Goal: Transaction & Acquisition: Book appointment/travel/reservation

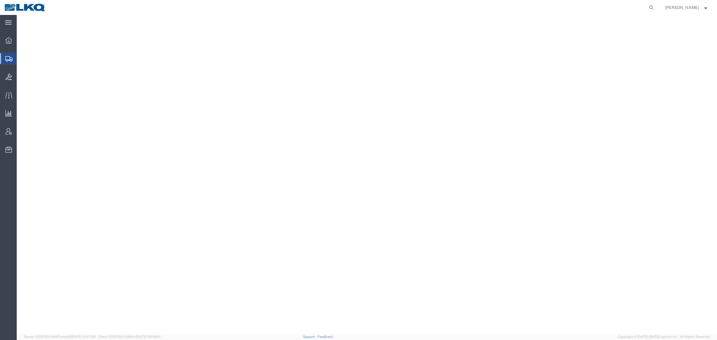
select select "27768"
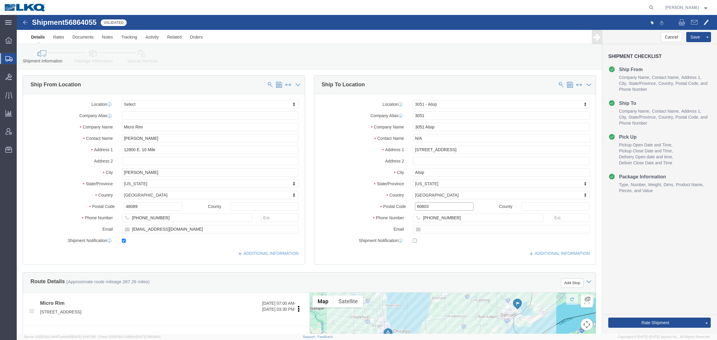
click input "60803"
click link "Notes"
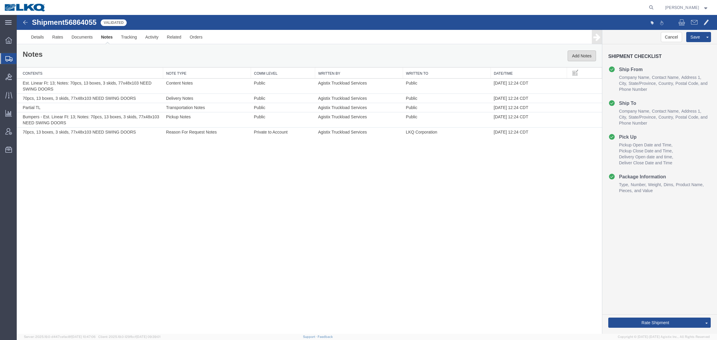
click at [575, 56] on button "Add Notes" at bounding box center [581, 55] width 28 height 11
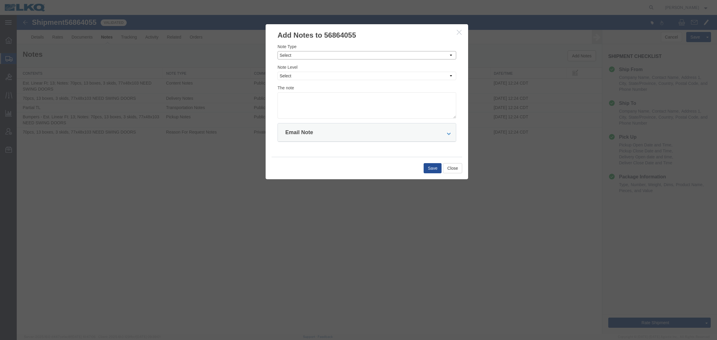
drag, startPoint x: 392, startPoint y: 53, endPoint x: 389, endPoint y: 55, distance: 3.9
click at [391, 54] on select "Select Approval Bid Notes Carrier Change Notes Claim Notes Content Hazmat Notes…" at bounding box center [366, 55] width 179 height 8
select select "BID_NOTES"
click at [277, 51] on select "Select Approval Bid Notes Carrier Change Notes Claim Notes Content Hazmat Notes…" at bounding box center [366, 55] width 179 height 8
click at [364, 79] on select "Select Private to Account Private to Vendor Public" at bounding box center [366, 76] width 179 height 8
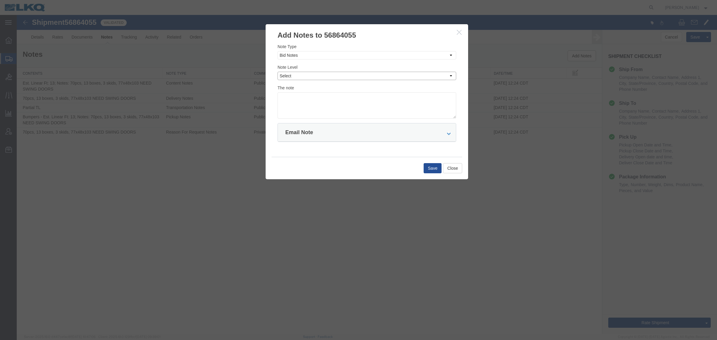
select select "PRIVATE_TO_ACCOUNT"
click at [277, 72] on select "Select Private to Account Private to Vendor Public" at bounding box center [366, 76] width 179 height 8
click at [356, 95] on textarea at bounding box center [366, 105] width 179 height 26
type textarea "DAT: $2561"
click at [430, 167] on button "Save" at bounding box center [433, 168] width 18 height 10
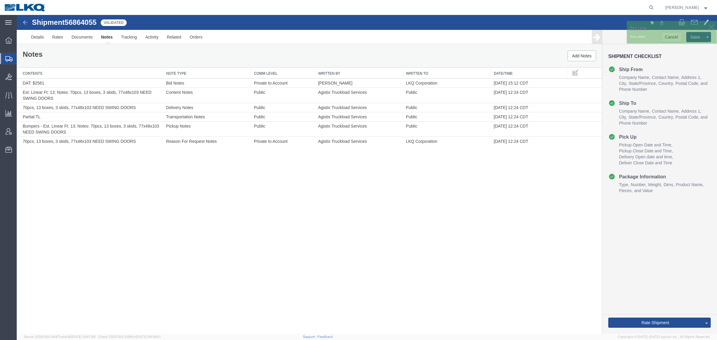
drag, startPoint x: 195, startPoint y: 254, endPoint x: 164, endPoint y: 211, distance: 52.2
click at [195, 253] on div "Shipment 56864055 6 of 6 Validated Details Rates Documents Notes Tracking Activ…" at bounding box center [367, 174] width 700 height 319
click at [99, 61] on div "Notes Add Notes" at bounding box center [309, 56] width 585 height 23
click at [676, 294] on link "Send To Bid" at bounding box center [685, 294] width 52 height 9
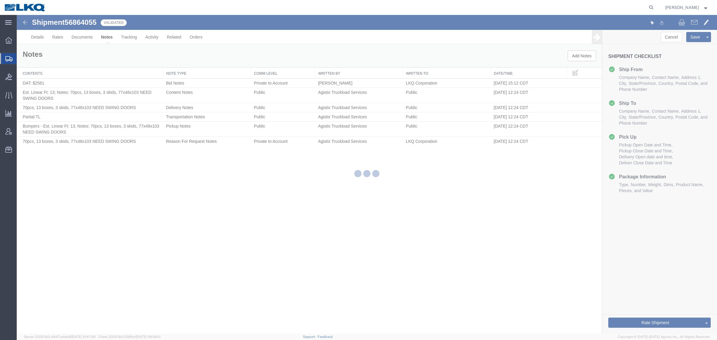
click at [524, 294] on div at bounding box center [367, 174] width 700 height 319
select select "27768"
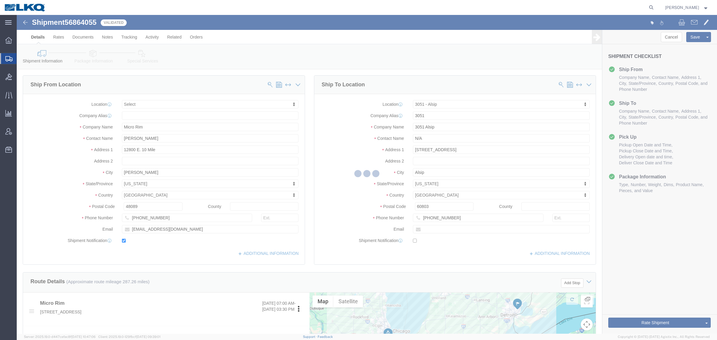
select select "TL"
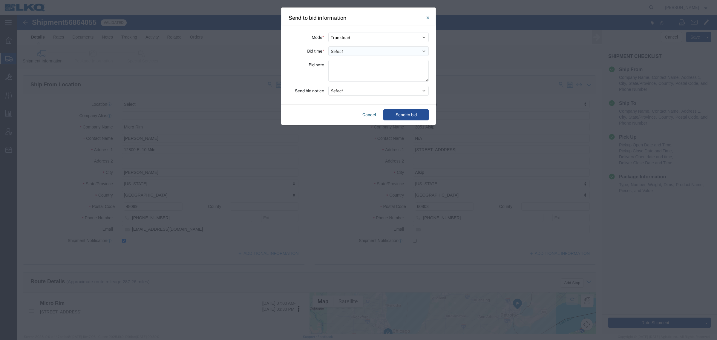
click at [356, 51] on select "Select 30 Min (Rush) 1 Hour (Rush) 2 Hours (Rush) 4 Hours (Rush) 8 Hours (Rush)…" at bounding box center [378, 51] width 100 height 10
select select "24"
click at [328, 46] on select "Select 30 Min (Rush) 1 Hour (Rush) 2 Hours (Rush) 4 Hours (Rush) 8 Hours (Rush)…" at bounding box center [378, 51] width 100 height 10
click at [393, 111] on button "Send to bid" at bounding box center [405, 114] width 45 height 11
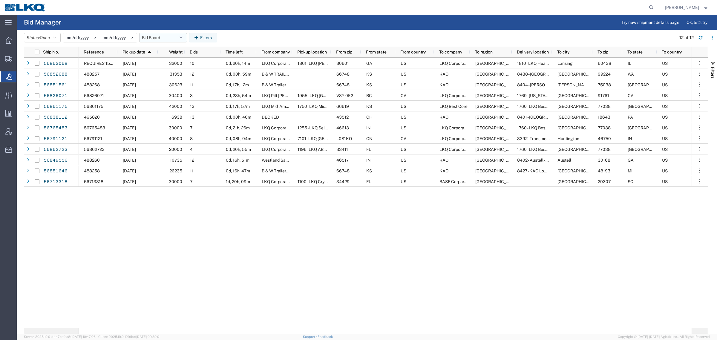
click at [154, 34] on button "Bid Board" at bounding box center [163, 38] width 48 height 10
click at [164, 64] on span "Bid Board" at bounding box center [179, 63] width 78 height 11
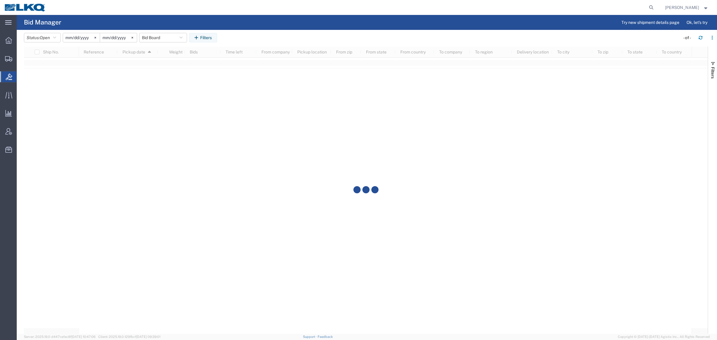
click at [252, 37] on agx-table-filter-chips "Status: Open Active All Awaiting Confirmation Awarded Closed Expired Open Withd…" at bounding box center [350, 40] width 653 height 14
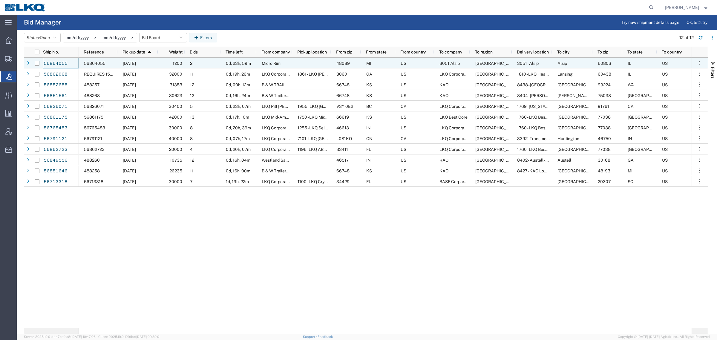
drag, startPoint x: 57, startPoint y: 60, endPoint x: 248, endPoint y: 11, distance: 196.6
click at [275, 21] on agx-page-header "Bid Manager Try new shipment details page Ok, let's try" at bounding box center [367, 22] width 700 height 15
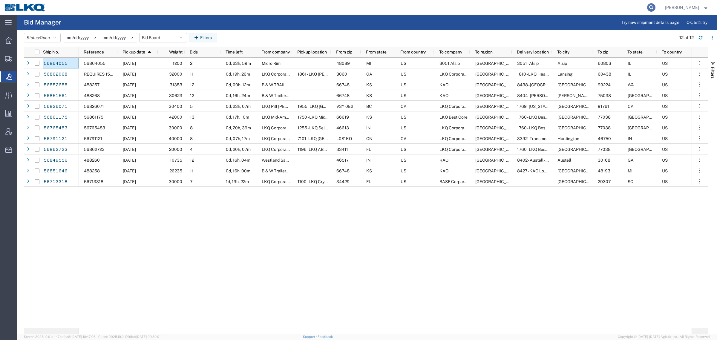
click at [653, 8] on icon at bounding box center [651, 7] width 8 height 8
paste input "56847247"
type input "56847247"
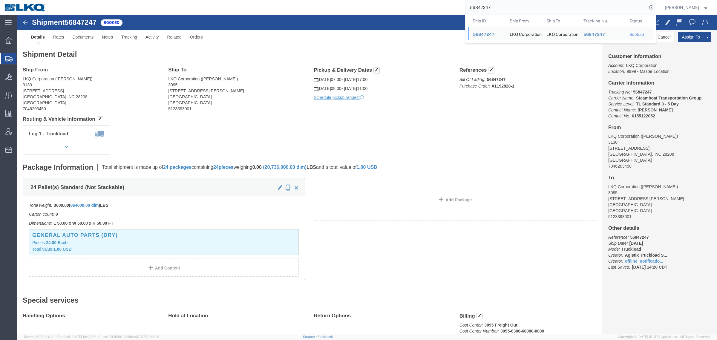
click div "Leg 1 - Truckload Vehicle 1: Standard Dry Van (53 Feet) Number of trucks: 1"
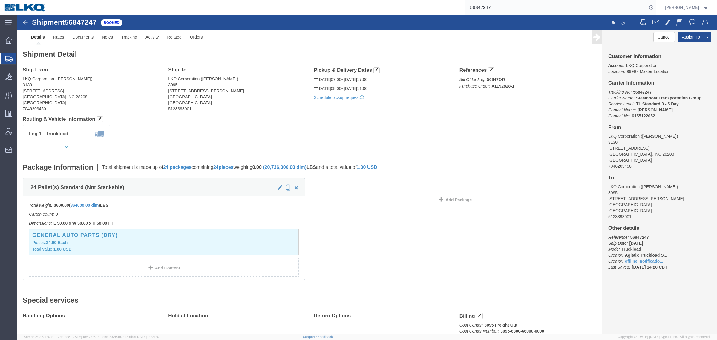
click div "Leg 1 - Truckload Vehicle 1: Standard Dry Van (53 Feet) Number of trucks: 1"
click div "Shipment Detail Ship From LKQ Corporation (Matthew Goode) 3130 1706 Queen City …"
click h4 "Routing & Vehicle Information"
click div "Leg 1 - Truckload Vehicle 1: Standard Dry Van (53 Feet) Number of trucks: 1"
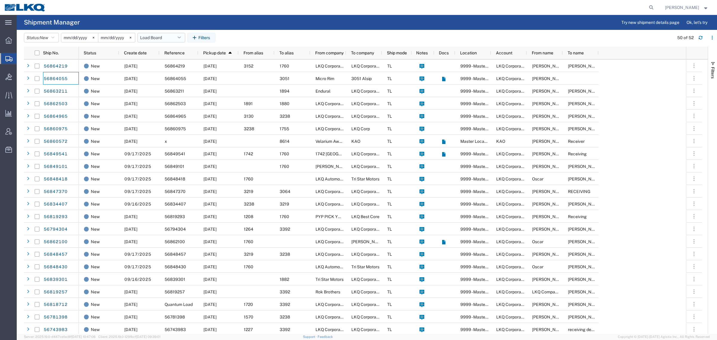
click at [161, 40] on button "Load Board" at bounding box center [161, 38] width 48 height 10
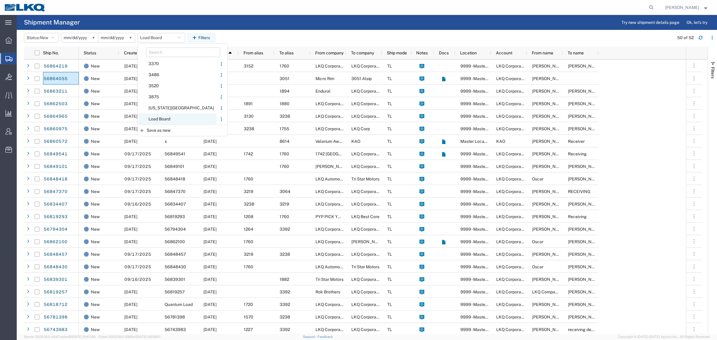
click at [169, 117] on span "Load Board" at bounding box center [177, 118] width 78 height 11
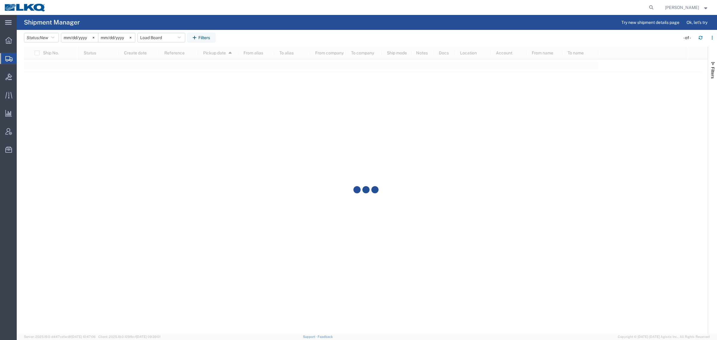
click at [248, 17] on agx-page-header "Shipment Manager Try new shipment details page Ok, let's try" at bounding box center [367, 22] width 700 height 15
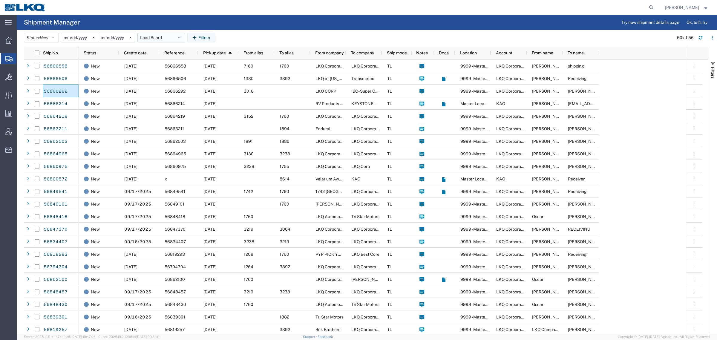
click at [157, 40] on button "Load Board" at bounding box center [161, 38] width 48 height 10
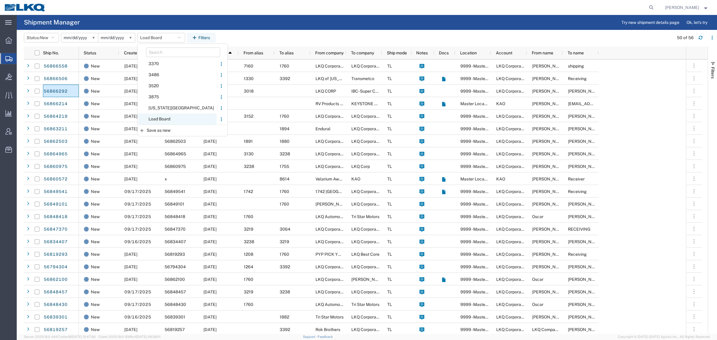
click at [166, 119] on span "Load Board" at bounding box center [177, 118] width 78 height 11
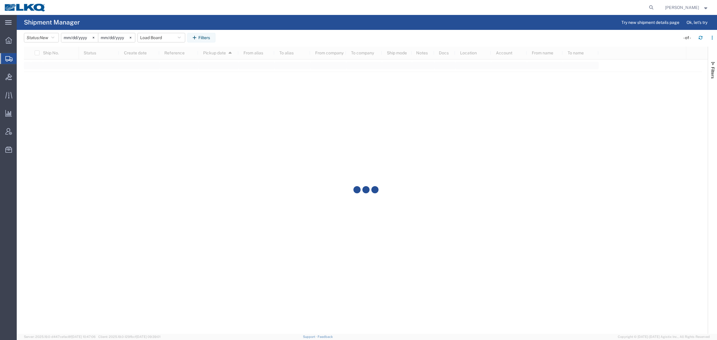
click at [280, 33] on agx-table-filter-chips "Status: New Active All Approved Booked Canceled Delivered Denied New On Hold Pe…" at bounding box center [350, 40] width 653 height 14
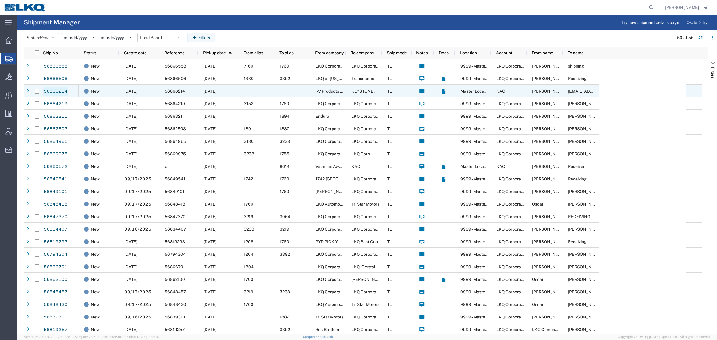
drag, startPoint x: 56, startPoint y: 104, endPoint x: 57, endPoint y: 91, distance: 12.6
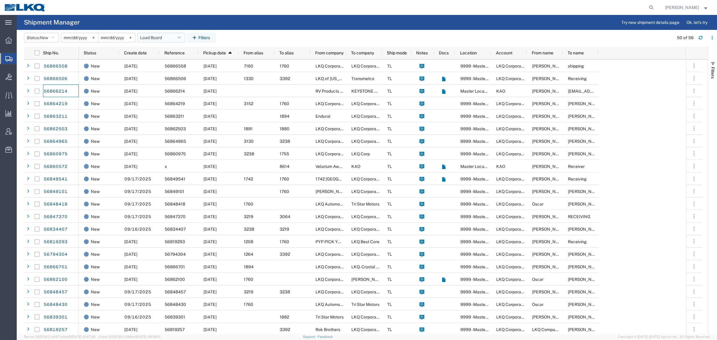
click at [150, 36] on button "Load Board" at bounding box center [161, 38] width 48 height 10
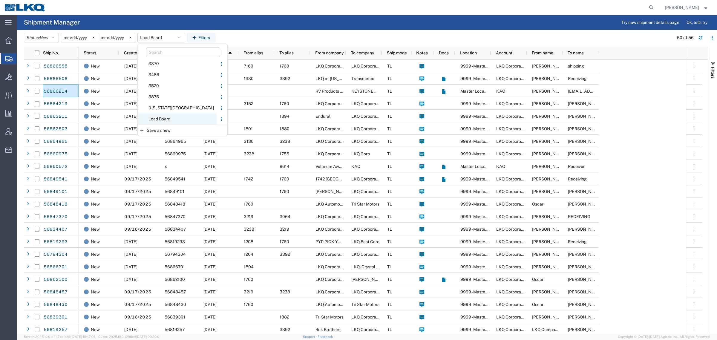
click at [163, 117] on span "Load Board" at bounding box center [177, 118] width 78 height 11
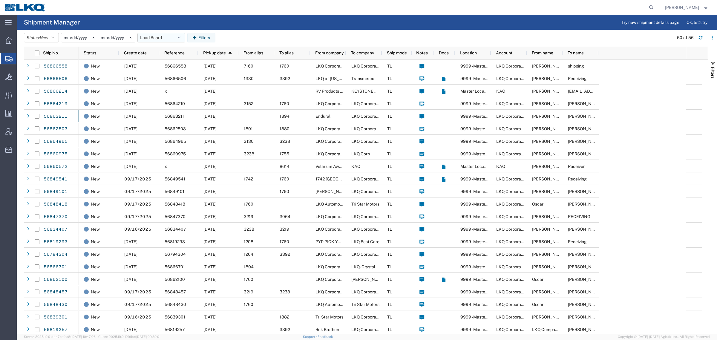
drag, startPoint x: 150, startPoint y: 38, endPoint x: 152, endPoint y: 41, distance: 3.8
click at [150, 38] on button "Load Board" at bounding box center [161, 38] width 48 height 10
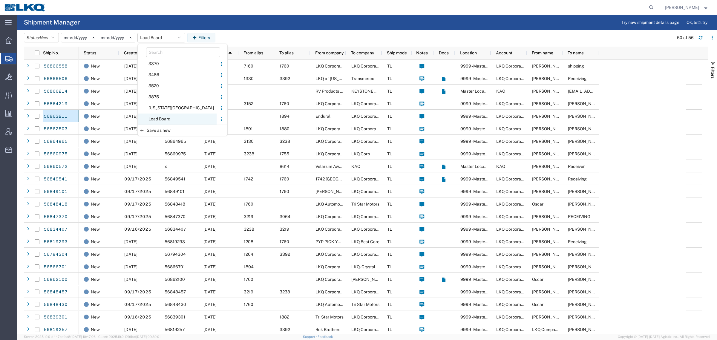
click at [165, 117] on span "Load Board" at bounding box center [177, 118] width 78 height 11
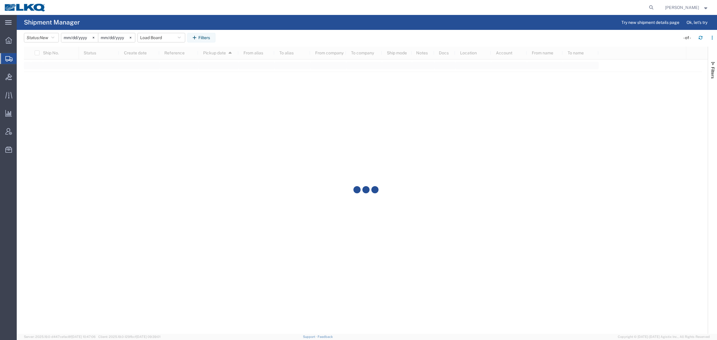
click at [278, 35] on agx-table-filter-chips "Status: New Active All Approved Booked Canceled Delivered Denied New On Hold Pe…" at bounding box center [350, 40] width 653 height 14
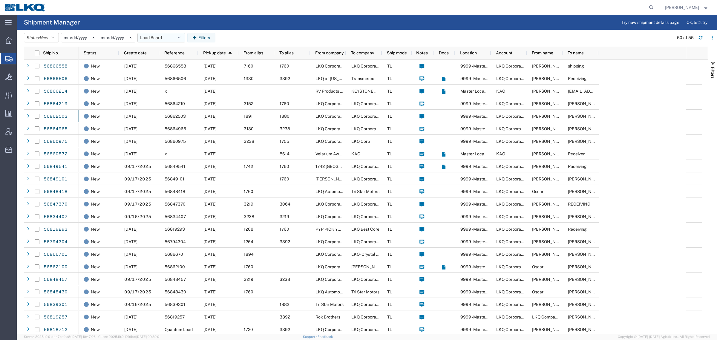
click at [153, 35] on button "Load Board" at bounding box center [161, 38] width 48 height 10
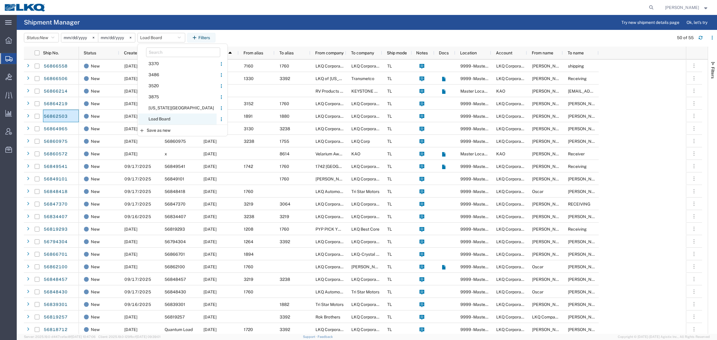
click at [166, 117] on span "Load Board" at bounding box center [177, 118] width 78 height 11
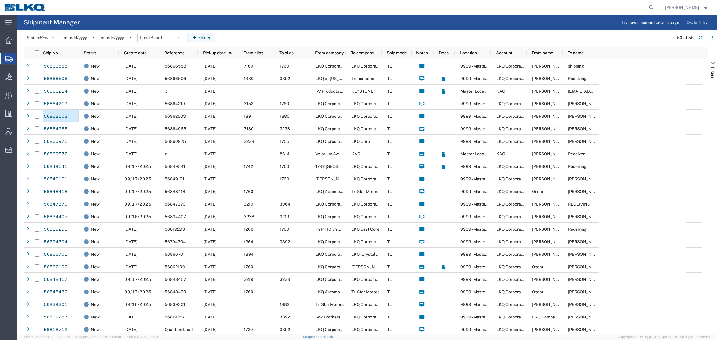
click at [262, 35] on agx-table-filter-chips "Status: New Active All Approved Booked Canceled Delivered Denied New On Hold Pe…" at bounding box center [347, 40] width 647 height 14
click at [273, 31] on header "Status: New Active All Approved Booked Canceled Delivered Denied New On Hold Pe…" at bounding box center [370, 38] width 693 height 17
click at [250, 34] on agx-table-filter-chips "Status: New Active All Approved Booked Canceled Delivered Denied New On Hold Pe…" at bounding box center [347, 40] width 647 height 14
click at [150, 37] on button "Load Board" at bounding box center [161, 38] width 48 height 10
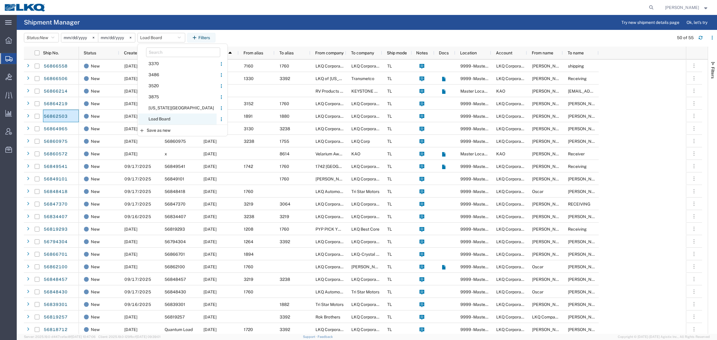
click at [168, 115] on span "Load Board" at bounding box center [177, 118] width 78 height 11
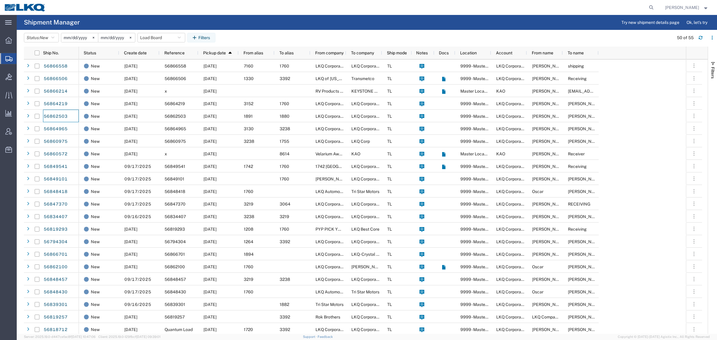
click at [266, 33] on agx-table-filter-chips "Status: New Active All Approved Booked Canceled Delivered Denied New On Hold Pe…" at bounding box center [347, 40] width 647 height 14
click at [245, 30] on header "Status: New Active All Approved Booked Canceled Delivered Denied New On Hold Pe…" at bounding box center [370, 38] width 693 height 17
click at [160, 39] on button "Load Board" at bounding box center [161, 38] width 48 height 10
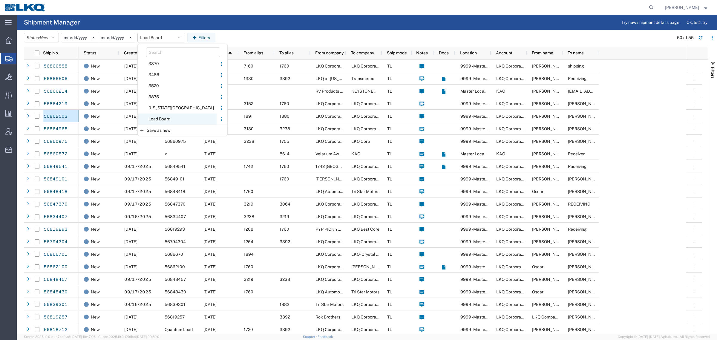
click at [169, 120] on span "Load Board" at bounding box center [177, 118] width 78 height 11
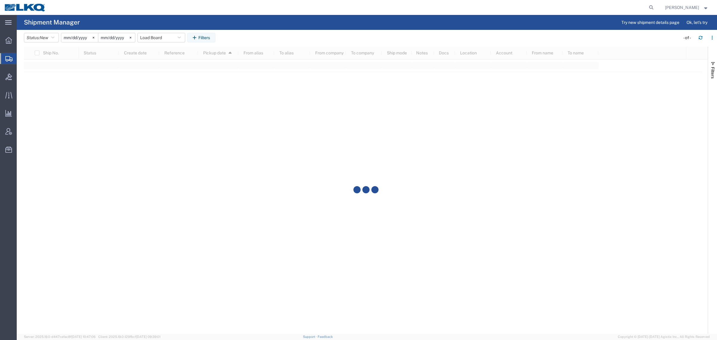
click at [268, 41] on agx-table-filter-chips "Status: New Active All Approved Booked Canceled Delivered Denied New On Hold Pe…" at bounding box center [350, 40] width 653 height 14
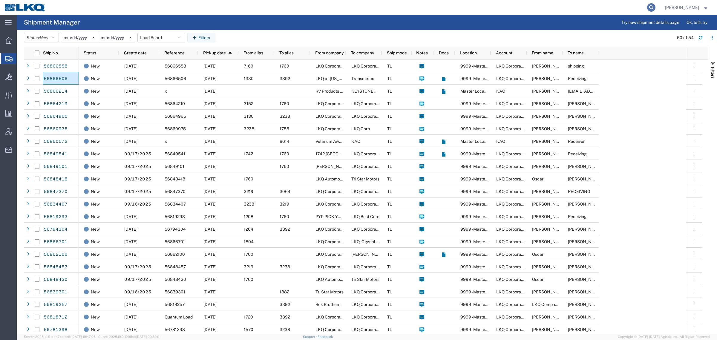
click at [652, 9] on icon at bounding box center [651, 7] width 8 height 8
paste input "56862503"
type input "56862503"
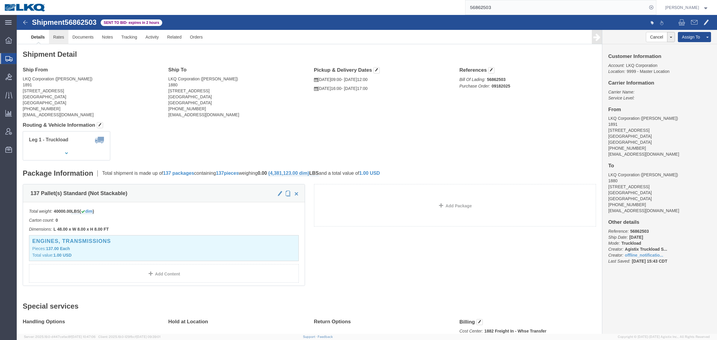
click link "Rates"
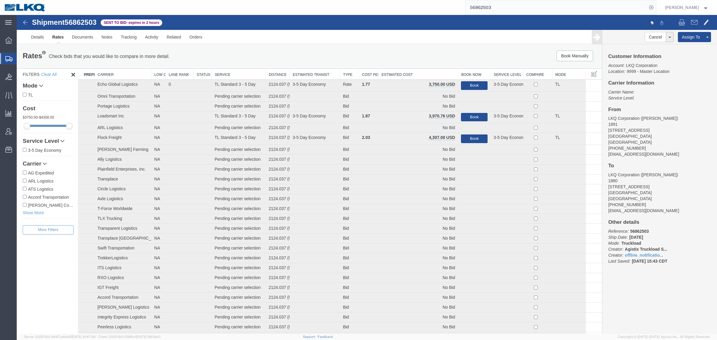
click at [417, 73] on th "Estimated Cost" at bounding box center [418, 74] width 80 height 11
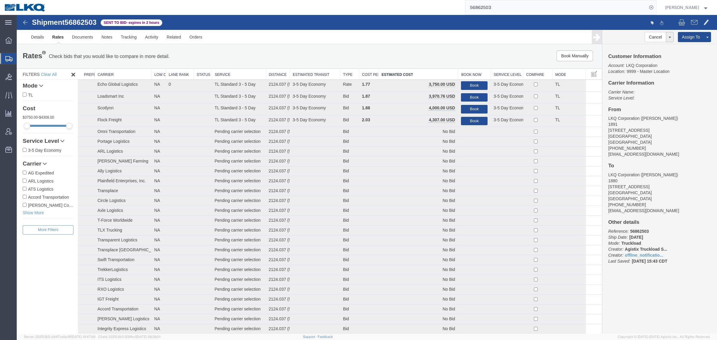
click at [415, 52] on div "Book Manually Pause Continue" at bounding box center [479, 55] width 243 height 11
click at [358, 44] on ul "Details Rates Documents Notes Tracking Activity Related Orders" at bounding box center [367, 37] width 680 height 14
click at [241, 47] on div "Rates Check bids that you would like to compare in more detail. Compare Filter …" at bounding box center [309, 57] width 585 height 24
click at [293, 52] on div "Rates Check bids that you would like to compare in more detail. Compare Filter" at bounding box center [188, 56] width 340 height 12
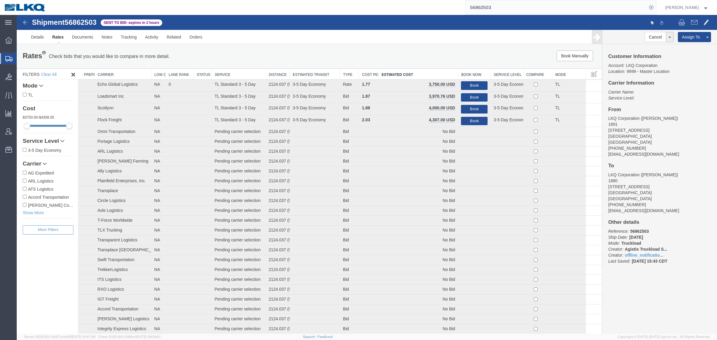
click at [281, 51] on div "Rates Check bids that you would like to compare in more detail. Compare Filter" at bounding box center [188, 56] width 340 height 12
click at [243, 41] on ul "Details Rates Documents Notes Tracking Activity Related Orders" at bounding box center [367, 37] width 680 height 14
click at [248, 42] on ul "Details Rates Documents Notes Tracking Activity Related Orders" at bounding box center [367, 37] width 680 height 14
click at [253, 44] on ul "Details Rates Documents Notes Tracking Activity Related Orders" at bounding box center [367, 37] width 680 height 14
click at [290, 44] on div "Details Rates Documents Notes Tracking Activity Related Orders Cancel Withdraw …" at bounding box center [367, 37] width 700 height 14
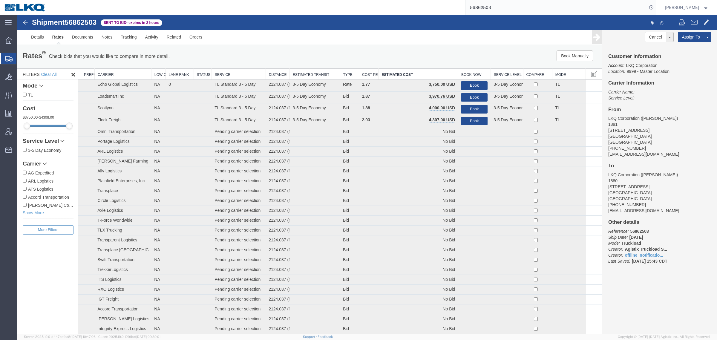
click at [256, 45] on div "Rates Check bids that you would like to compare in more detail. Compare Filter …" at bounding box center [309, 57] width 585 height 24
click at [288, 55] on div "Rates Check bids that you would like to compare in more detail. Compare Filter" at bounding box center [188, 56] width 340 height 12
click at [244, 53] on div "Rates Check bids that you would like to compare in more detail. Compare Filter" at bounding box center [188, 56] width 340 height 12
click at [277, 56] on div "Rates Check bids that you would like to compare in more detail. Compare Filter" at bounding box center [188, 56] width 340 height 12
click at [247, 57] on div "Rates Check bids that you would like to compare in more detail. Compare Filter" at bounding box center [188, 56] width 340 height 12
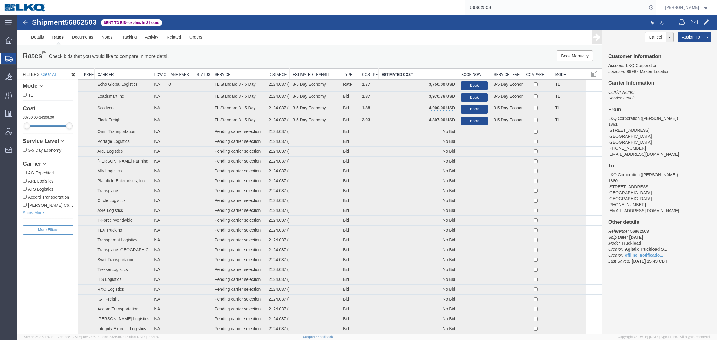
click at [283, 59] on div "Rates Check bids that you would like to compare in more detail. Compare Filter" at bounding box center [188, 56] width 340 height 12
click at [237, 55] on div "Rates Check bids that you would like to compare in more detail. Compare Filter" at bounding box center [188, 56] width 340 height 12
click at [272, 53] on div "Rates Check bids that you would like to compare in more detail. Compare Filter" at bounding box center [188, 56] width 340 height 12
click at [245, 53] on div "Rates Check bids that you would like to compare in more detail. Compare Filter" at bounding box center [188, 56] width 340 height 12
click at [277, 51] on div "Rates Check bids that you would like to compare in more detail. Compare Filter" at bounding box center [188, 56] width 340 height 12
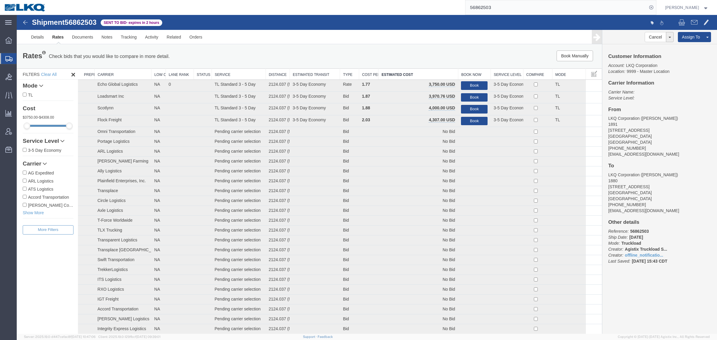
click at [260, 53] on div "Rates Check bids that you would like to compare in more detail. Compare Filter" at bounding box center [188, 56] width 340 height 12
click at [255, 53] on div "Rates Check bids that you would like to compare in more detail. Compare Filter" at bounding box center [188, 56] width 340 height 12
click at [290, 52] on div "Rates Check bids that you would like to compare in more detail. Compare Filter" at bounding box center [188, 56] width 340 height 12
click at [263, 50] on div "Rates Check bids that you would like to compare in more detail. Compare Filter …" at bounding box center [309, 57] width 585 height 24
click at [60, 36] on link "Rates" at bounding box center [58, 37] width 20 height 14
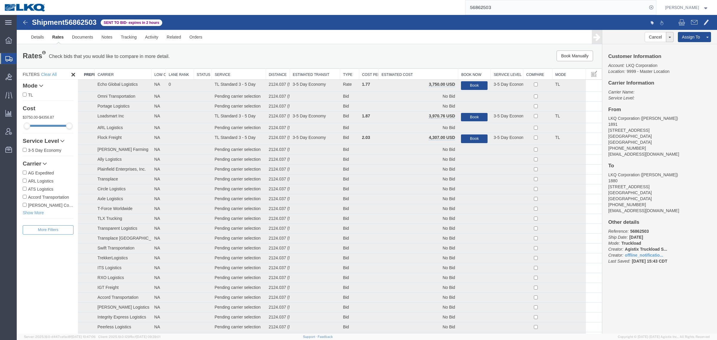
click at [426, 73] on th "Estimated Cost" at bounding box center [418, 74] width 80 height 11
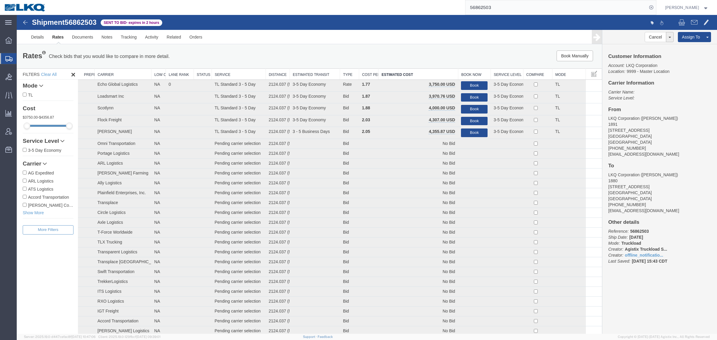
click at [304, 54] on div "Rates Check bids that you would like to compare in more detail. Compare Filter" at bounding box center [188, 56] width 340 height 12
click at [108, 42] on link "Notes" at bounding box center [106, 37] width 19 height 14
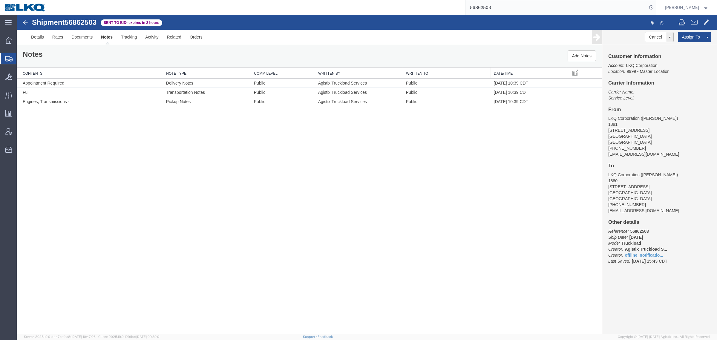
click at [646, 136] on address "LKQ Corporation (Marlon Johnson) 1891 2020 E. Bakerview Road Bellingham, WA 982…" at bounding box center [659, 136] width 103 height 42
copy address "98226"
click at [66, 56] on div "Notes Add Notes" at bounding box center [309, 56] width 585 height 23
click at [146, 169] on div "Shipment 56862503 3 of 3 Sent to Bid - expires in 2 hours Details Rates Documen…" at bounding box center [367, 174] width 700 height 319
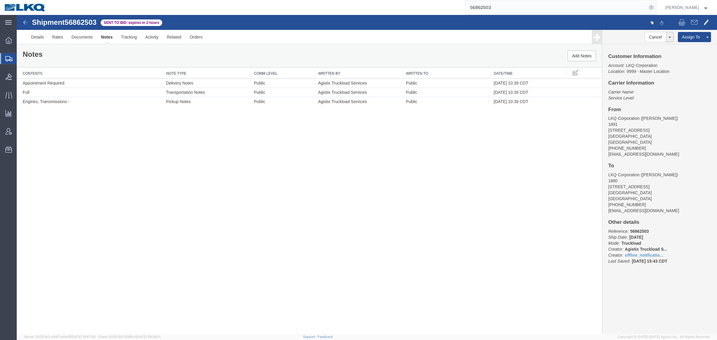
click at [210, 54] on div "Notes Add Notes" at bounding box center [309, 56] width 585 height 23
click at [220, 139] on div "Shipment 56862503 3 of 3 Sent to Bid - expires in 2 hours Details Rates Documen…" at bounding box center [367, 174] width 700 height 319
click at [63, 39] on link "Rates" at bounding box center [57, 37] width 19 height 14
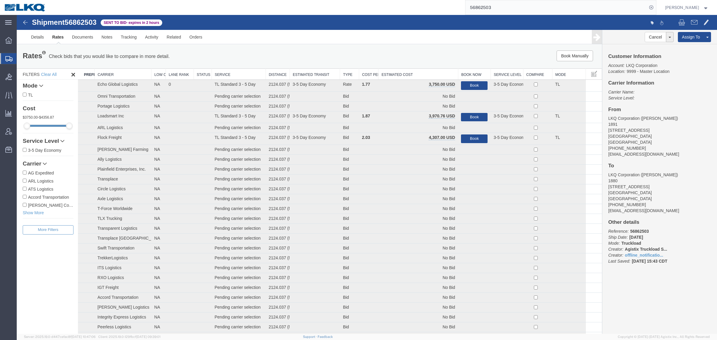
click at [426, 75] on th "Estimated Cost" at bounding box center [418, 74] width 80 height 11
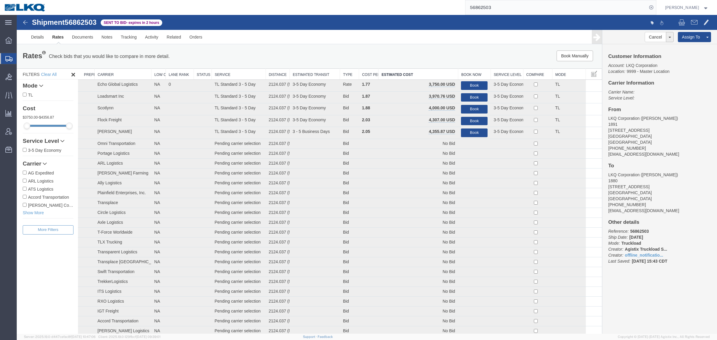
click at [386, 51] on div "Book Manually Pause Continue" at bounding box center [479, 55] width 243 height 11
click at [292, 46] on div "Rates Check bids that you would like to compare in more detail. Compare Filter …" at bounding box center [309, 57] width 585 height 24
click at [358, 50] on div "Rates Check bids that you would like to compare in more detail. Compare Filter …" at bounding box center [309, 57] width 585 height 24
click at [37, 35] on link "Details" at bounding box center [37, 37] width 21 height 14
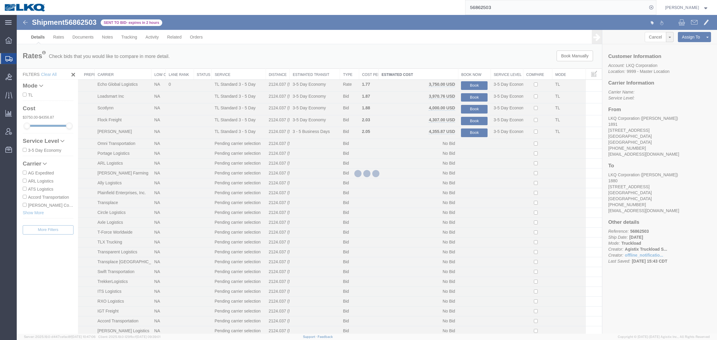
click at [224, 59] on div at bounding box center [367, 174] width 700 height 319
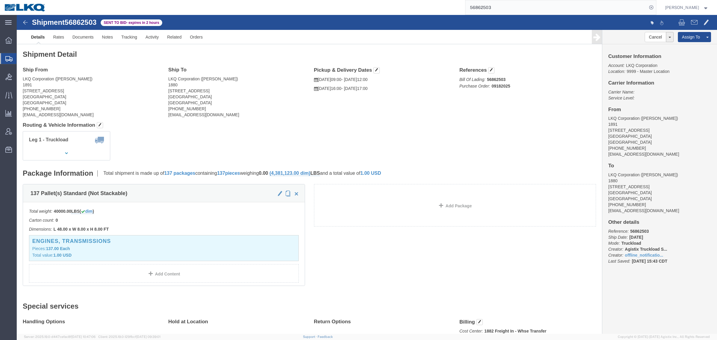
click h4 "Ship From"
click div "Ship From LKQ Corporation (Marlon Johnson) 1891 2020 E. Bakerview Road Bellingh…"
click link "Rates"
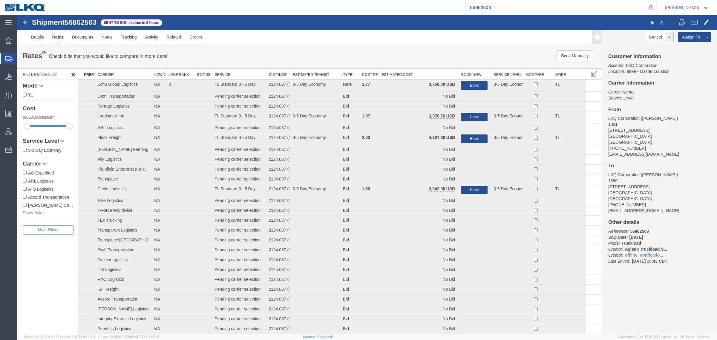
click at [408, 72] on th "Estimated Cost" at bounding box center [418, 74] width 80 height 11
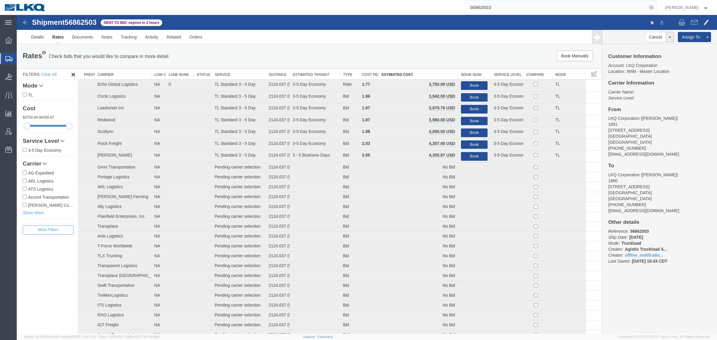
click at [389, 61] on div "Book Manually Pause Continue" at bounding box center [479, 55] width 243 height 11
click at [300, 60] on div "Rates Check bids that you would like to compare in more detail. Compare Filter" at bounding box center [188, 56] width 340 height 12
drag, startPoint x: 299, startPoint y: 60, endPoint x: 294, endPoint y: 57, distance: 5.1
click at [299, 59] on div "Rates Check bids that you would like to compare in more detail. Compare Filter" at bounding box center [188, 56] width 340 height 12
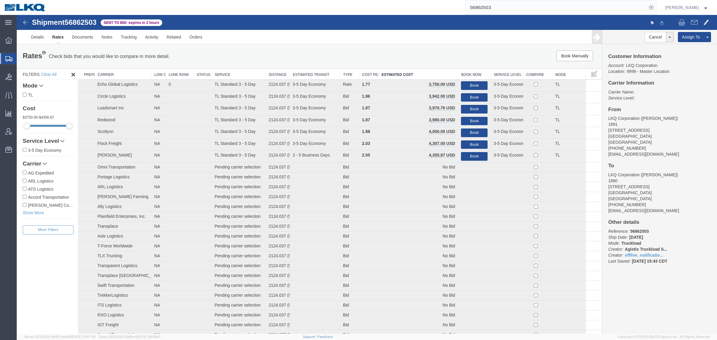
click at [78, 22] on span "56862503" at bounding box center [81, 22] width 32 height 8
copy div "Shipment 56862503 88 of 88 Sent to Bid - expires in 2 hours"
click at [209, 54] on div "Rates Check bids that you would like to compare in more detail. Compare Filter" at bounding box center [188, 56] width 340 height 12
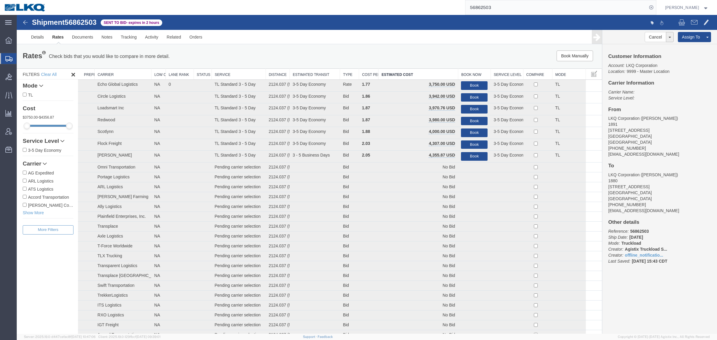
click at [231, 27] on div "Shipment 56862503 88 of 88 Sent to Bid - expires in 2 hours" at bounding box center [191, 24] width 349 height 11
click at [75, 22] on span "56862503" at bounding box center [81, 22] width 32 height 8
copy span "56862503"
click at [354, 56] on div "Rates Check bids that you would like to compare in more detail. Compare Filter" at bounding box center [188, 56] width 340 height 12
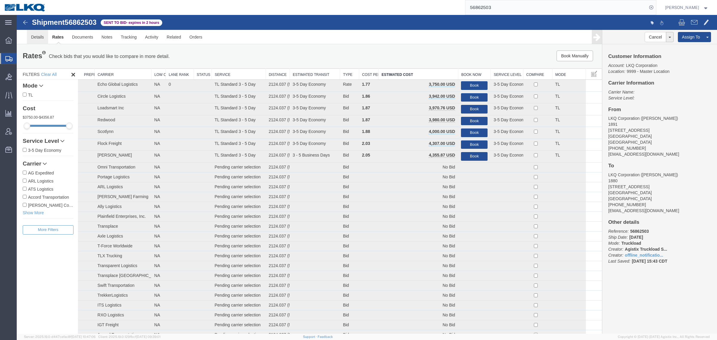
click at [36, 32] on link "Details" at bounding box center [37, 37] width 21 height 14
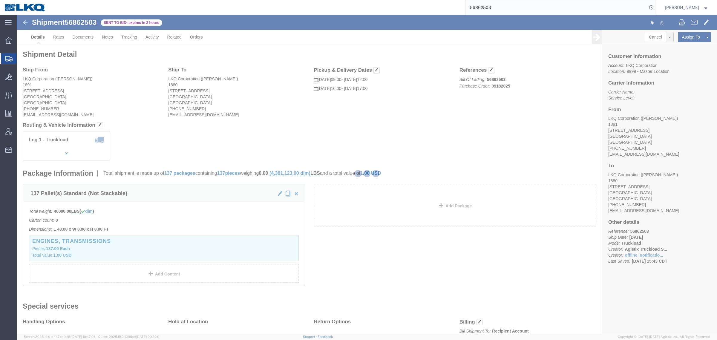
click at [642, 136] on div at bounding box center [367, 174] width 700 height 319
click address "LKQ Corporation (Marlon Johnson) 1891 2020 E. Bakerview Road Bellingham, WA 982…"
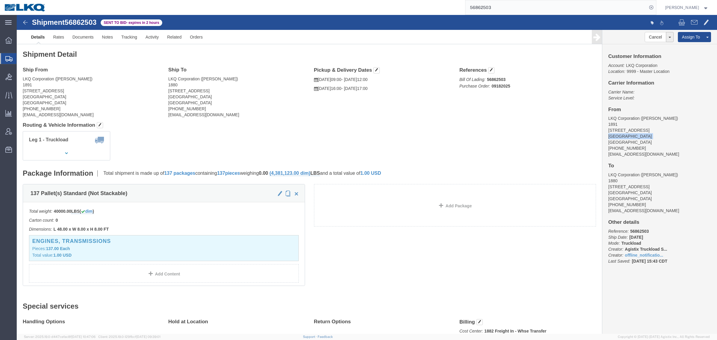
click address "LKQ Corporation (Marlon Johnson) 1891 2020 E. Bakerview Road Bellingham, WA 982…"
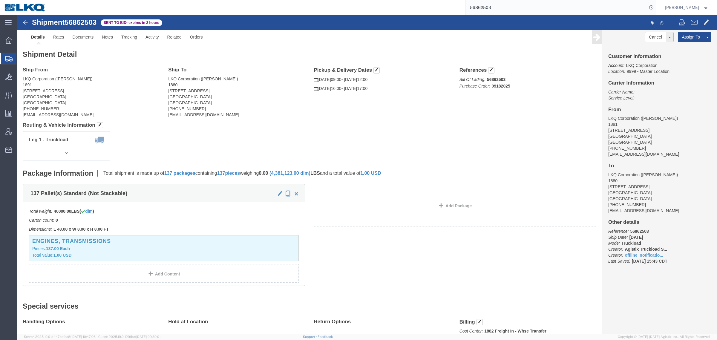
copy address "98226"
click div "Leg 1 - Truckload Vehicle 1: Standard Dry Van (53 Feet) Number of trucks: 1"
click address "LKQ Corporation (Justin Venable) 1880 2720 N Airport Commerce Avenue Springfiel…"
copy address "65803"
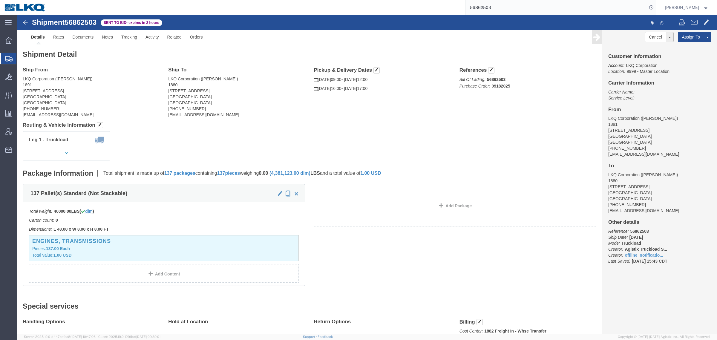
click address "LKQ Corporation (Marlon Johnson) 1891 2020 E. Bakerview Road Bellingham, WA 982…"
click link "Notes"
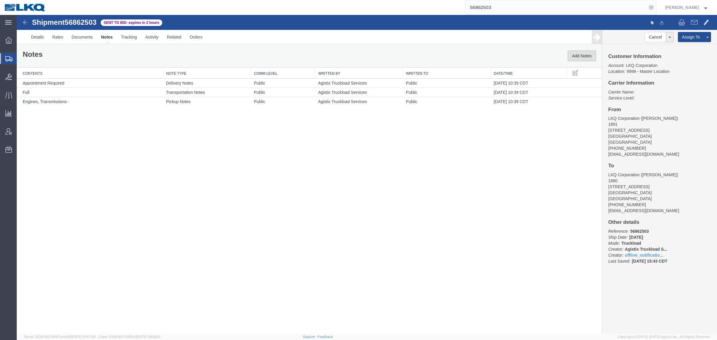
click at [576, 55] on button "Add Notes" at bounding box center [581, 55] width 28 height 11
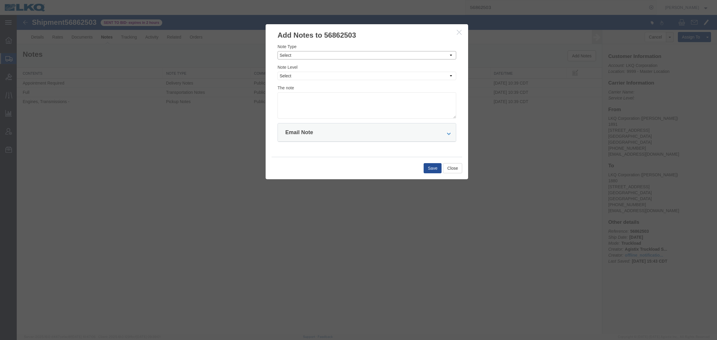
click at [363, 52] on select "Select Approval Bid Notes Carrier Change Notes Claim Notes Content Hazmat Notes…" at bounding box center [366, 55] width 179 height 8
select select "BID_NOTES"
click at [277, 51] on select "Select Approval Bid Notes Carrier Change Notes Claim Notes Content Hazmat Notes…" at bounding box center [366, 55] width 179 height 8
click at [346, 76] on select "Select Private to Account Private to Vendor Public" at bounding box center [366, 76] width 179 height 8
select select "PRIVATE_TO_ACCOUNT"
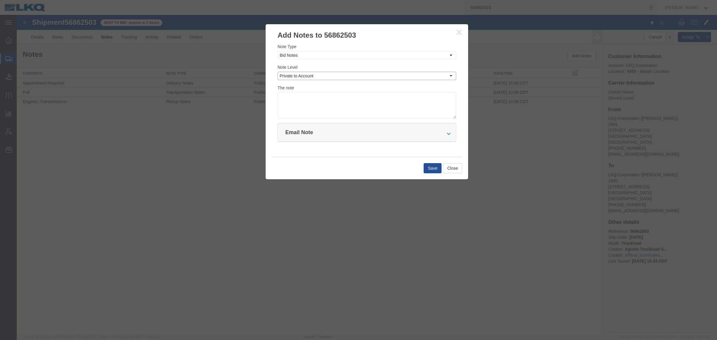
click at [277, 72] on select "Select Private to Account Private to Vendor Public" at bounding box center [366, 76] width 179 height 8
click at [342, 97] on textarea at bounding box center [366, 105] width 179 height 26
click at [342, 96] on textarea "DAT: $" at bounding box center [366, 105] width 179 height 26
type textarea "DAT: $3696"
click at [432, 166] on button "Save" at bounding box center [433, 168] width 18 height 10
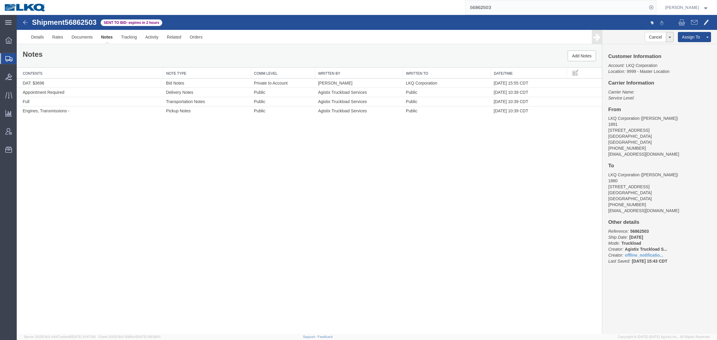
click at [256, 185] on div "Shipment 56862503 4 of 4 Sent to Bid - expires in 2 hours Details Rates Documen…" at bounding box center [367, 174] width 700 height 319
click at [265, 172] on div "Shipment 56862503 4 of 4 Sent to Bid - expires in 2 hours Details Rates Documen…" at bounding box center [367, 174] width 700 height 319
click at [54, 39] on link "Rates" at bounding box center [57, 37] width 19 height 14
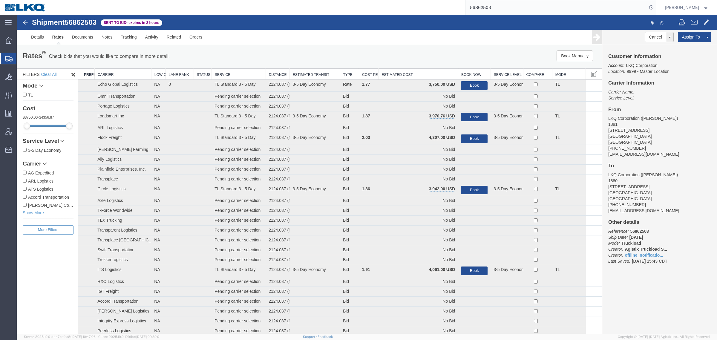
click at [419, 55] on div "Book Manually Pause Continue" at bounding box center [479, 55] width 243 height 11
click at [414, 75] on th "Estimated Cost" at bounding box center [418, 74] width 80 height 11
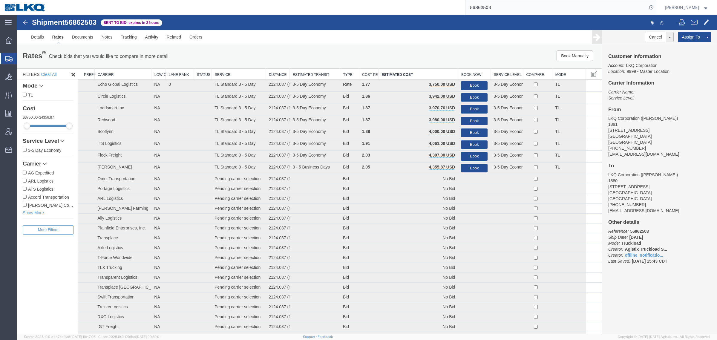
click at [391, 48] on div "Rates Check bids that you would like to compare in more detail. Compare Filter …" at bounding box center [309, 57] width 585 height 24
click at [263, 39] on ul "Details Rates Documents Notes Tracking Activity Related Orders" at bounding box center [367, 37] width 680 height 14
click at [270, 44] on ul "Details Rates Documents Notes Tracking Activity Related Orders" at bounding box center [367, 37] width 680 height 14
click at [258, 50] on div "Rates Check bids that you would like to compare in more detail. Compare Filter" at bounding box center [188, 56] width 340 height 12
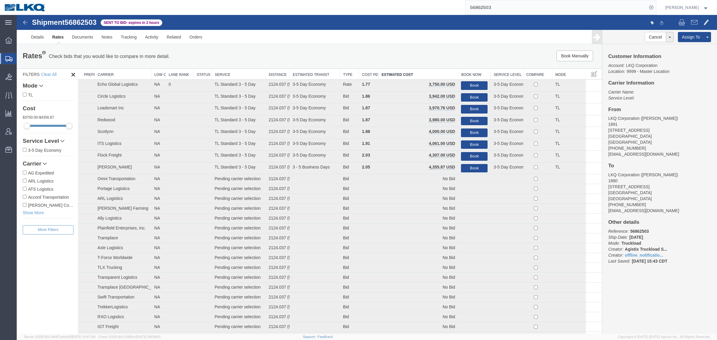
drag, startPoint x: 280, startPoint y: 51, endPoint x: 285, endPoint y: 50, distance: 5.7
click at [280, 51] on div "Rates Check bids that you would like to compare in more detail. Compare Filter" at bounding box center [188, 56] width 340 height 12
click at [405, 47] on div "Rates Check bids that you would like to compare in more detail. Compare Filter …" at bounding box center [309, 57] width 585 height 24
click at [283, 44] on div "Details Rates Documents Notes Tracking Activity Related Orders Cancel Withdraw …" at bounding box center [367, 37] width 700 height 14
click at [329, 55] on div "Rates Check bids that you would like to compare in more detail. Compare Filter" at bounding box center [188, 56] width 340 height 12
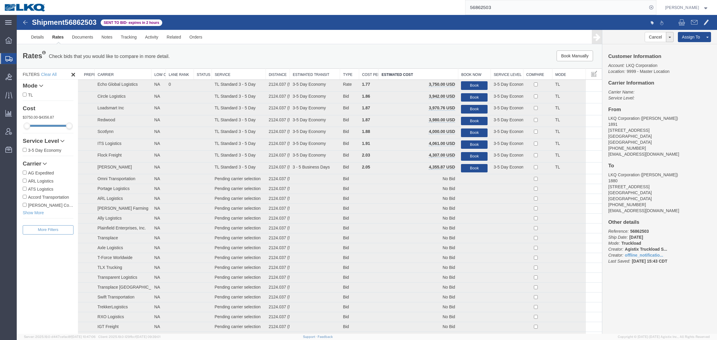
click at [329, 55] on div "Rates Check bids that you would like to compare in more detail. Compare Filter" at bounding box center [188, 56] width 340 height 12
click at [303, 44] on div "Details Rates Documents Notes Tracking Activity Related Orders Cancel Withdraw …" at bounding box center [367, 37] width 700 height 14
click at [303, 44] on ul "Details Rates Documents Notes Tracking Activity Related Orders" at bounding box center [367, 37] width 680 height 14
click at [302, 44] on ul "Details Rates Documents Notes Tracking Activity Related Orders" at bounding box center [367, 37] width 680 height 14
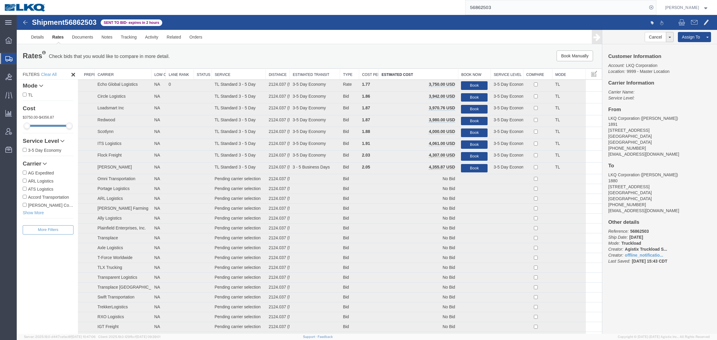
click at [397, 53] on div "Book Manually Pause Continue" at bounding box center [479, 55] width 243 height 11
click at [423, 54] on div "Book Manually Pause Continue" at bounding box center [479, 55] width 243 height 11
click at [378, 45] on div "Rates Check bids that you would like to compare in more detail. Compare Filter …" at bounding box center [309, 57] width 585 height 24
click at [82, 21] on span "56862503" at bounding box center [81, 22] width 32 height 8
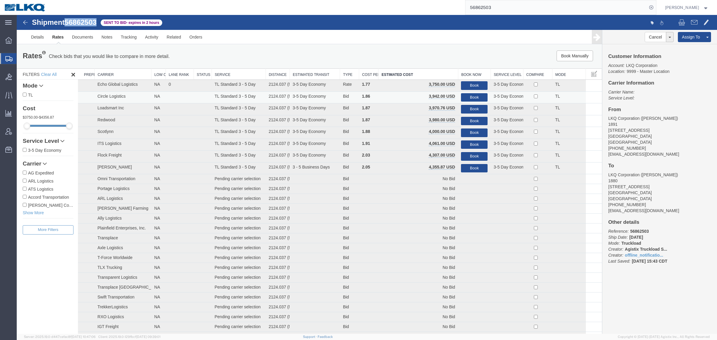
copy span "56862503"
click at [475, 84] on button "Book" at bounding box center [474, 85] width 27 height 9
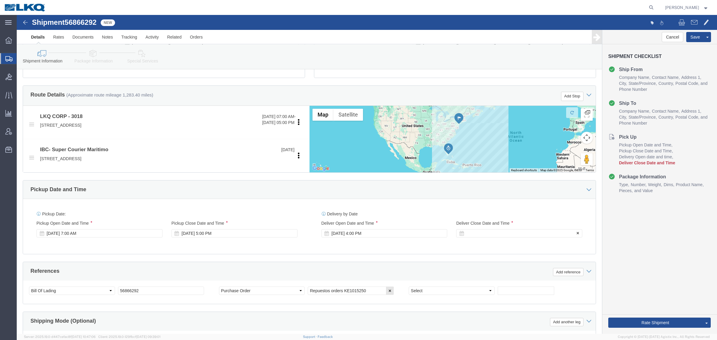
select select "27734"
select select
click div
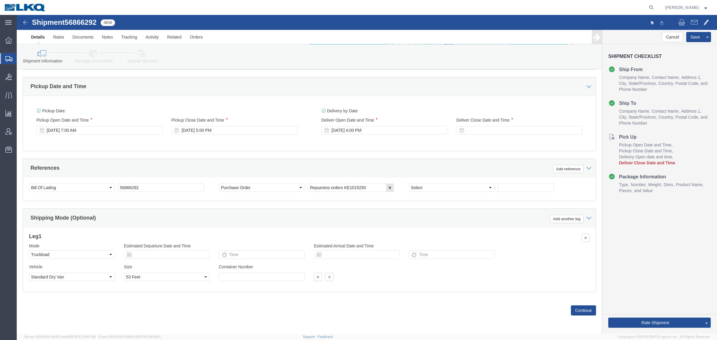
drag, startPoint x: 533, startPoint y: 95, endPoint x: 515, endPoint y: 96, distance: 18.2
click div "Delivery by Date Delivery Start Date Delivery Start Time Deliver Open Date and …"
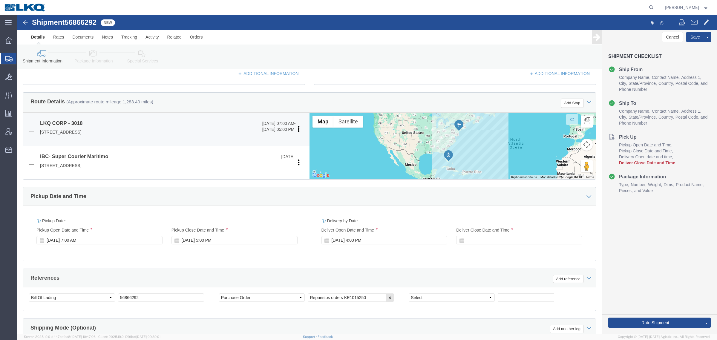
scroll to position [179, 0]
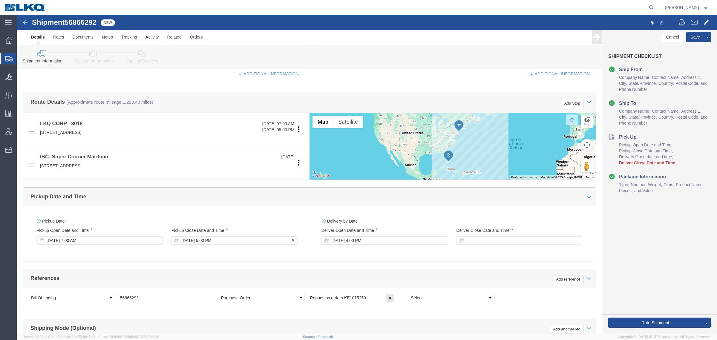
click div "Sep 22 2025 5:00 PM"
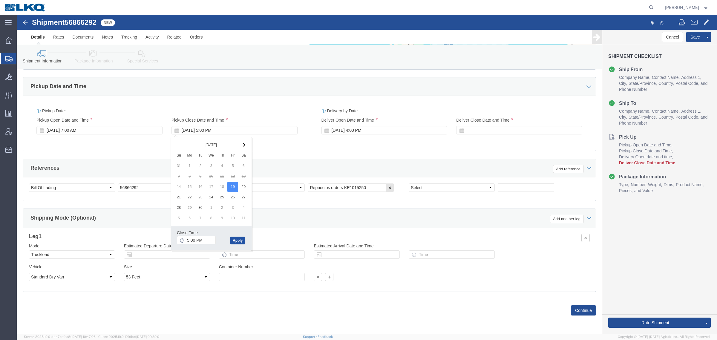
click button "Apply"
click div "Ship From Location Location 3018 - Totowa NJ (018) My Profile Location 1100 - L…"
click div "Sep 24 2025 4:00 PM"
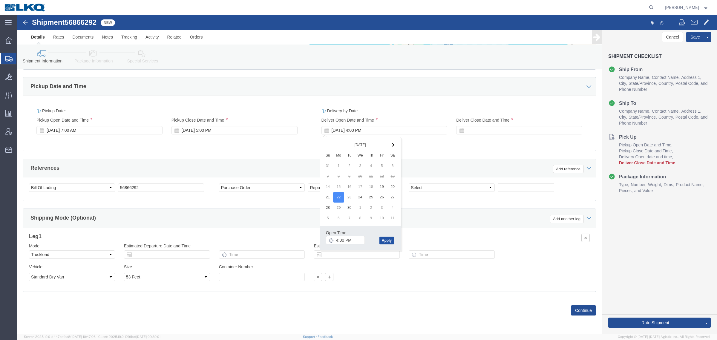
click button "Apply"
click div "References Add reference"
click div "Delivery Start Date Delivery Start Time Deliver Open Date and Time Sep 22 2025 …"
click div
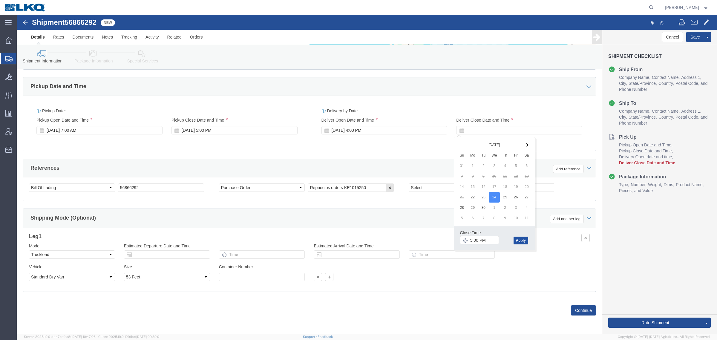
click button "Apply"
drag, startPoint x: 402, startPoint y: 142, endPoint x: 374, endPoint y: 138, distance: 28.2
click div "Ship From Location Location 3018 - Totowa NJ (018) My Profile Location 1100 - L…"
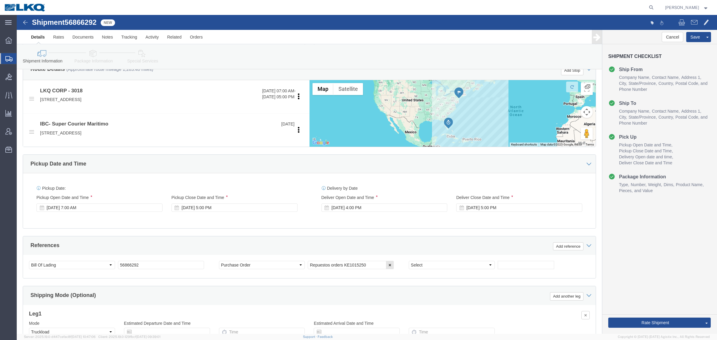
scroll to position [217, 0]
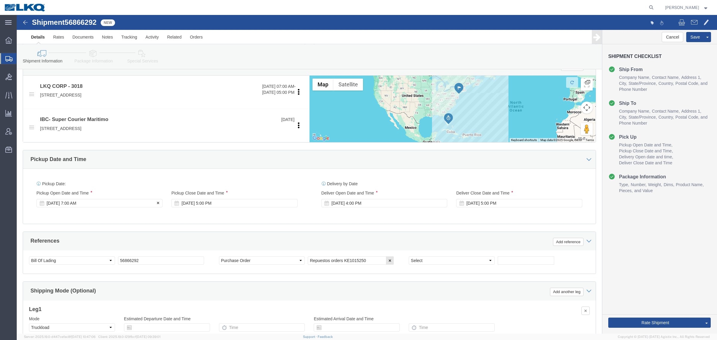
click div "Sep 19 2025 7:00 AM"
drag, startPoint x: 88, startPoint y: 299, endPoint x: 96, endPoint y: 291, distance: 11.4
click button "Apply"
click div "Sep 22 2025 4:00 PM"
click button "Apply"
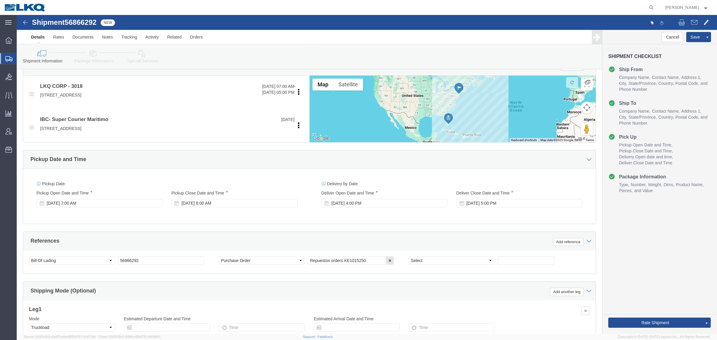
click div "References Add reference"
click span "56866292"
copy span "56866292"
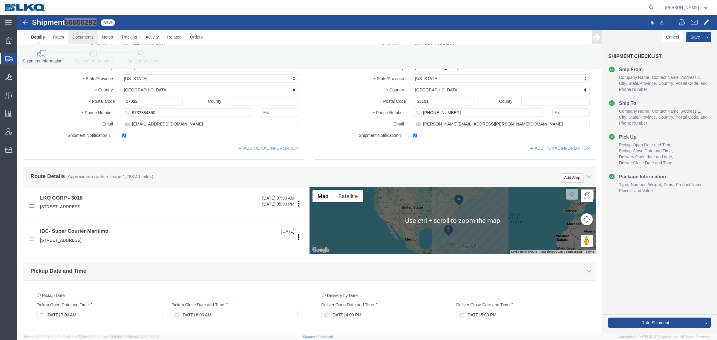
scroll to position [105, 0]
click icon
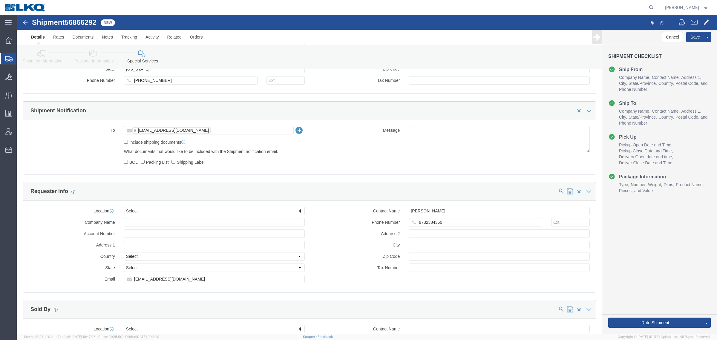
scroll to position [475, 0]
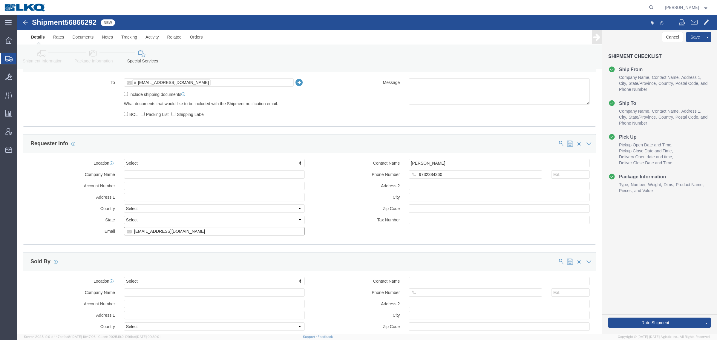
click input "kyounesi@lkqcorp.com"
click link "Notes"
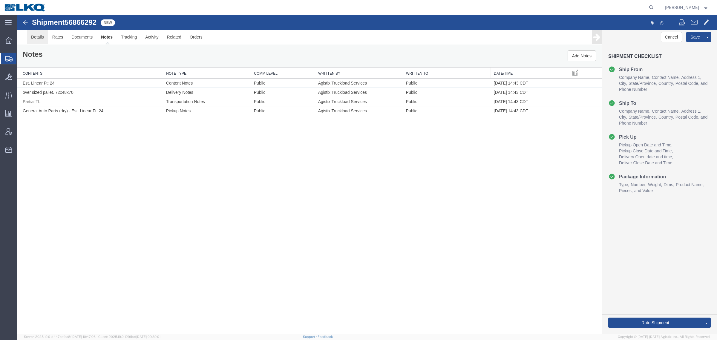
click at [39, 33] on link "Details" at bounding box center [37, 37] width 21 height 14
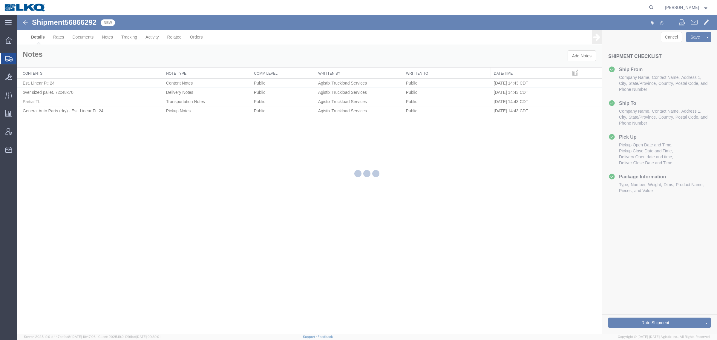
select select "27734"
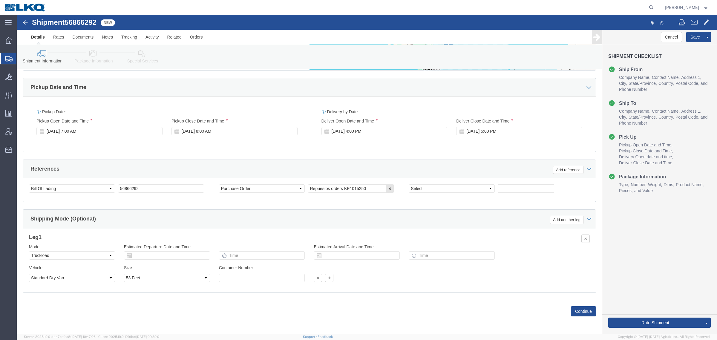
scroll to position [291, 0]
click div "Shipping Mode (Optional) Add another leg"
click div "Shipment Information Package Information Special Services Loading Routing"
click icon
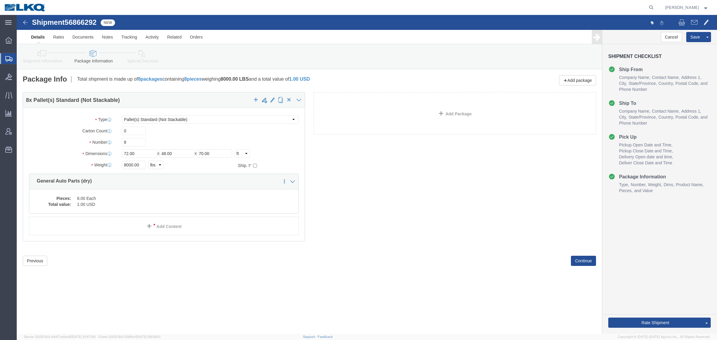
click div "8 x Pallet(s) Standard (Not Stackable) Package Type Select Bale(s) Basket(s) Bo…"
click link "Notes"
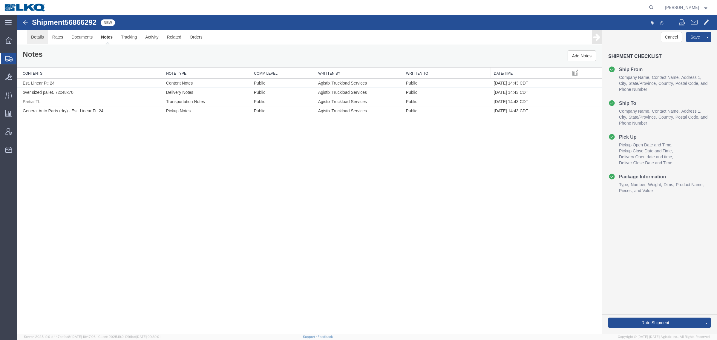
click at [39, 41] on link "Details" at bounding box center [37, 37] width 21 height 14
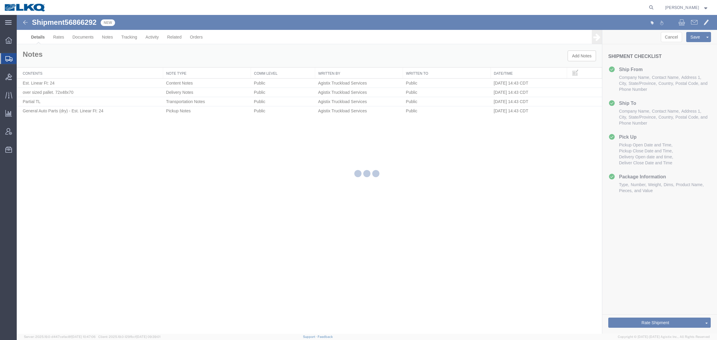
select select "27734"
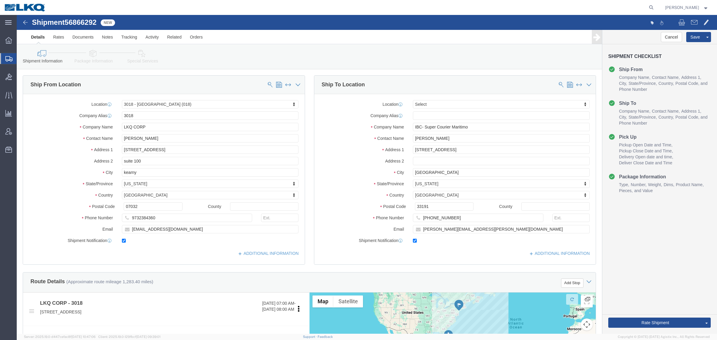
click icon
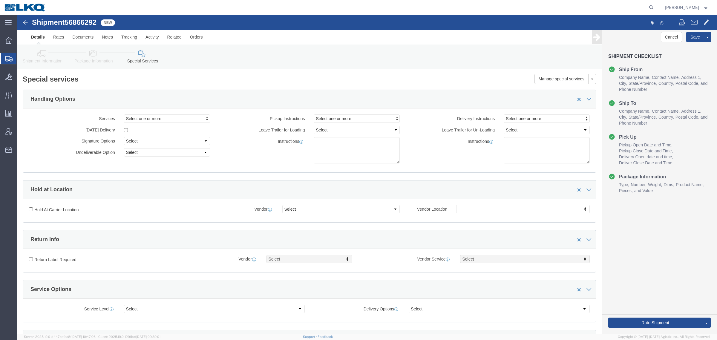
click div "Shipment Information Package Information Special Services Loading Routing"
click link "Shipment Information"
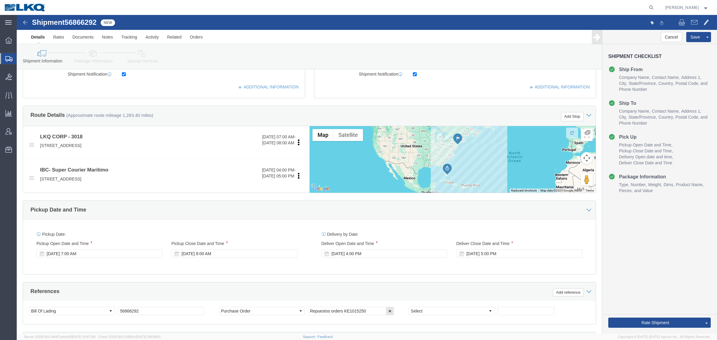
scroll to position [224, 0]
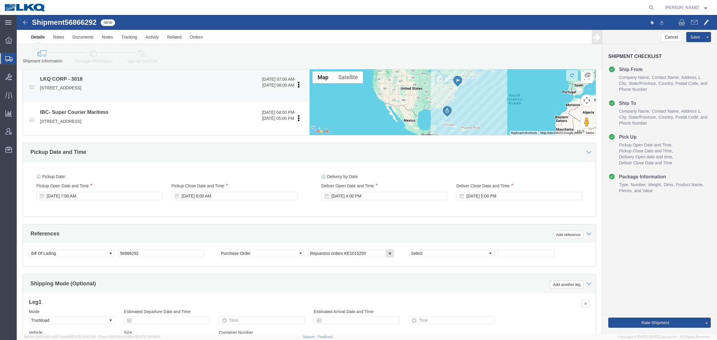
click p "40 western Road, suite 100, kearny, NJ, 07032, US"
copy p "07032"
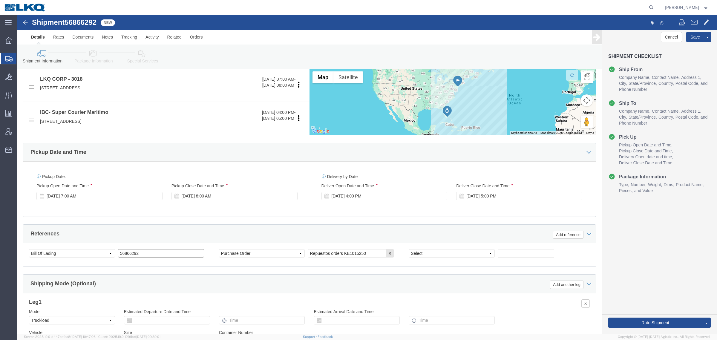
click input "56866292"
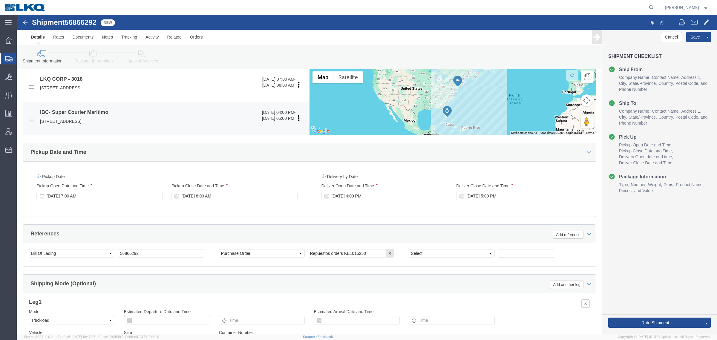
click p "8401 N.W.17 Street, Miami, FL, 33191, US"
copy p "33191"
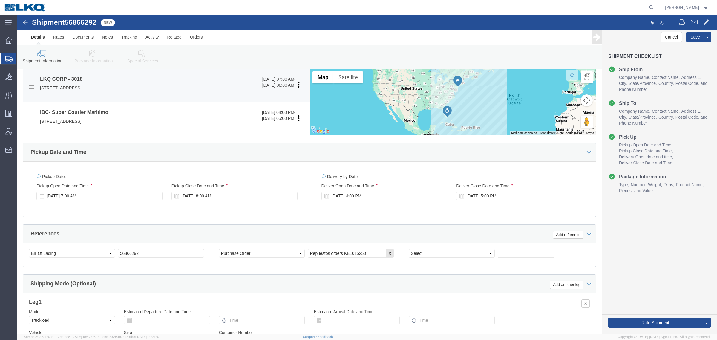
click p "40 western Road, suite 100, kearny, NJ, 07032, US"
copy p "07032"
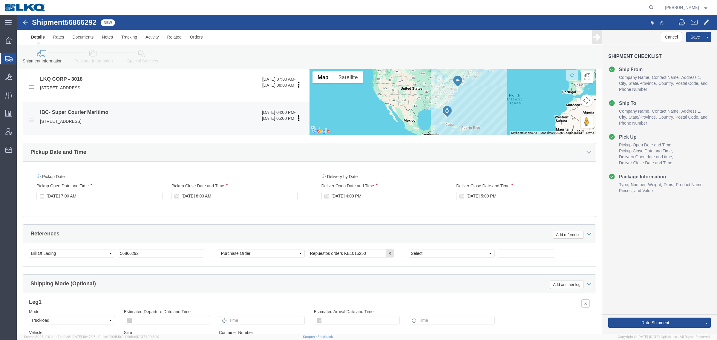
click p "8401 N.W.17 Street, Miami, FL, 33191, US"
copy p "33191"
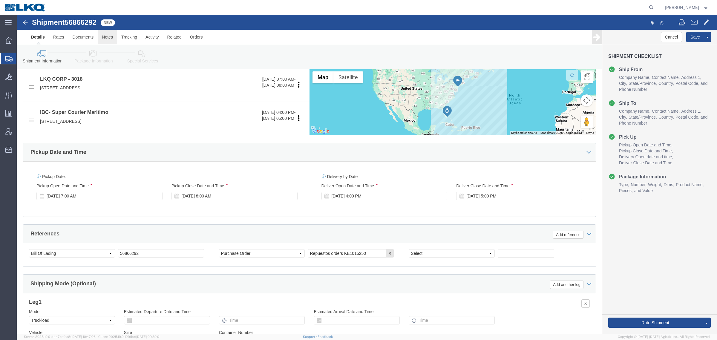
click link "Notes"
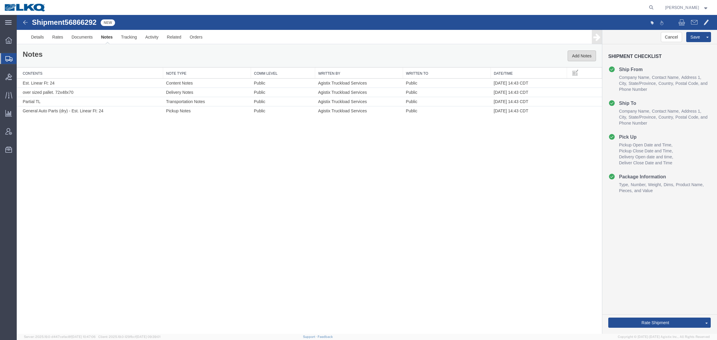
click at [576, 57] on button "Add Notes" at bounding box center [581, 55] width 28 height 11
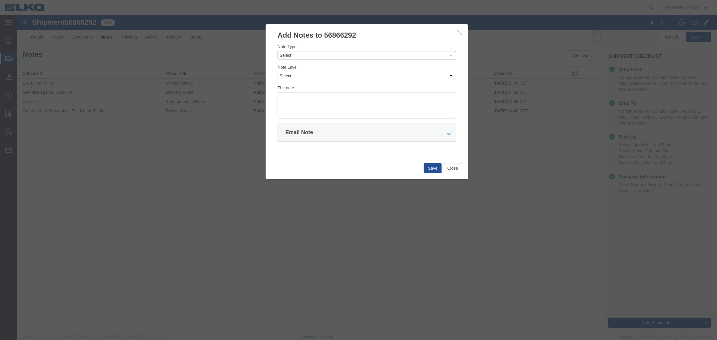
click at [320, 54] on select "Select Approval Bid Notes Carrier Change Notes Claim Notes Content Hazmat Notes…" at bounding box center [366, 55] width 179 height 8
select select "BID_NOTES"
click at [277, 51] on select "Select Approval Bid Notes Carrier Change Notes Claim Notes Content Hazmat Notes…" at bounding box center [366, 55] width 179 height 8
click at [300, 95] on textarea at bounding box center [366, 105] width 179 height 26
click at [319, 77] on select "Select Private to Account Private to Vendor Public" at bounding box center [366, 76] width 179 height 8
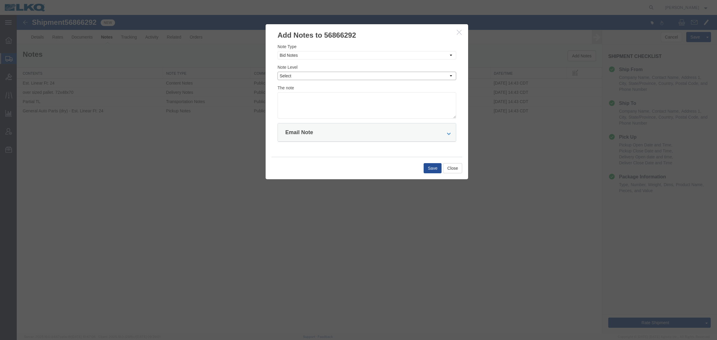
select select "PRIVATE_TO_ACCOUNT"
click at [277, 72] on select "Select Private to Account Private to Vendor Public" at bounding box center [366, 76] width 179 height 8
click at [319, 99] on textarea at bounding box center [366, 105] width 179 height 26
type textarea "S"
click at [314, 97] on textarea "DAT: $" at bounding box center [366, 105] width 179 height 26
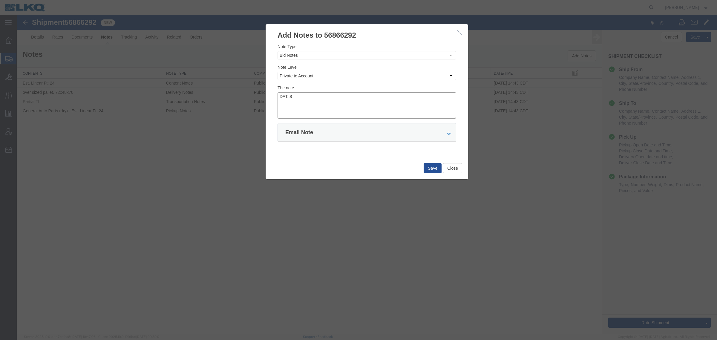
click at [312, 96] on textarea "DAT: $" at bounding box center [366, 105] width 179 height 26
type textarea "DAT: $3175"
click at [433, 169] on button "Save" at bounding box center [433, 168] width 18 height 10
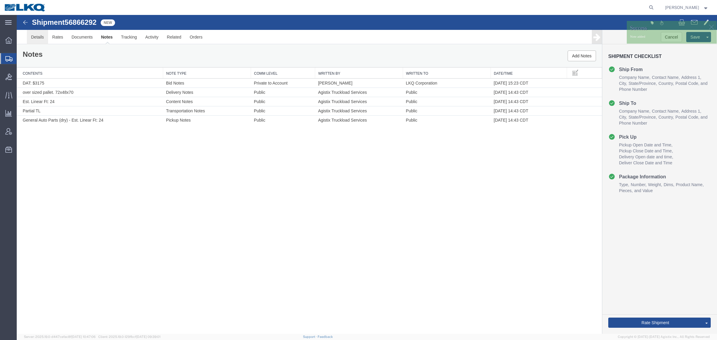
click at [36, 39] on link "Details" at bounding box center [37, 37] width 21 height 14
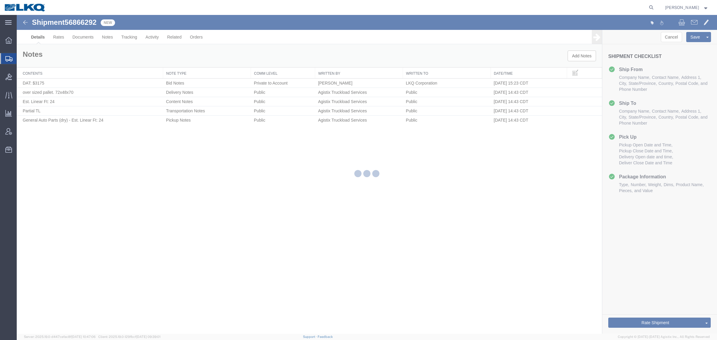
select select "27734"
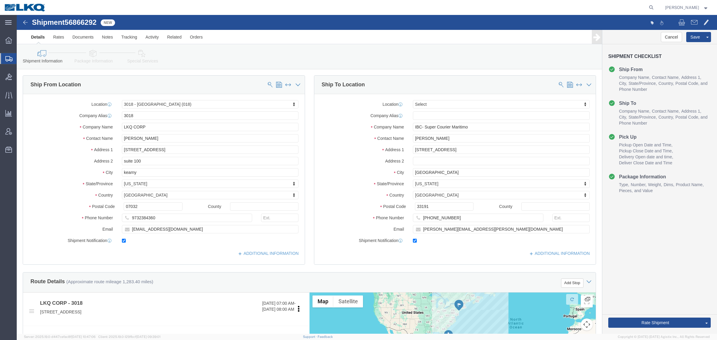
click div "Shipment Information Package Information Special Services Loading Routing"
click link "Send To Bid"
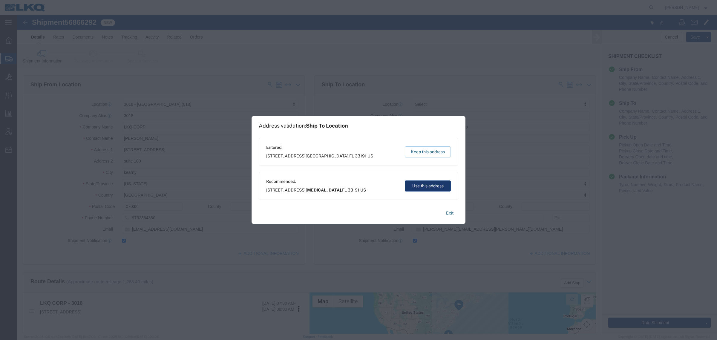
click at [411, 188] on button "Use this address" at bounding box center [428, 185] width 46 height 11
type input "Doral"
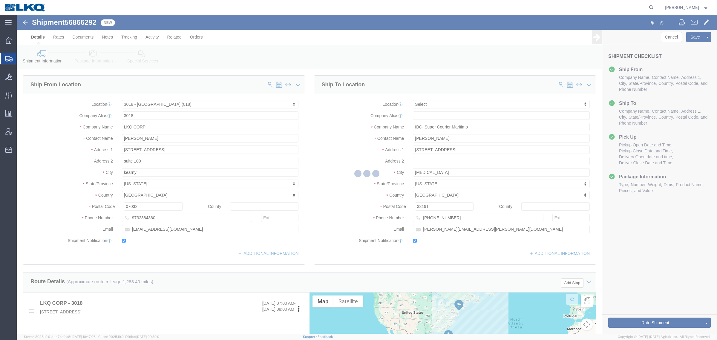
select select "TL"
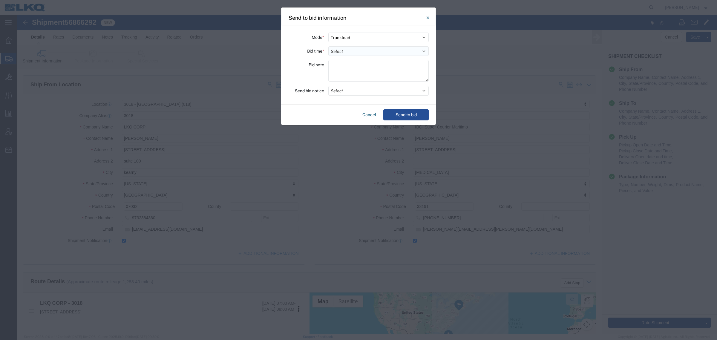
click at [363, 52] on select "Select 30 Min (Rush) 1 Hour (Rush) 2 Hours (Rush) 4 Hours (Rush) 8 Hours (Rush)…" at bounding box center [378, 51] width 100 height 10
select select "24"
click at [328, 46] on select "Select 30 Min (Rush) 1 Hour (Rush) 2 Hours (Rush) 4 Hours (Rush) 8 Hours (Rush)…" at bounding box center [378, 51] width 100 height 10
click at [411, 112] on button "Send to bid" at bounding box center [405, 114] width 45 height 11
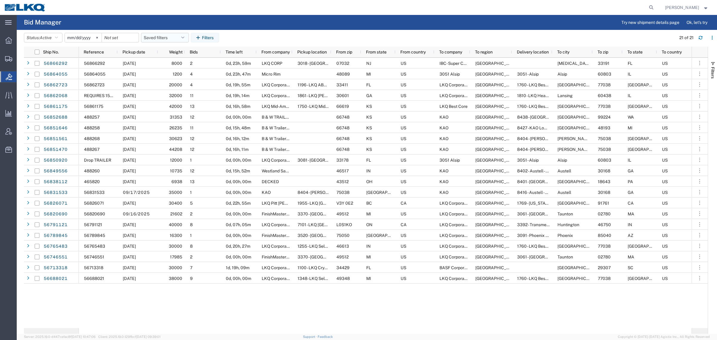
click at [166, 39] on button "Saved filters" at bounding box center [165, 38] width 48 height 10
click at [172, 61] on span "Bid Board" at bounding box center [181, 63] width 78 height 11
type input "2024-12-01"
type input "2025-12-31"
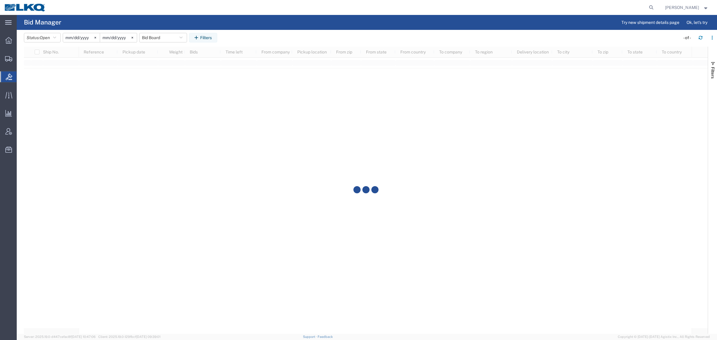
click at [313, 26] on agx-page-header "Bid Manager Try new shipment details page Ok, let's try" at bounding box center [367, 22] width 700 height 15
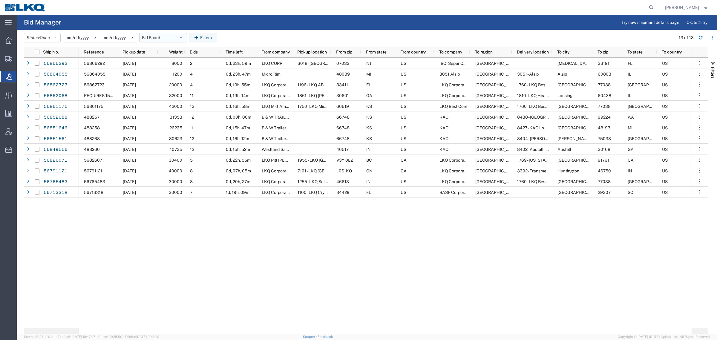
click at [153, 36] on button "Bid Board" at bounding box center [163, 38] width 48 height 10
click at [165, 64] on span "Bid Board" at bounding box center [179, 63] width 78 height 11
click at [214, 267] on div "56866292 09/22/2025 8000 4 0d, 23h, 56m LKQ CORP 3018 - Totowa NJ (018) 07032 N…" at bounding box center [385, 193] width 613 height 270
click at [284, 254] on div "56866292 09/22/2025 8000 4 0d, 23h, 56m LKQ CORP 3018 - Totowa NJ (018) 07032 N…" at bounding box center [385, 193] width 613 height 270
click at [263, 258] on div "56866292 09/22/2025 8000 4 0d, 23h, 56m LKQ CORP 3018 - Totowa NJ (018) 07032 N…" at bounding box center [385, 193] width 613 height 270
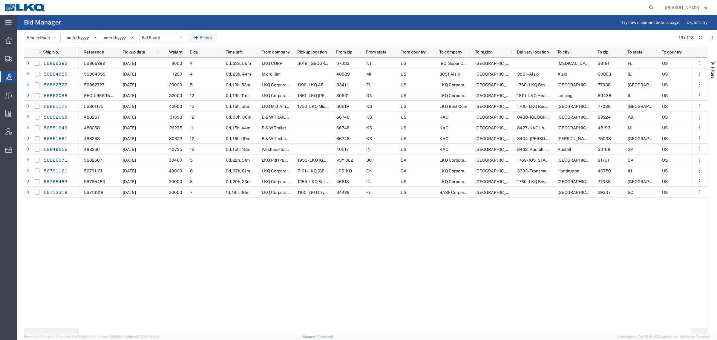
click at [293, 246] on div "56866292 09/22/2025 8000 4 0d, 23h, 56m LKQ CORP 3018 - Totowa NJ (018) 07032 N…" at bounding box center [385, 193] width 613 height 270
click at [283, 232] on div "56866292 09/22/2025 8000 4 0d, 23h, 56m LKQ CORP 3018 - Totowa NJ (018) 07032 N…" at bounding box center [385, 193] width 613 height 270
click at [291, 229] on div "56866292 09/22/2025 8000 4 0d, 23h, 56m LKQ CORP 3018 - Totowa NJ (018) 07032 N…" at bounding box center [385, 193] width 613 height 270
drag, startPoint x: 372, startPoint y: 243, endPoint x: 517, endPoint y: 242, distance: 145.2
click at [374, 243] on div "56866292 09/22/2025 8000 4 0d, 23h, 56m LKQ CORP 3018 - Totowa NJ (018) 07032 N…" at bounding box center [385, 193] width 613 height 270
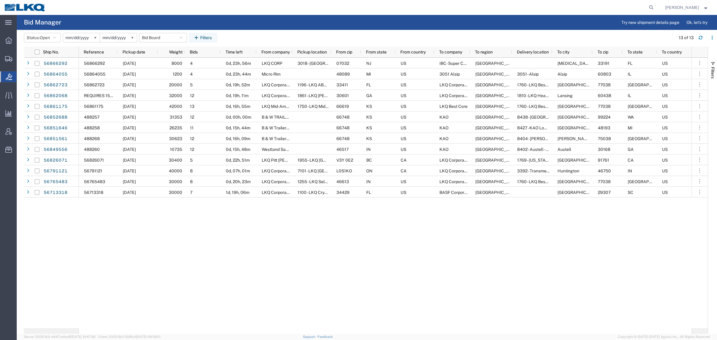
click at [161, 256] on div "56866292 09/22/2025 8000 4 0d, 23h, 56m LKQ CORP 3018 - Totowa NJ (018) 07032 N…" at bounding box center [385, 193] width 613 height 270
click at [296, 31] on header "Status: Open Active All Awaiting Confirmation Awarded Closed Expired Open Withd…" at bounding box center [370, 38] width 693 height 17
click at [163, 36] on button "Bid Board" at bounding box center [163, 38] width 48 height 10
click at [178, 62] on span "Bid Board" at bounding box center [179, 63] width 78 height 11
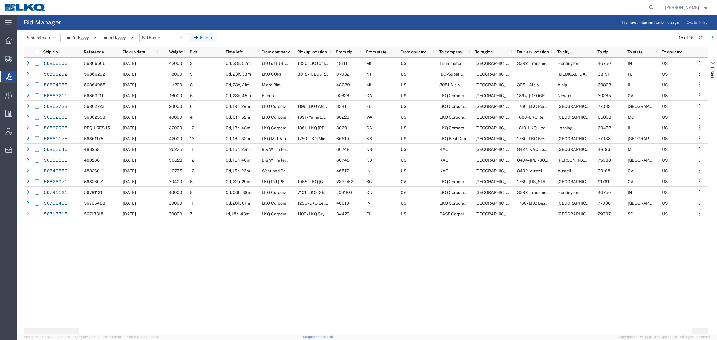
click at [360, 30] on header "Status: Open Active All Awaiting Confirmation Awarded Closed Expired Open Withd…" at bounding box center [370, 38] width 693 height 17
click at [302, 20] on agx-page-header "Bid Manager Try new shipment details page Ok, let's try" at bounding box center [367, 22] width 700 height 15
click at [241, 10] on div at bounding box center [353, 7] width 606 height 15
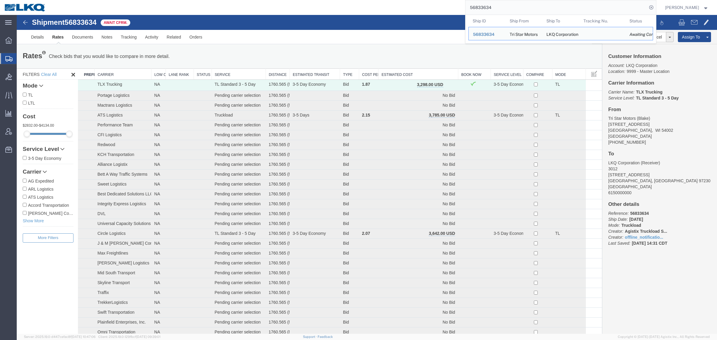
paste input "06957"
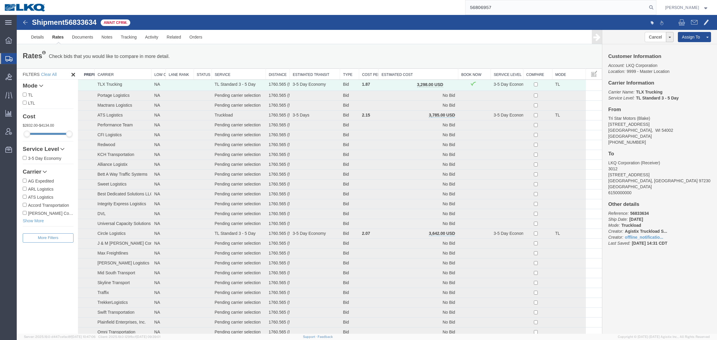
type input "56806957"
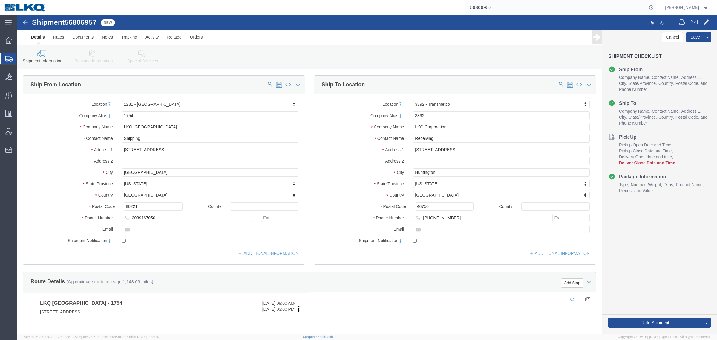
select select "27632"
select select "28018"
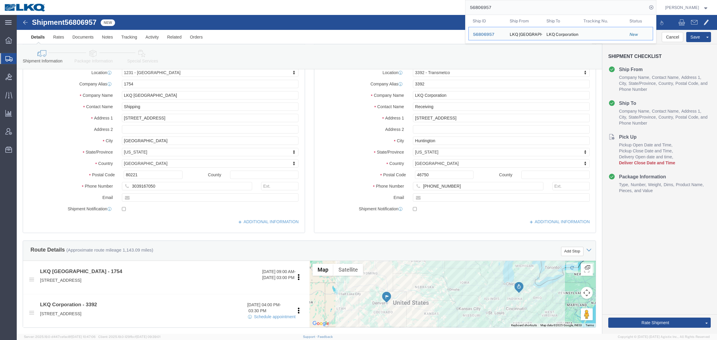
scroll to position [149, 0]
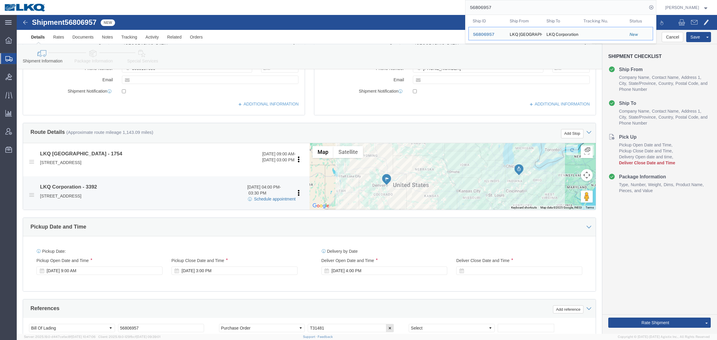
click link "Schedule appointment"
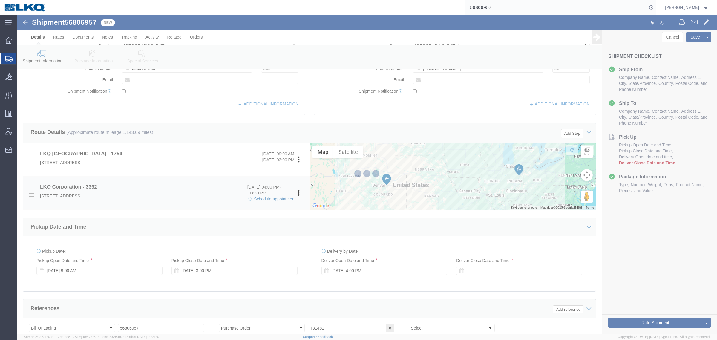
type input "delivery 56806957"
type input "[DATE]"
type input "4:00 PM"
type input "56806957"
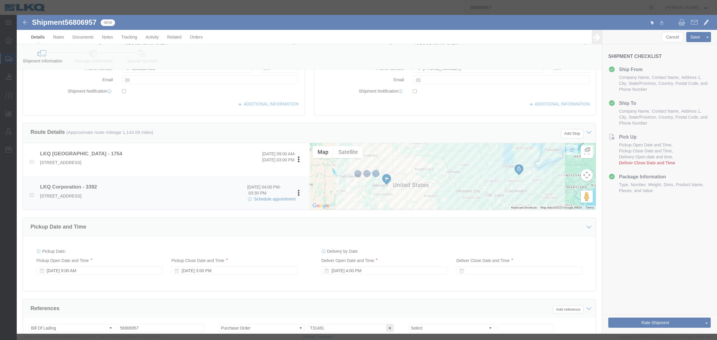
select select
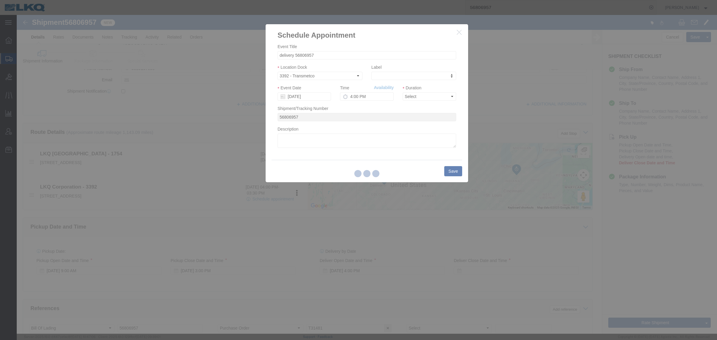
click at [299, 98] on div at bounding box center [367, 174] width 700 height 319
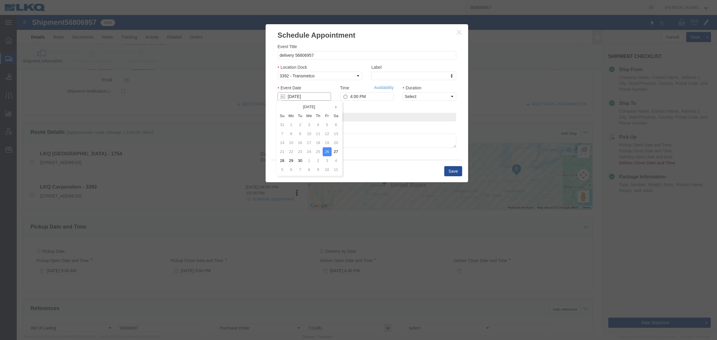
click input "[DATE]"
click td "29"
click div "Event Date 09/29/2025"
click input "09/29/2025"
drag, startPoint x: 339, startPoint y: 98, endPoint x: 347, endPoint y: 91, distance: 9.9
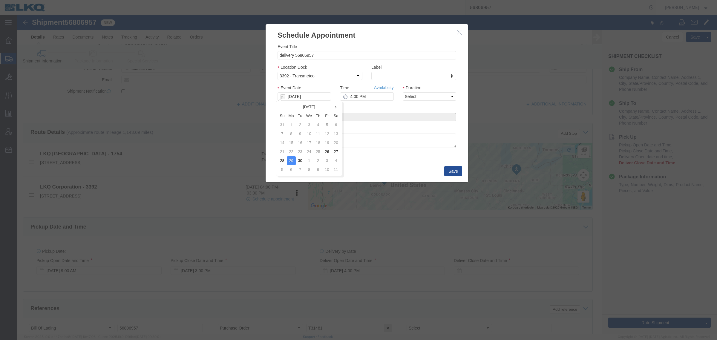
click div "Shipment/Tracking Number 56806957"
click link "Availability"
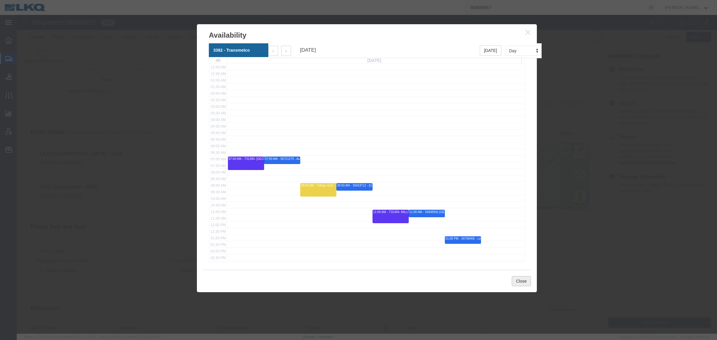
click button "Close"
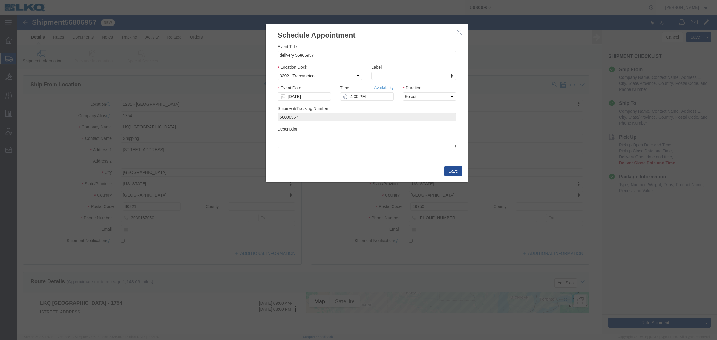
scroll to position [0, 0]
click link "Availability"
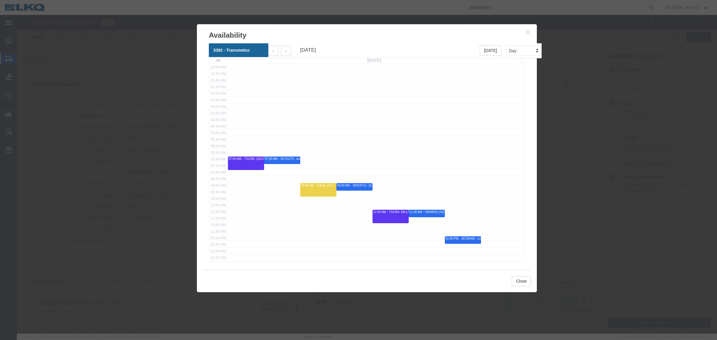
click icon "button"
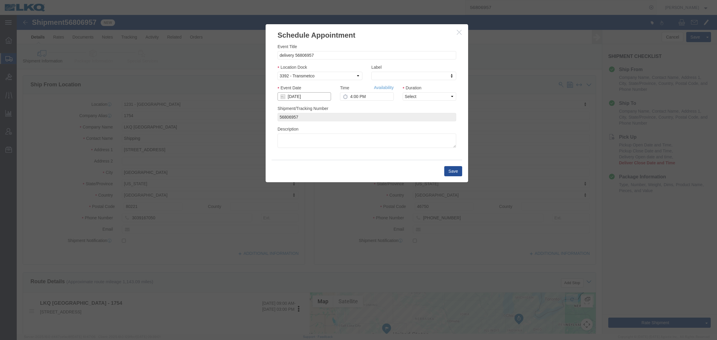
click input "09/29/2025"
click td "1"
type input "10/01/2025"
click link "Availability"
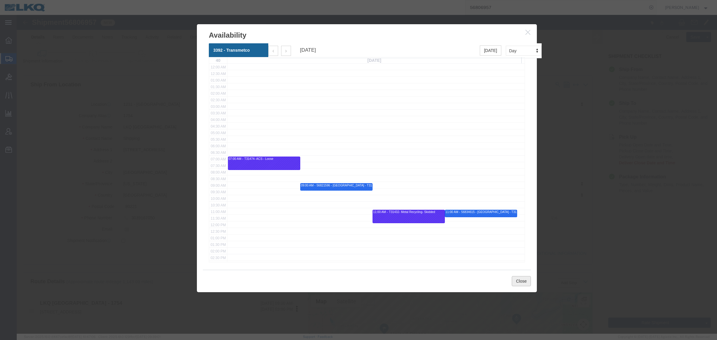
click button "Close"
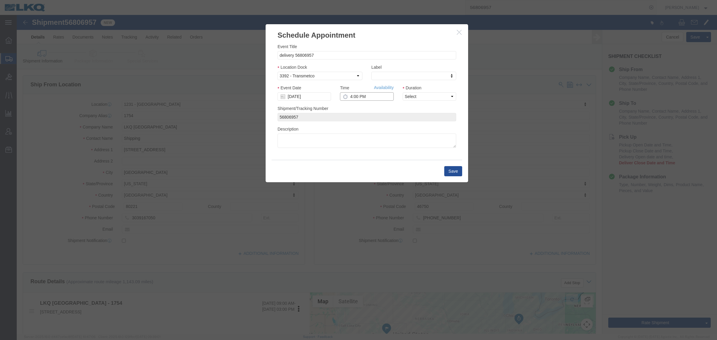
click input "4:00 PM"
type input "9:00 AM"
click select "Select 15 min 30 min 45 min 1 hr 2 hr 3 hr 4 hr"
select select "15"
click select "Select 15 min 30 min 45 min 1 hr 2 hr 3 hr 4 hr"
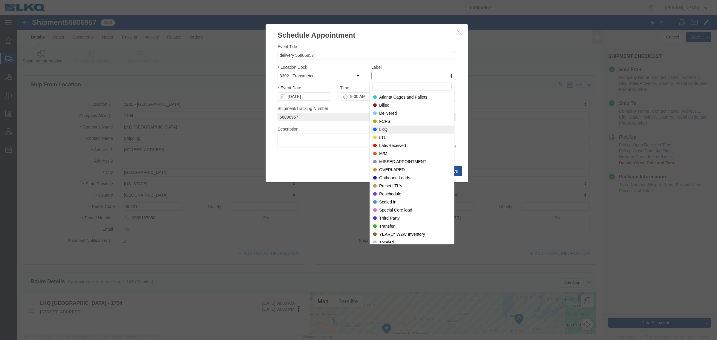
select select "22"
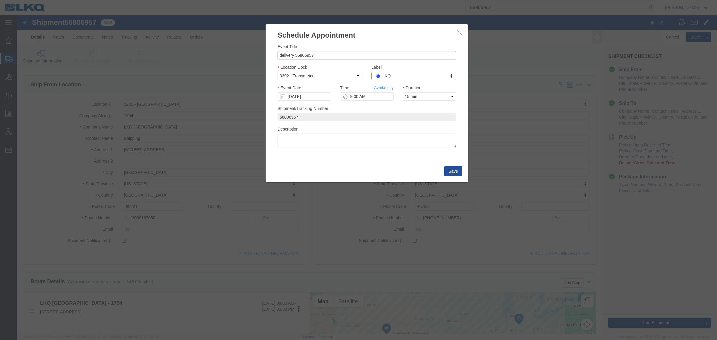
click input "delivery 56806957"
click input "56806957"
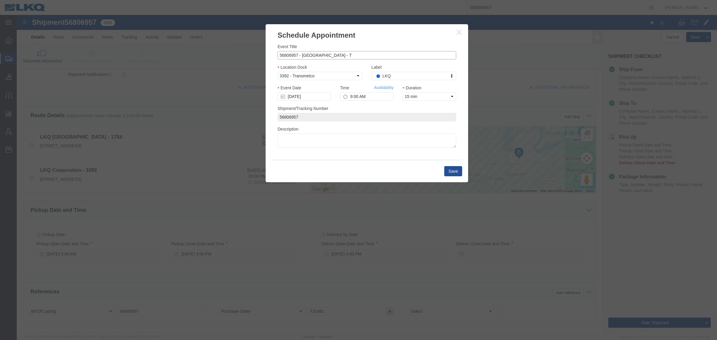
scroll to position [224, 0]
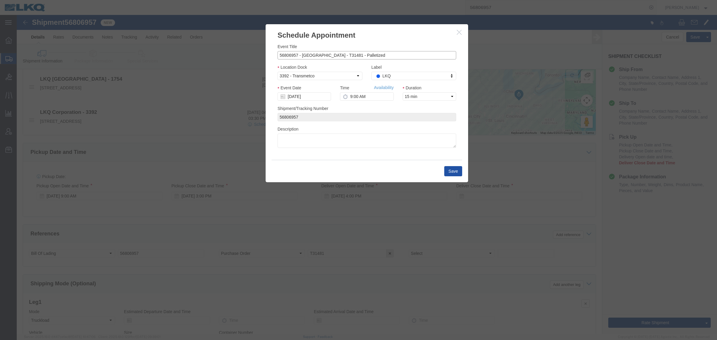
type input "56806957 - Denver - T31481 - Palletized"
click button "Save"
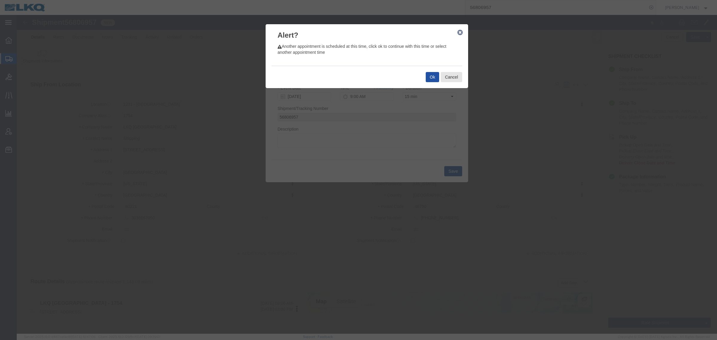
click button "Ok"
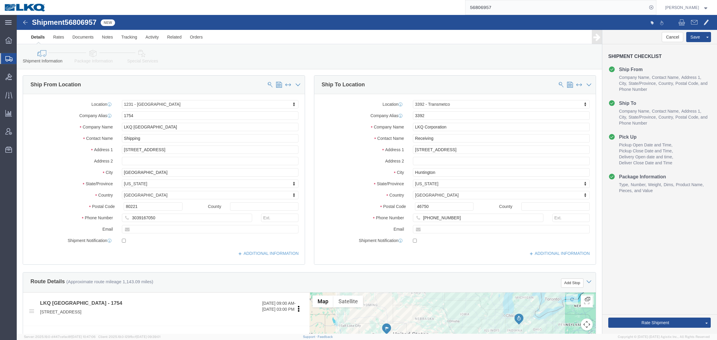
click span "56806957"
copy span "56806957"
click icon
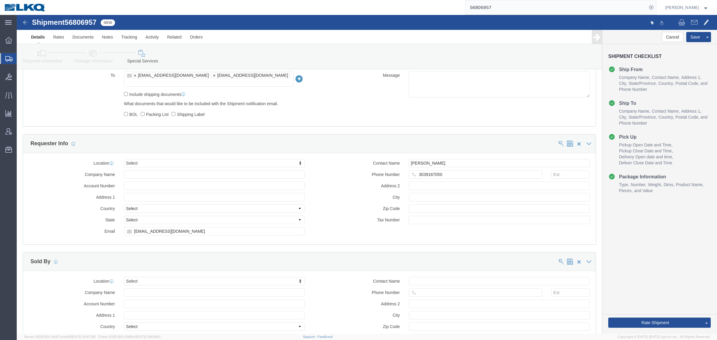
scroll to position [587, 0]
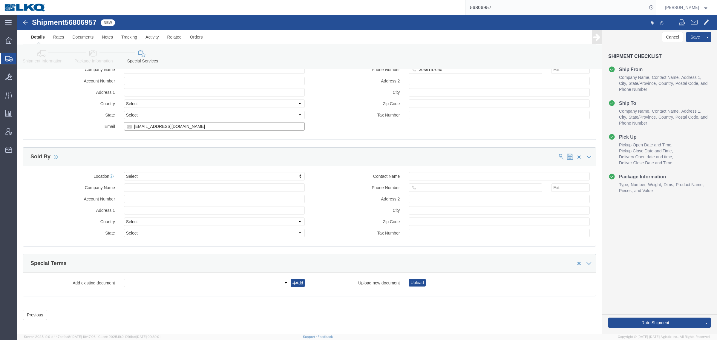
click input "jnalmanza@lkqcorp.com"
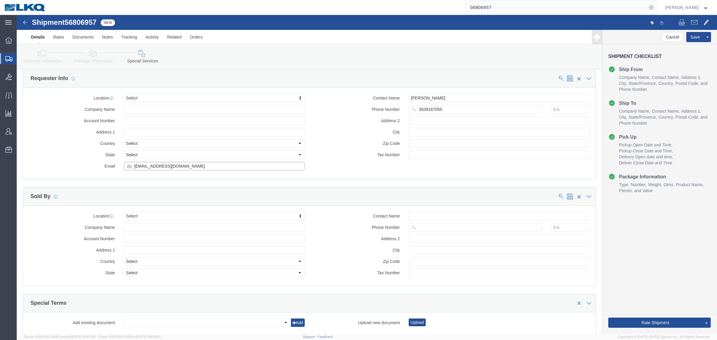
scroll to position [475, 0]
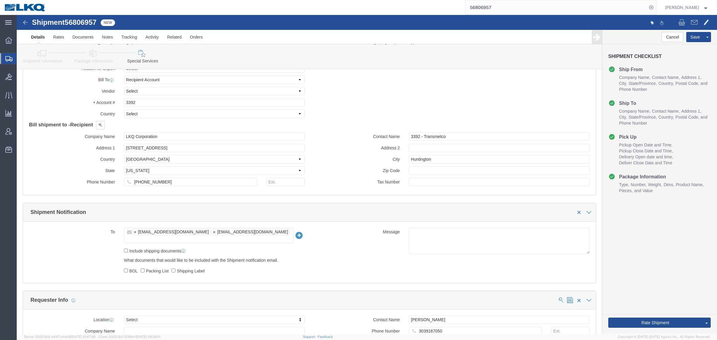
click link "Shipment Information"
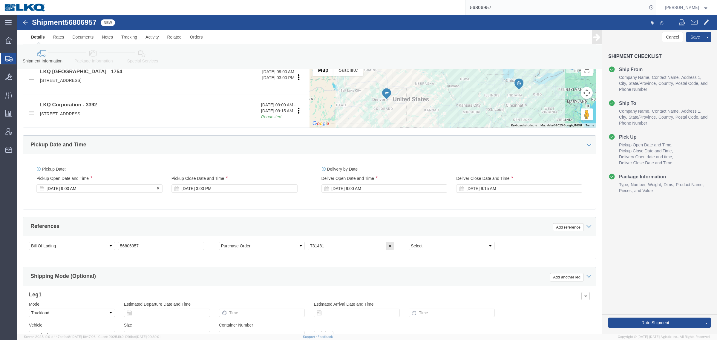
scroll to position [142, 0]
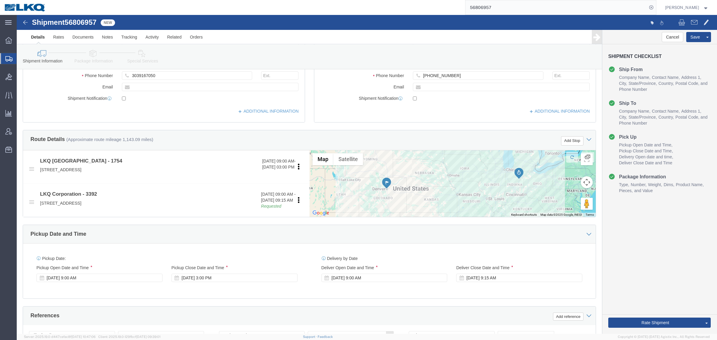
click div "Pickup Start Date Pickup Start Time Pickup Open Date and Time Sep 26 2025 9:00 …"
click div "Sep 26 2025 9:00 AM"
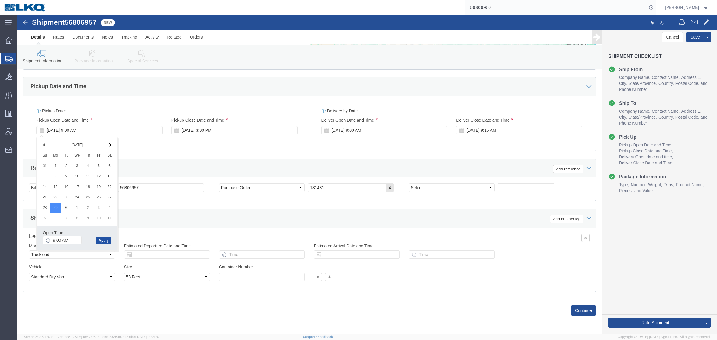
drag, startPoint x: 85, startPoint y: 222, endPoint x: 193, endPoint y: 187, distance: 113.0
click button "Apply"
click div "Pickup Date and Time"
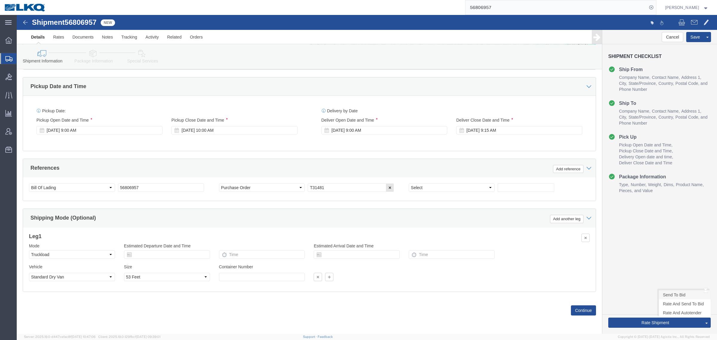
click link "Send To Bid"
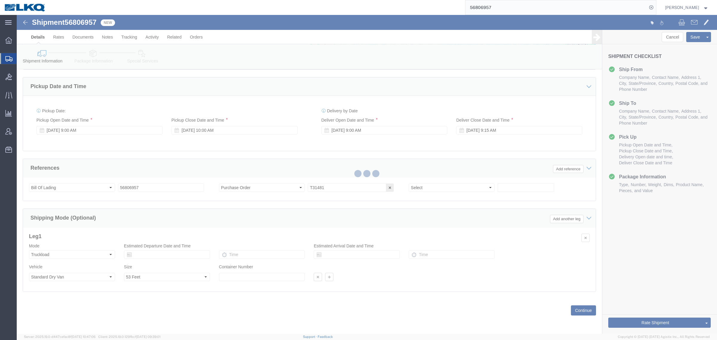
select select "TL"
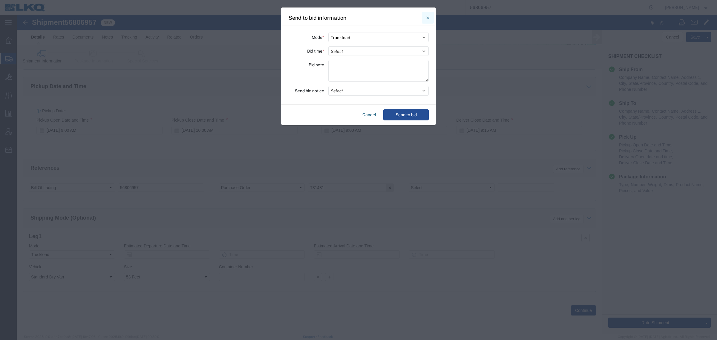
click at [426, 17] on icon "Close" at bounding box center [427, 17] width 3 height 7
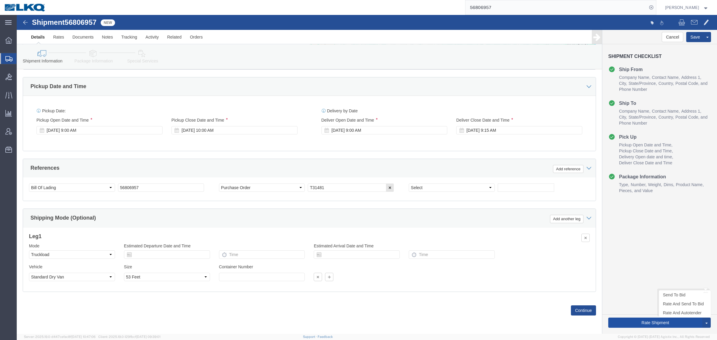
click button "Rate Shipment"
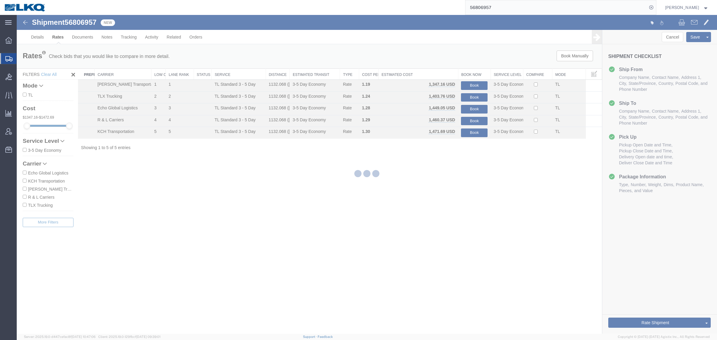
scroll to position [0, 0]
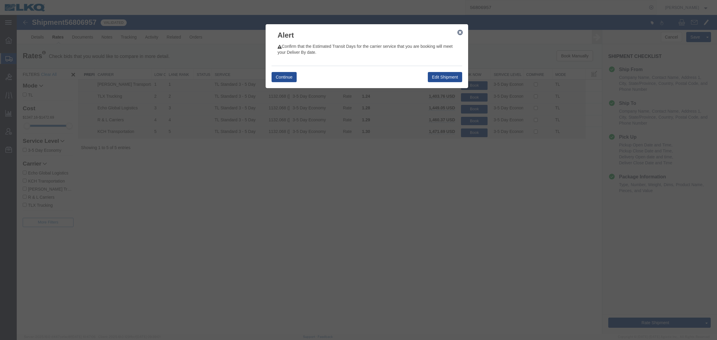
click at [269, 75] on div "Alert Confirm that the Estimated Transit Days for the carrier service that you …" at bounding box center [366, 56] width 203 height 65
click at [275, 76] on button "Continue" at bounding box center [283, 77] width 25 height 10
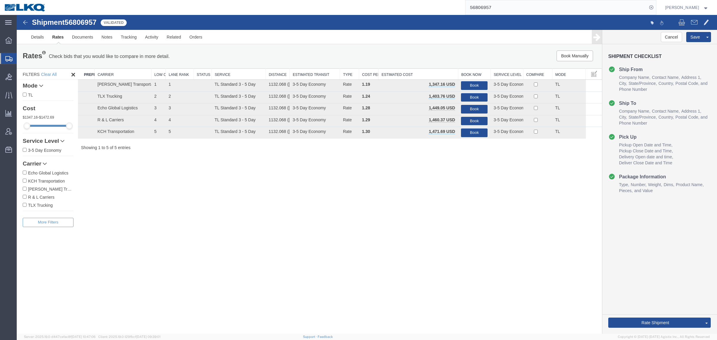
click at [17, 15] on link "Rate And Autotender" at bounding box center [17, 15] width 0 height 0
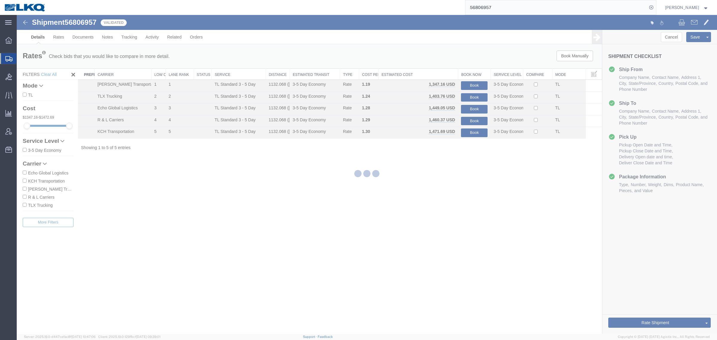
select select "27632"
select select "28018"
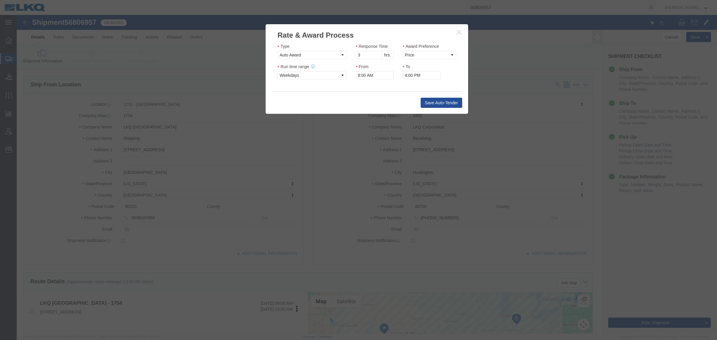
drag, startPoint x: 505, startPoint y: 4, endPoint x: 438, endPoint y: -1, distance: 67.4
click at [438, 0] on html "main_menu Created with Sketch. Collapse Menu Overview Shipments Shipment Manage…" at bounding box center [358, 170] width 717 height 340
click input "3"
type input "2"
click input "2"
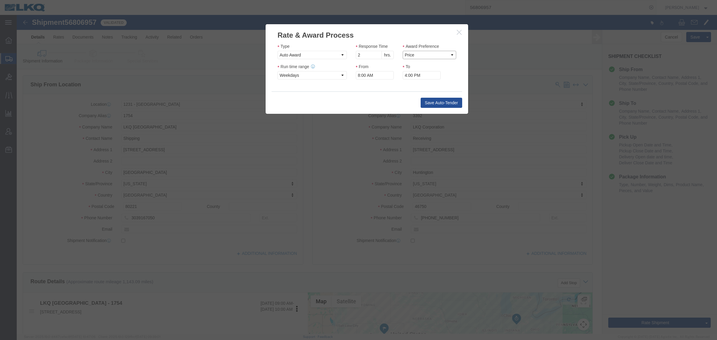
click select "Price Carrier Rank"
select select "LANE_RANK"
click select "Price Carrier Rank"
click input "8:00 AM"
type input "7:00 AM"
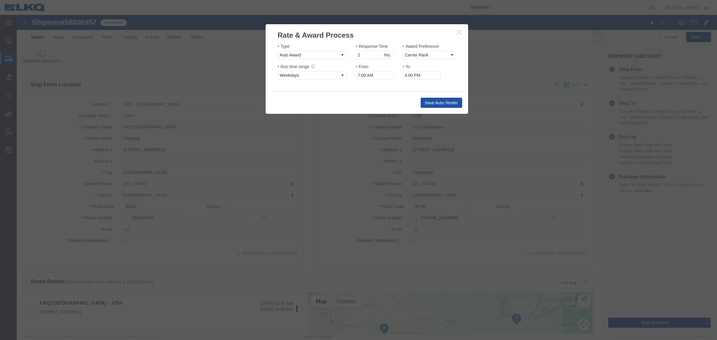
click button "Save Auto-Tender"
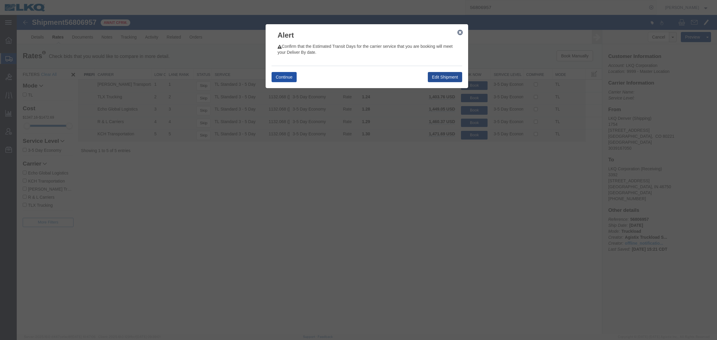
click at [277, 76] on button "Continue" at bounding box center [283, 77] width 25 height 10
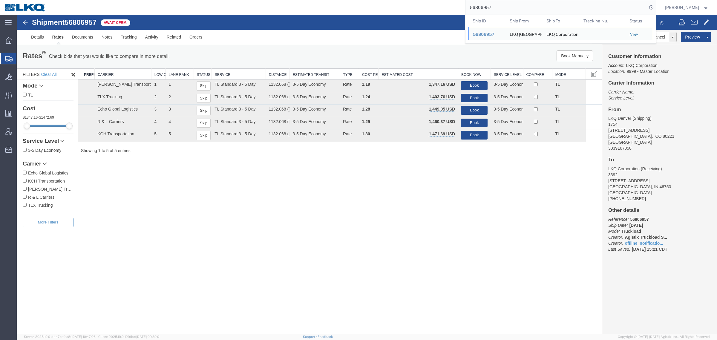
drag, startPoint x: 549, startPoint y: 21, endPoint x: 305, endPoint y: 20, distance: 243.7
paste input "98226"
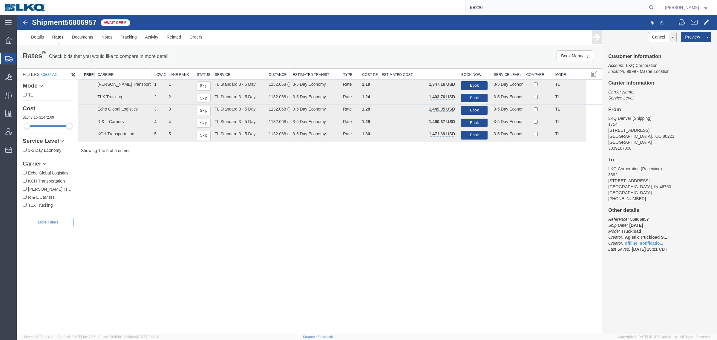
click at [380, 261] on div "Shipment 56806957 5 of 5 Await Cfrm. Details Rates Documents Notes Tracking Act…" at bounding box center [367, 174] width 700 height 319
click at [199, 59] on div "Rates Check bids that you would like to compare in more detail. Compare Filter" at bounding box center [188, 56] width 340 height 12
click at [381, 198] on div "Shipment 56806957 5 of 5 Await Cfrm. Details Rates Documents Notes Tracking Act…" at bounding box center [367, 174] width 700 height 319
paste input "56765483"
drag, startPoint x: 503, startPoint y: 10, endPoint x: 452, endPoint y: 8, distance: 50.2
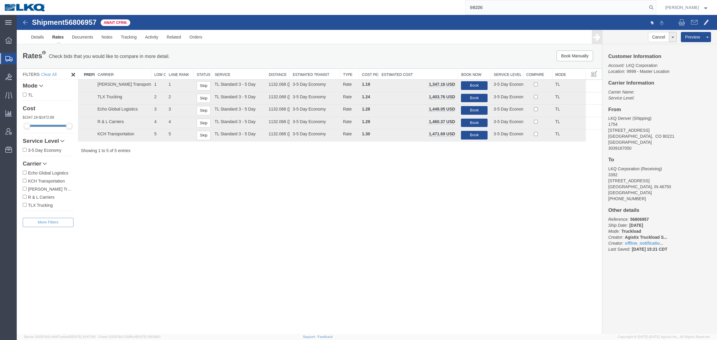
click at [453, 8] on div "98226" at bounding box center [353, 7] width 606 height 15
type input "56765483"
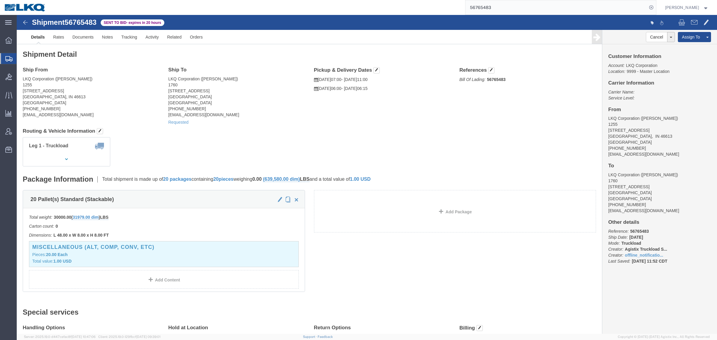
click div "Shipment Detail Ship From LKQ Corporation (Sean Conner) 1255 1602 S. Lafayette …"
click h2 "Shipment Detail"
click link "Rates"
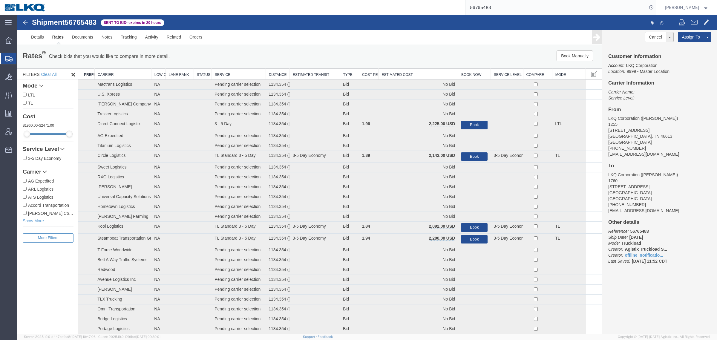
click at [408, 71] on th "Estimated Cost" at bounding box center [418, 74] width 80 height 11
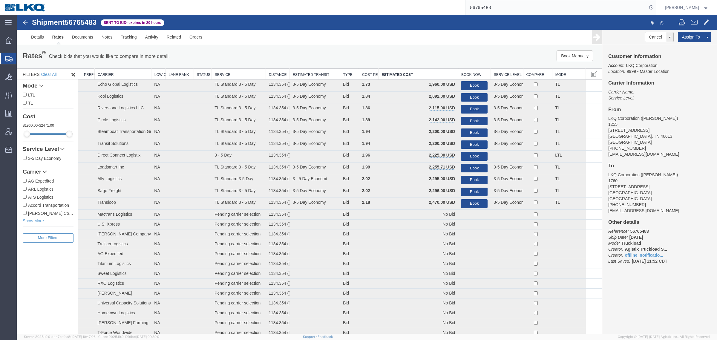
click at [320, 29] on div "Shipment 56765483 87 of 87 Sent to Bid - expires in 20 hours" at bounding box center [191, 24] width 349 height 11
click at [388, 39] on ul "Details Rates Documents Notes Tracking Activity Related Orders" at bounding box center [367, 37] width 680 height 14
click at [433, 38] on ul "Details Rates Documents Notes Tracking Activity Related Orders" at bounding box center [367, 37] width 680 height 14
click at [498, 10] on input "56765483" at bounding box center [556, 7] width 182 height 14
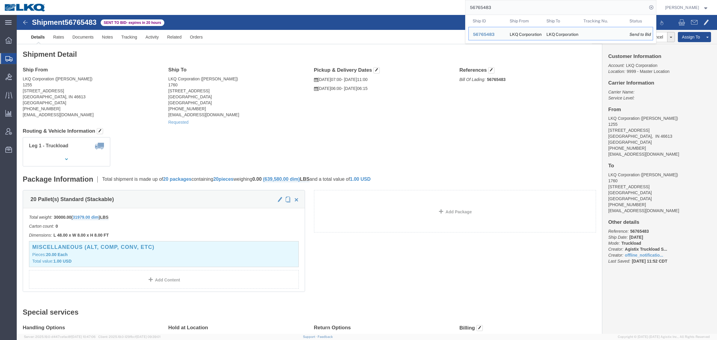
click at [508, 7] on input "56765483" at bounding box center [556, 7] width 182 height 14
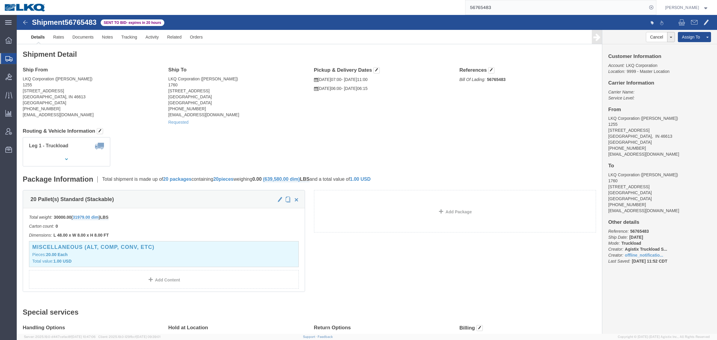
click div "Leg 1 - Truckload Vehicle 1: Standard Dry Van (53 Feet) Number of trucks: 1"
click link "Rates"
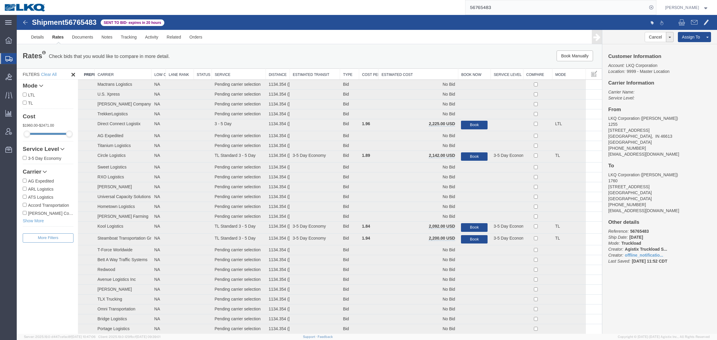
click at [395, 78] on th "Estimated Cost" at bounding box center [418, 74] width 80 height 11
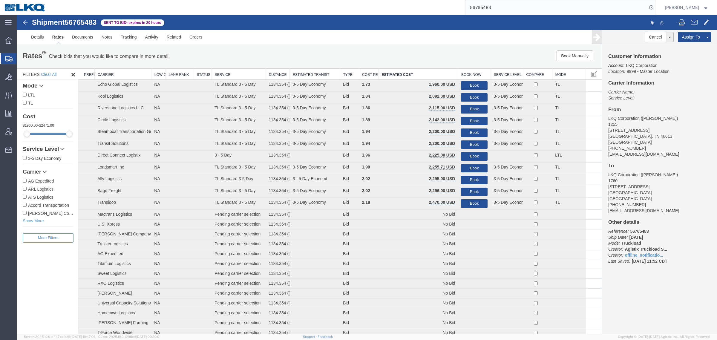
click at [395, 44] on ul "Details Rates Documents Notes Tracking Activity Related Orders" at bounding box center [367, 37] width 680 height 14
drag, startPoint x: 423, startPoint y: 47, endPoint x: 432, endPoint y: 51, distance: 9.6
click at [423, 47] on div "Rates Check bids that you would like to compare in more detail. Compare Filter …" at bounding box center [309, 57] width 585 height 24
click at [477, 86] on button "Book" at bounding box center [474, 85] width 27 height 9
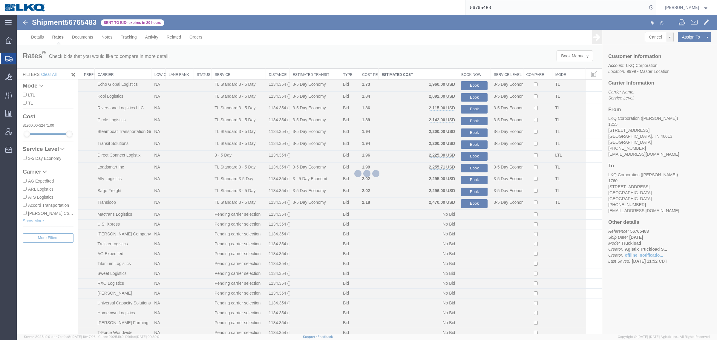
click at [399, 54] on div at bounding box center [367, 174] width 700 height 319
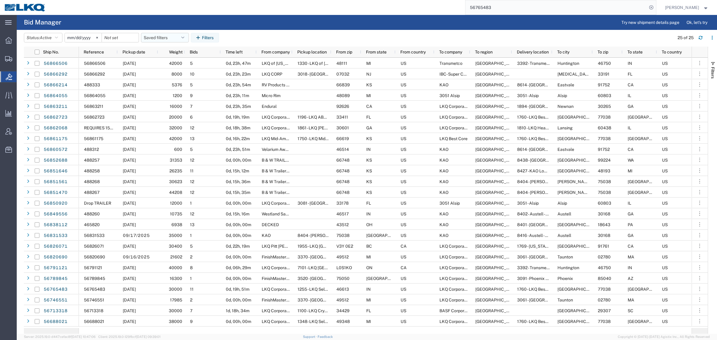
drag, startPoint x: 163, startPoint y: 35, endPoint x: 163, endPoint y: 38, distance: 3.6
click at [163, 35] on button "Saved filters" at bounding box center [165, 38] width 48 height 10
click at [170, 69] on span "Bid Board" at bounding box center [181, 63] width 78 height 11
type input "2024-12-01"
type input "2025-12-31"
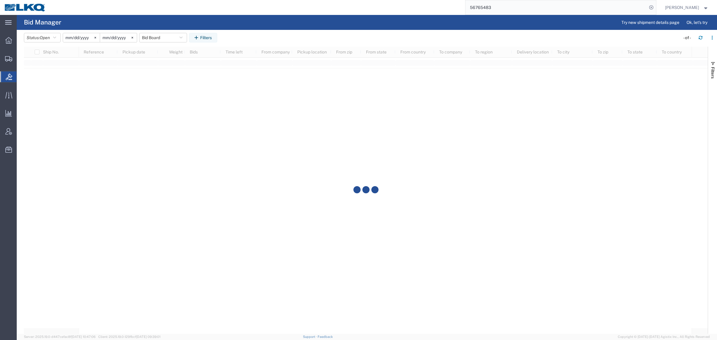
click at [329, 23] on agx-page-header "Bid Manager Try new shipment details page Ok, let's try" at bounding box center [367, 22] width 700 height 15
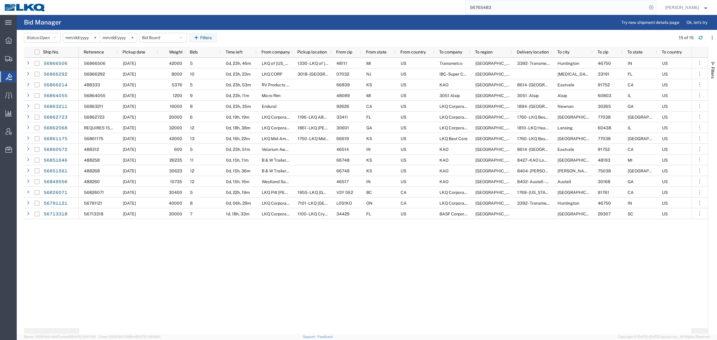
click at [314, 26] on agx-page-header "Bid Manager Try new shipment details page Ok, let's try" at bounding box center [367, 22] width 700 height 15
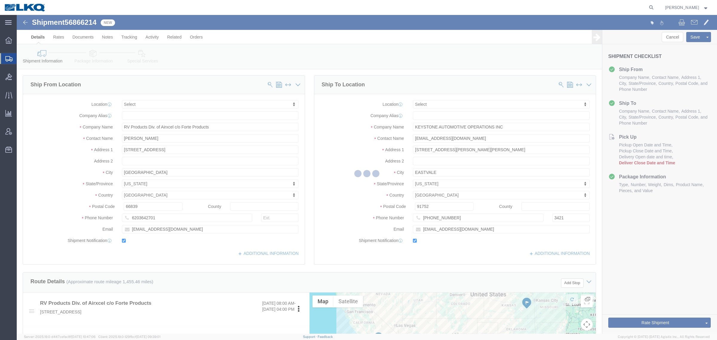
select select
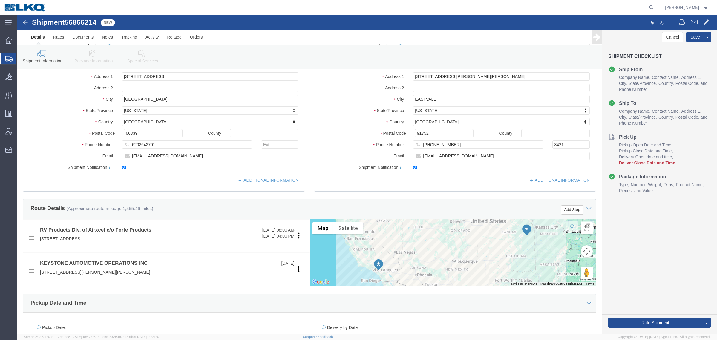
scroll to position [75, 0]
click input "[EMAIL_ADDRESS][DOMAIN_NAME]"
click label "State/Province"
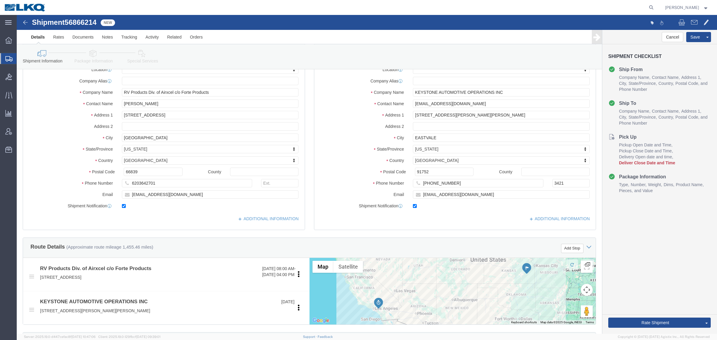
scroll to position [0, 0]
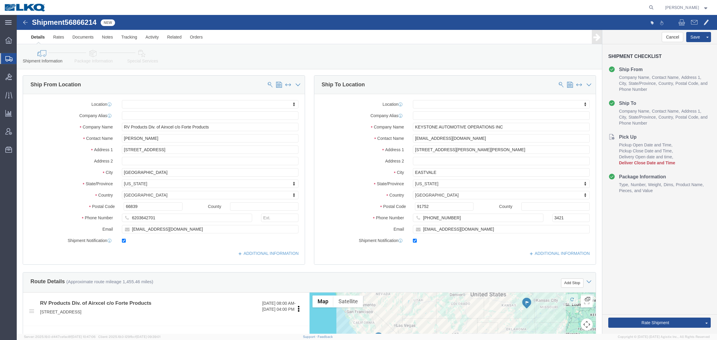
click label "Address 2"
click span "56866214"
copy span "56866214"
click div "Location My Profile Location 1100 - LKQ Crystal River 1103 - LKQ Ft [PERSON_NAM…"
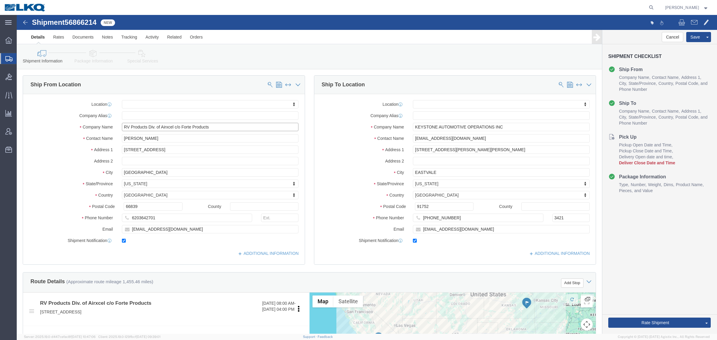
drag, startPoint x: 131, startPoint y: 112, endPoint x: 87, endPoint y: 114, distance: 44.0
click div "Company Name RV Products Div. of Airxcel c/o Forte Products"
click icon
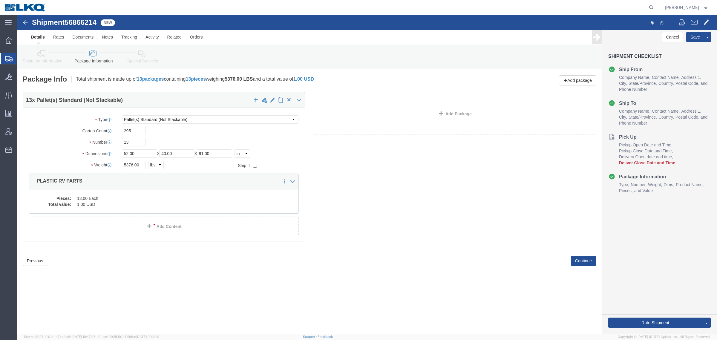
click link "Shipment Information"
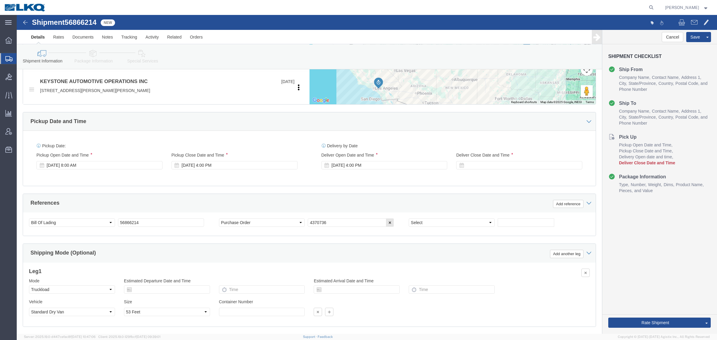
scroll to position [291, 0]
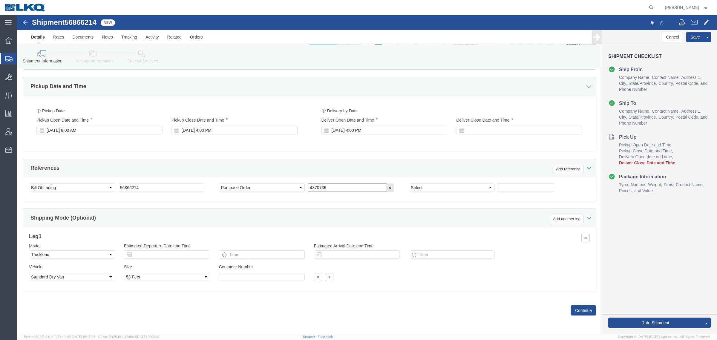
click input "4370736"
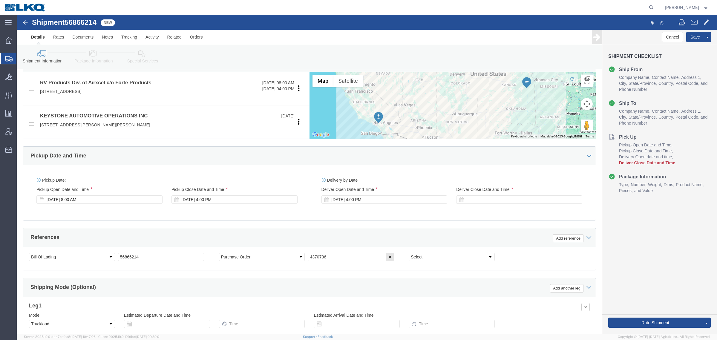
scroll to position [254, 0]
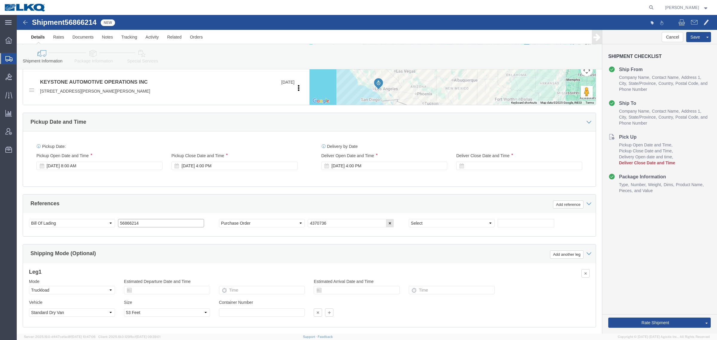
click input "56866214"
click input "text"
paste input "56866214"
type input "56866214"
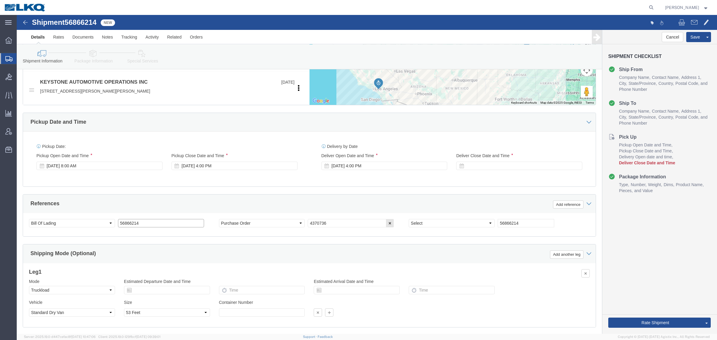
click input "56866214"
type input "x"
click button "Save"
click div "Pickup Date and Time"
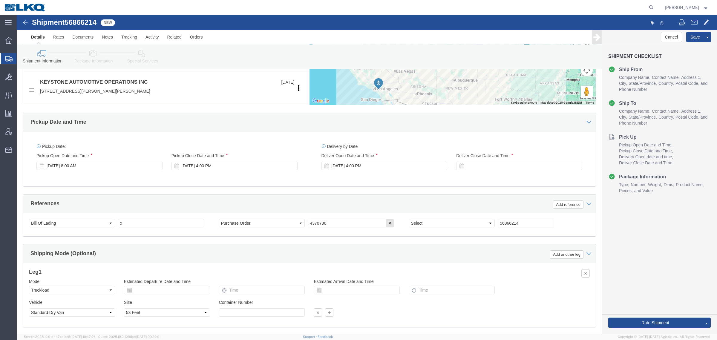
click div "Pickup Date and Time"
click ul "Details Rates Documents Notes Tracking Activity Related Orders"
click div "Shipment Information Package Information Special Services Loading Routing"
click div "Shipment 56866214 New"
click div "Pickup Date: Pickup Start Date Pickup Start Time Pickup Open Date and Time [DAT…"
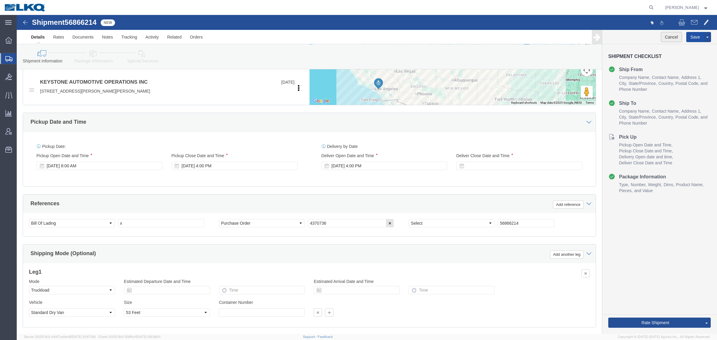
drag, startPoint x: 671, startPoint y: 22, endPoint x: 650, endPoint y: 26, distance: 20.9
click button "Save"
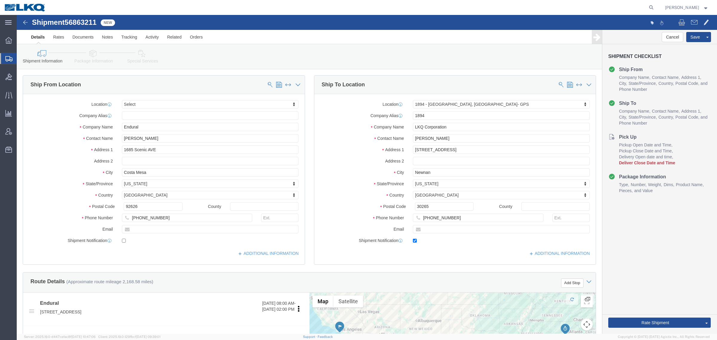
click span "56863211"
copy span "56863211"
select select
select select "30706"
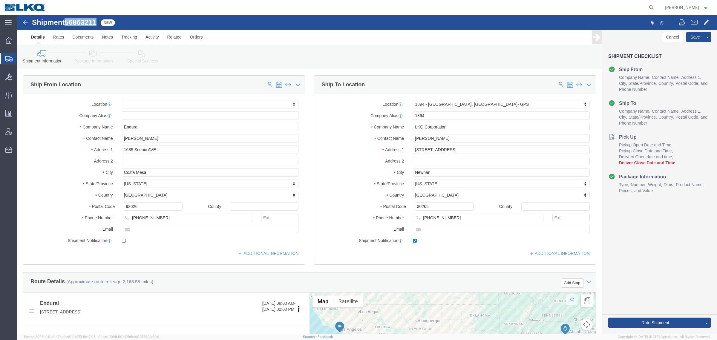
click link "Special Services"
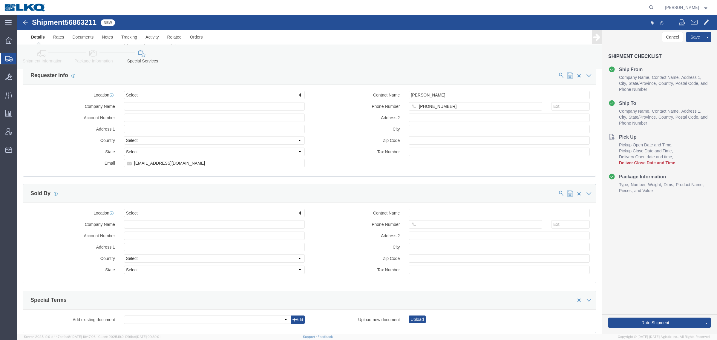
scroll to position [560, 0]
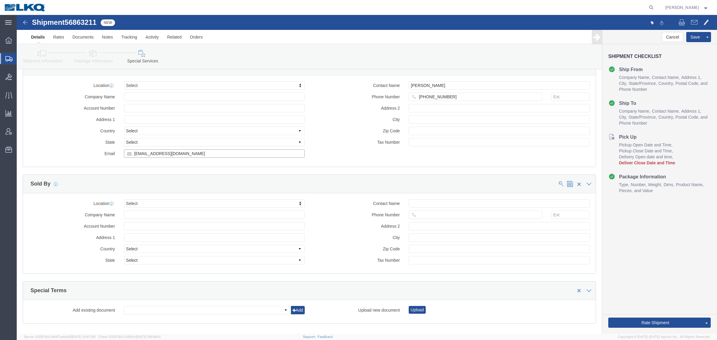
click input "[EMAIL_ADDRESS][DOMAIN_NAME]"
click input "jjvenable@lkqcorp.com"
click input "[EMAIL_ADDRESS][DOMAIN_NAME]"
click icon
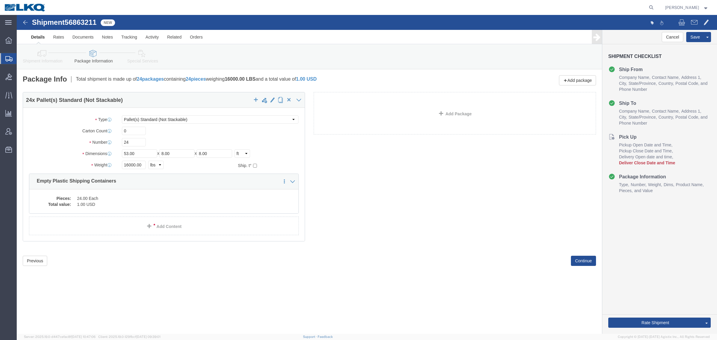
click link "Shipment Information"
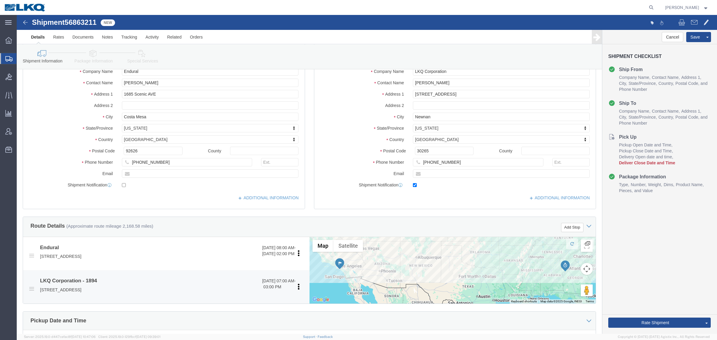
scroll to position [149, 0]
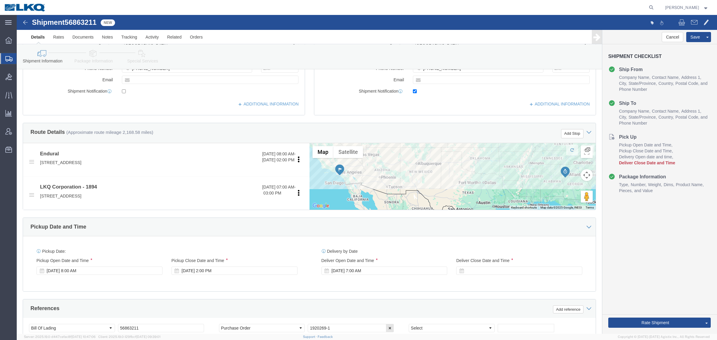
click div "Route Details (Approximate route mileage 2,168.58 miles) Add Stop"
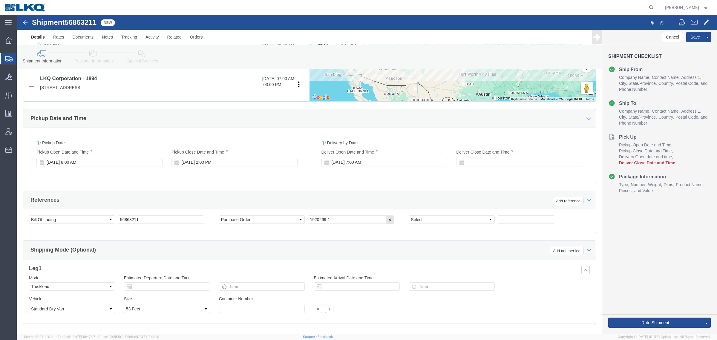
scroll to position [261, 0]
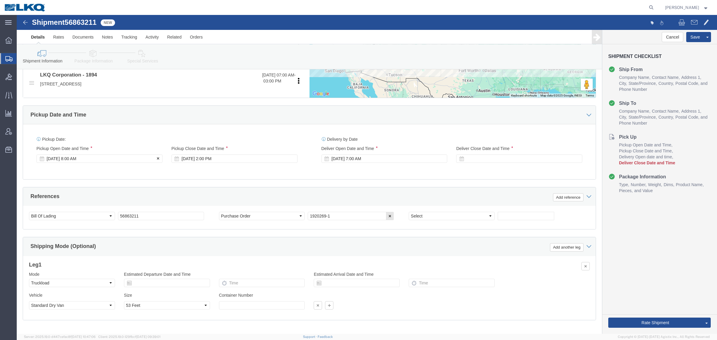
click div "Pickup Start Date Pickup Start Time Pickup Open Date and Time Sep 19 2025 8:00 …"
click div "Sep 19 2025 8:00 AM"
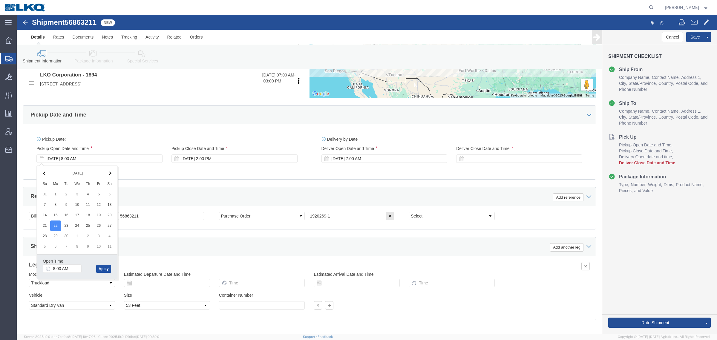
click button "Apply"
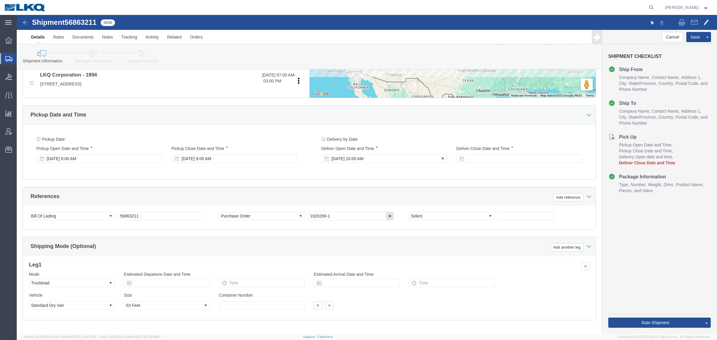
click div "Sep 22 2025 10:00 AM"
click div "Open Time 10:00 AM Sep 26 2025 10:00 AM - Sep 26 2025 10:00 AM Cancel Apply"
click button "Apply"
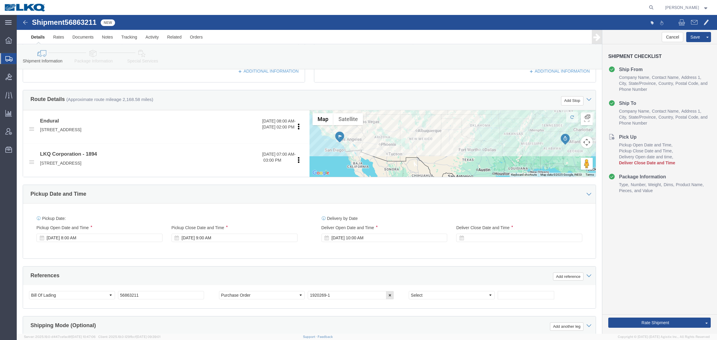
scroll to position [142, 0]
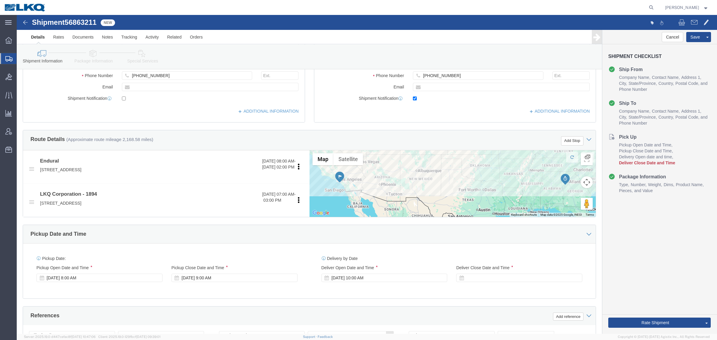
drag, startPoint x: 482, startPoint y: 264, endPoint x: 486, endPoint y: 265, distance: 4.0
click div
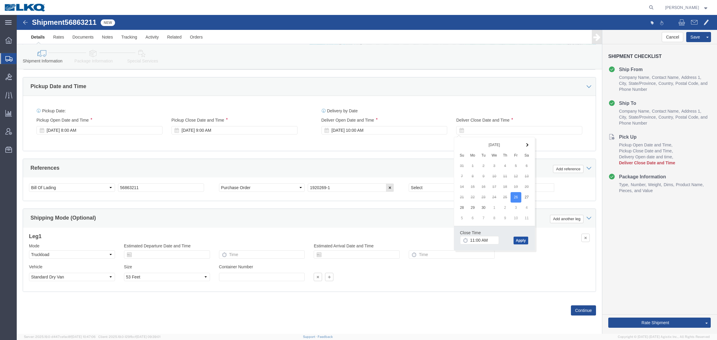
click button "Apply"
click div "References Add reference"
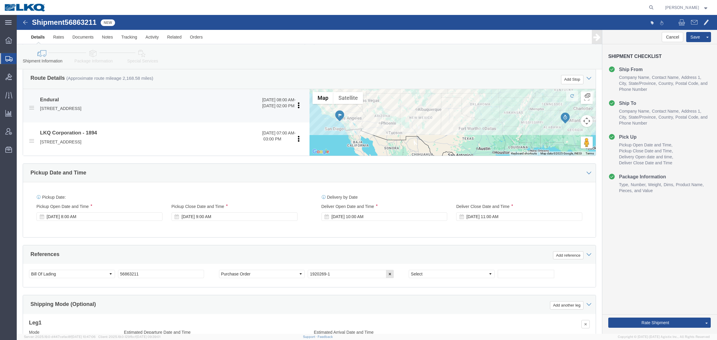
scroll to position [179, 0]
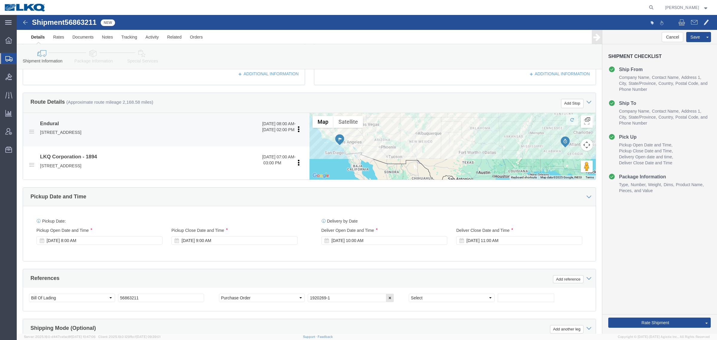
click p "1685 Scenic AVE, Costa Mesa, CA, 92626, US"
copy p "92626"
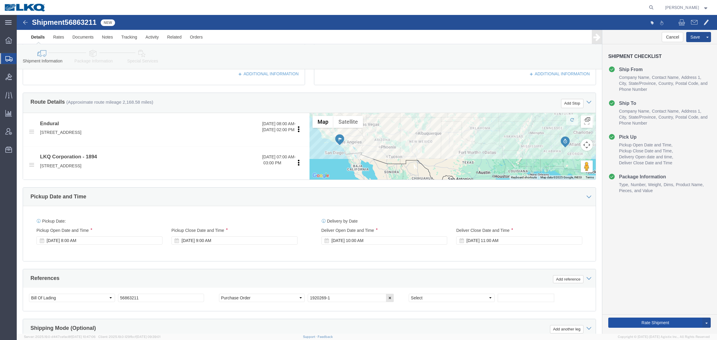
click button "Rate Shipment"
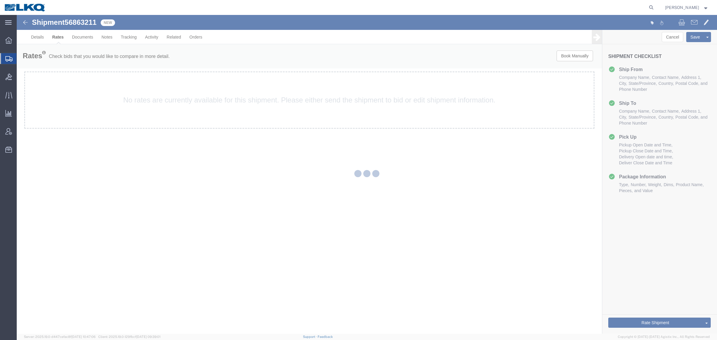
scroll to position [0, 0]
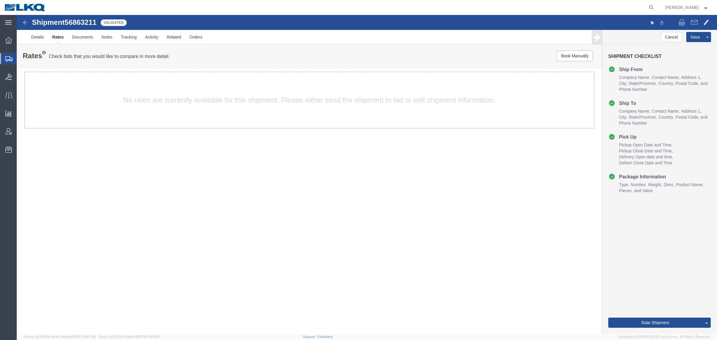
click at [22, 35] on div "Details Rates Documents Notes Tracking Activity Related Orders Cancel Save Prev…" at bounding box center [367, 37] width 700 height 14
click at [35, 35] on link "Details" at bounding box center [37, 37] width 21 height 14
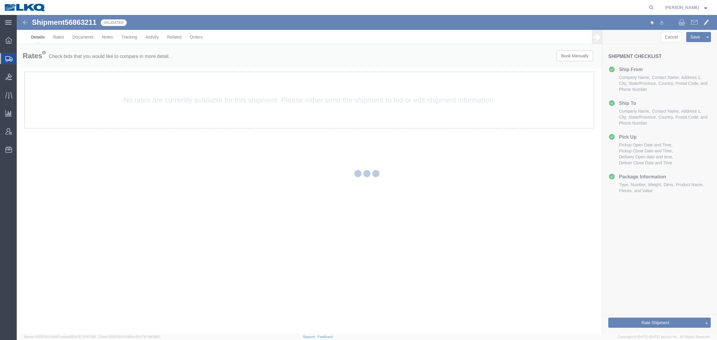
select select "30706"
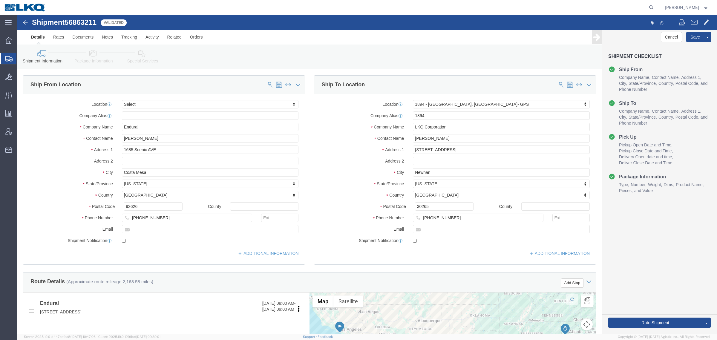
click div "Shipment Information Package Information Special Services Loading Routing"
click span "56863211"
copy span "56863211"
click div "Shipment Information Package Information Special Services Loading Routing"
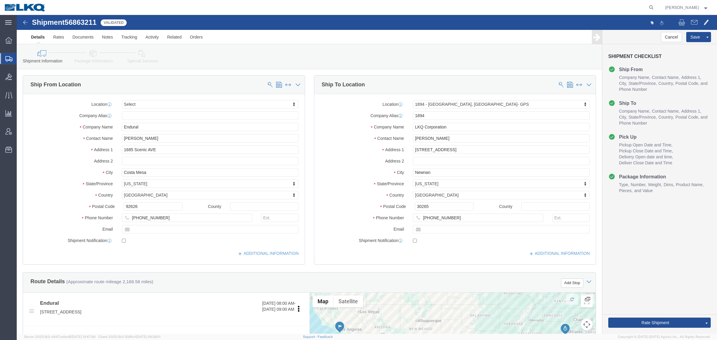
click div "Shipment Information Package Information Special Services Loading Routing"
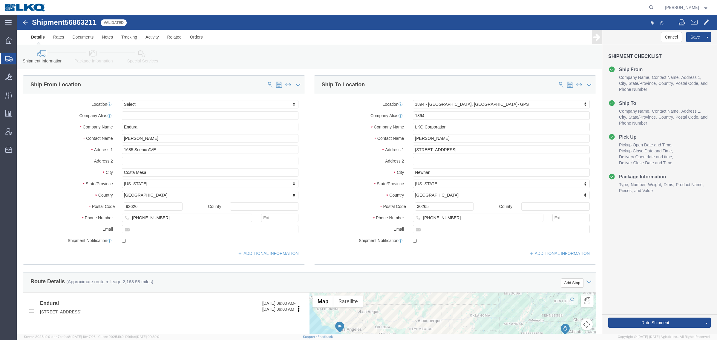
click div "Shipment Information Package Information Special Services Loading Routing"
click span "56863211"
copy span "56863211"
click div "Shipment Information Package Information Special Services Loading Routing"
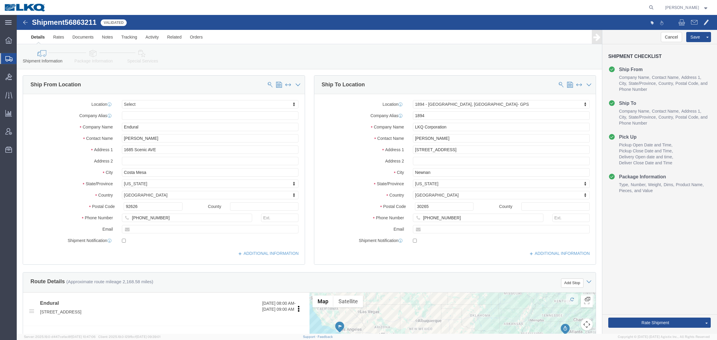
click div "Shipment Information Package Information Special Services Loading Routing"
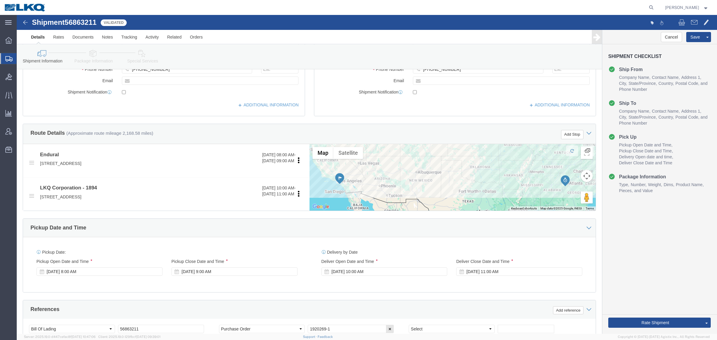
scroll to position [149, 0]
drag, startPoint x: 630, startPoint y: 274, endPoint x: 629, endPoint y: 277, distance: 3.7
click div "Cancel Save Preview Assign To Clone Shipment Save As Template Shipment Checklis…"
click link "Tracking"
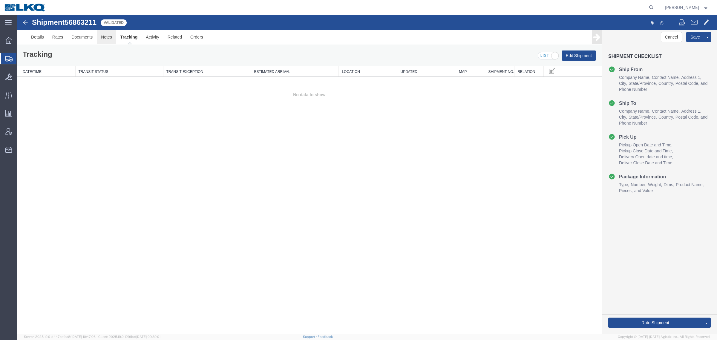
click at [106, 37] on link "Notes" at bounding box center [106, 37] width 19 height 14
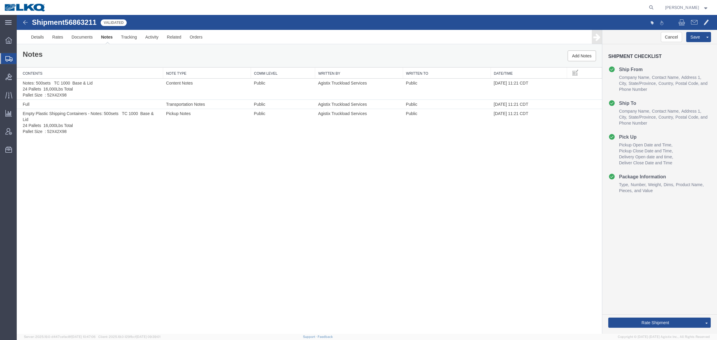
click at [106, 38] on link "Notes" at bounding box center [107, 37] width 20 height 14
click at [581, 57] on button "Add Notes" at bounding box center [581, 55] width 28 height 11
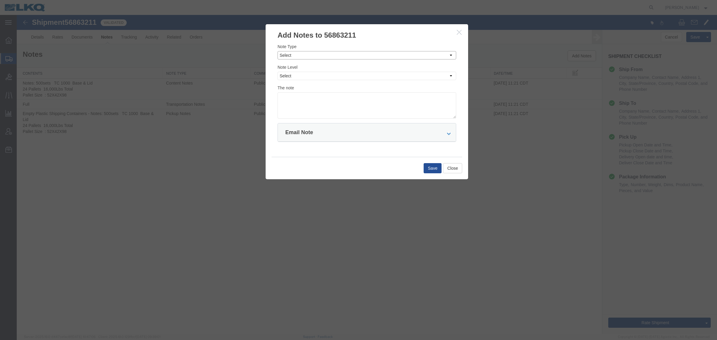
click at [303, 53] on select "Select Approval Bid Notes Carrier Change Notes Claim Notes Content Hazmat Notes…" at bounding box center [366, 55] width 179 height 8
select select "BID_NOTES"
click at [277, 51] on select "Select Approval Bid Notes Carrier Change Notes Claim Notes Content Hazmat Notes…" at bounding box center [366, 55] width 179 height 8
click at [323, 74] on select "Select Private to Account Private to Vendor Public" at bounding box center [366, 76] width 179 height 8
select select "PRIVATE_TO_ACCOUNT"
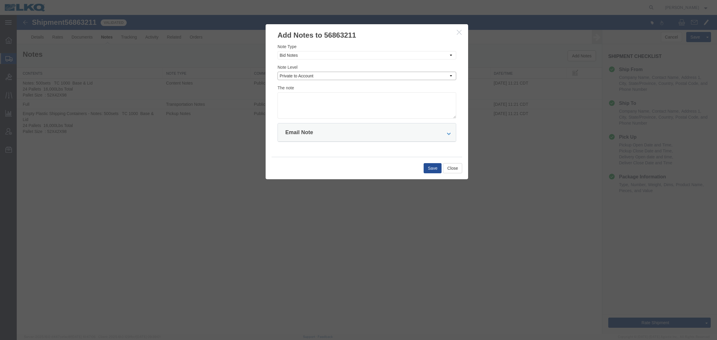
click at [277, 72] on select "Select Private to Account Private to Vendor Public" at bounding box center [366, 76] width 179 height 8
click at [334, 96] on textarea at bounding box center [366, 105] width 179 height 26
type textarea "DAT: $4521"
click at [429, 170] on button "Save" at bounding box center [433, 168] width 18 height 10
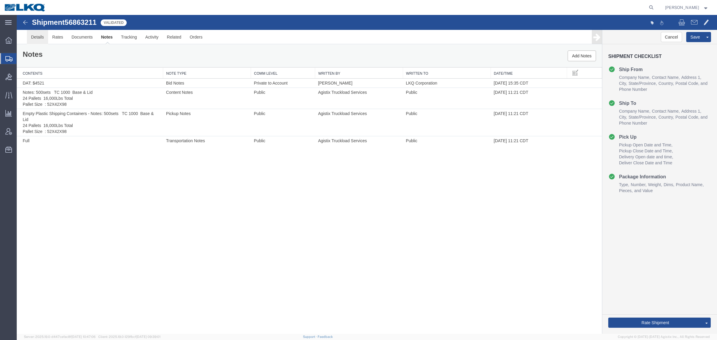
click at [39, 40] on link "Details" at bounding box center [37, 37] width 21 height 14
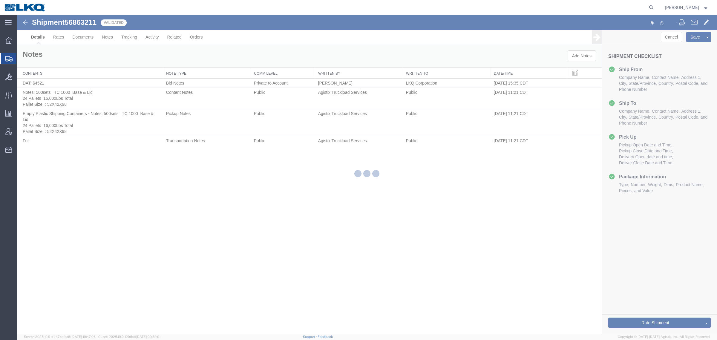
select select "30706"
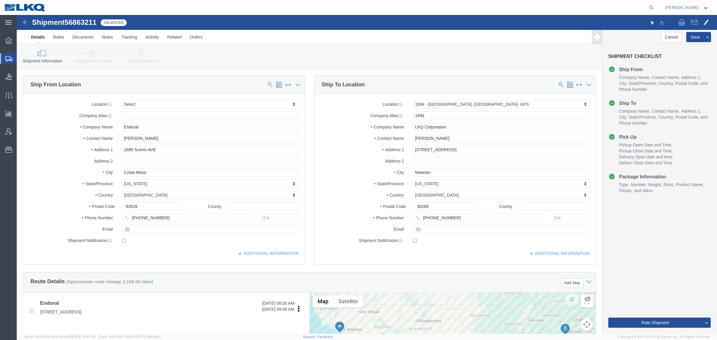
click div "Shipment Information Package Information Special Services Loading Routing"
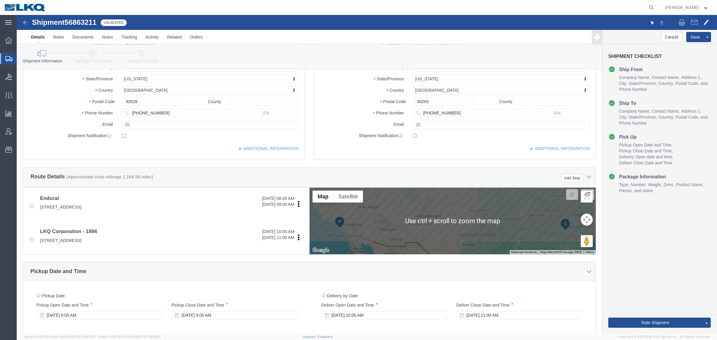
scroll to position [112, 0]
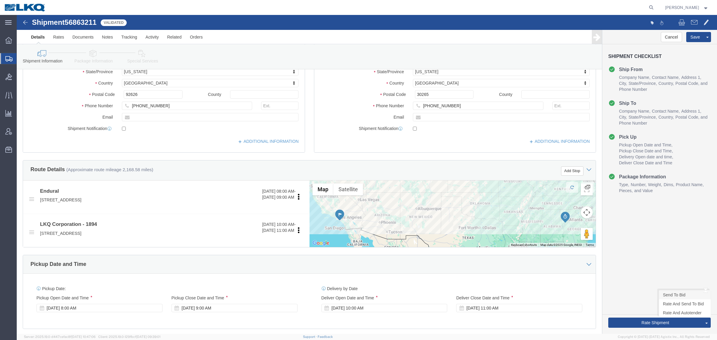
click link "Send To Bid"
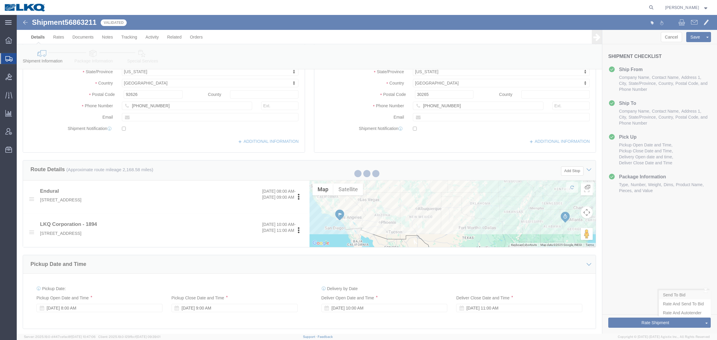
select select "TL"
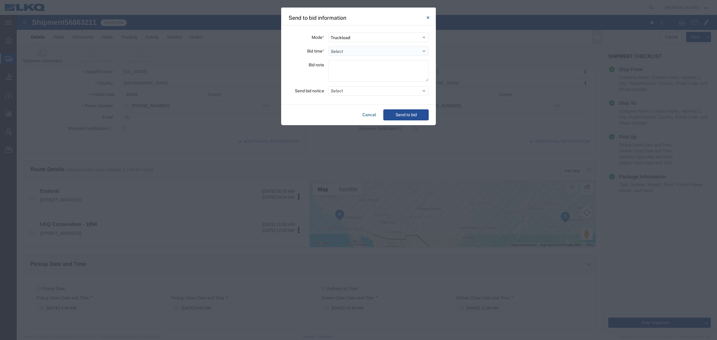
click at [355, 50] on select "Select 30 Min (Rush) 1 Hour (Rush) 2 Hours (Rush) 4 Hours (Rush) 8 Hours (Rush)…" at bounding box center [378, 51] width 100 height 10
select select "24"
click at [328, 46] on select "Select 30 Min (Rush) 1 Hour (Rush) 2 Hours (Rush) 4 Hours (Rush) 8 Hours (Rush)…" at bounding box center [378, 51] width 100 height 10
click at [396, 113] on button "Send to bid" at bounding box center [405, 114] width 45 height 11
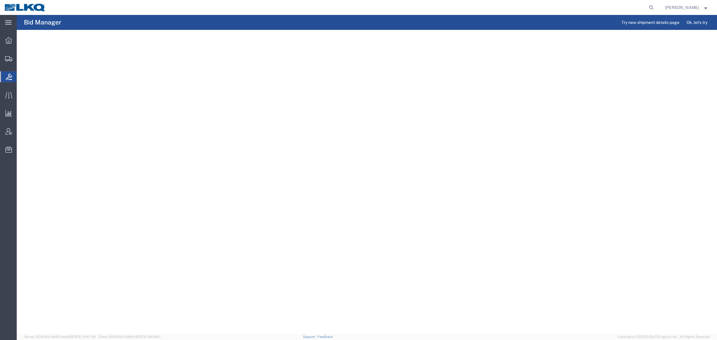
click at [303, 109] on agx-table-manager "Download Row density Default Comfort Compact" at bounding box center [367, 182] width 700 height 304
click at [306, 41] on agx-table-filter-chips "Status: Active Active All Awaiting Confirmation Awarded Closed Expired Open Wit…" at bounding box center [350, 40] width 653 height 14
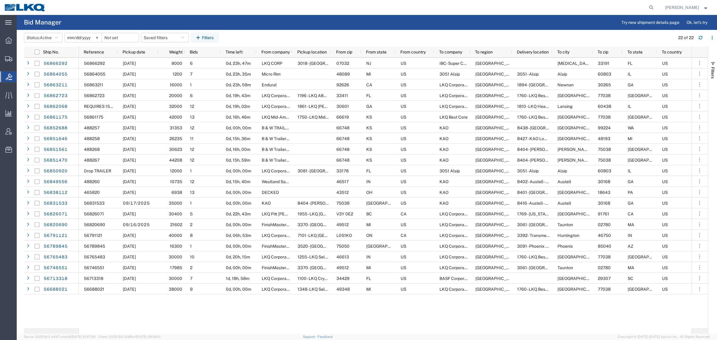
click at [281, 29] on agx-page-header "Bid Manager Try new shipment details page Ok, let's try" at bounding box center [367, 22] width 700 height 15
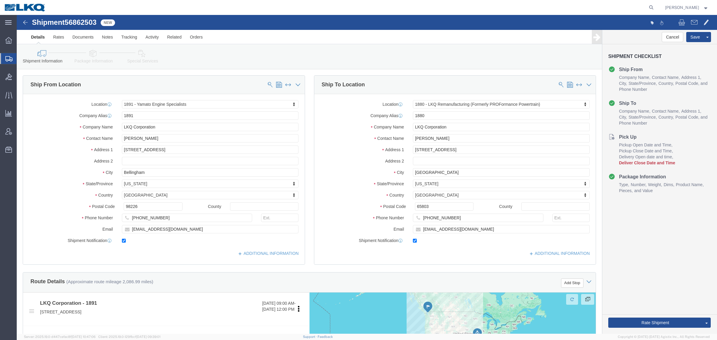
click span "56862503"
copy span "56862503"
select select "27714"
select select "27704"
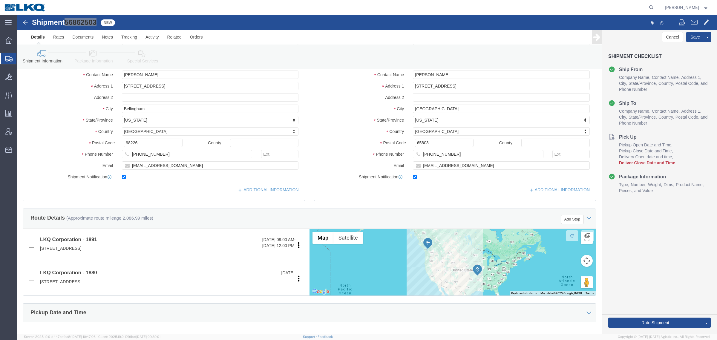
scroll to position [37, 0]
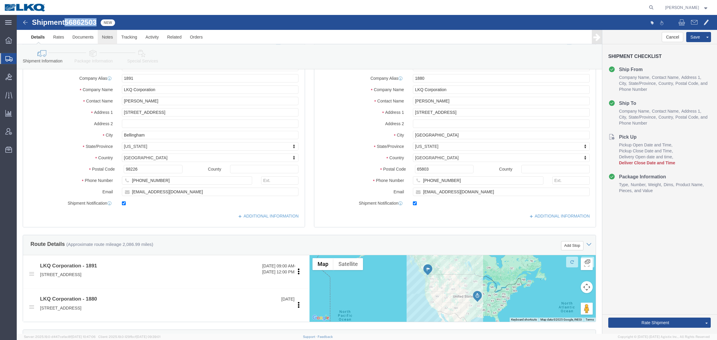
click link "Notes"
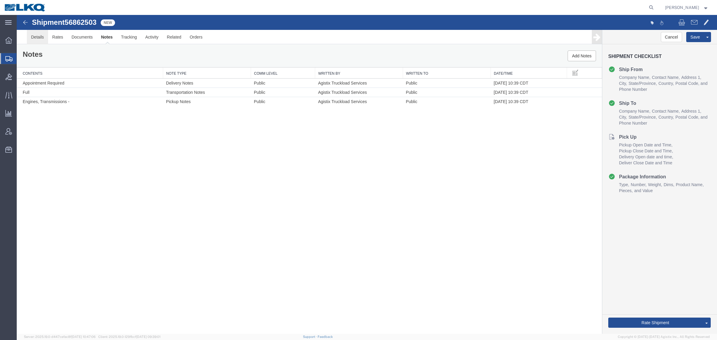
click at [35, 37] on link "Details" at bounding box center [37, 37] width 21 height 14
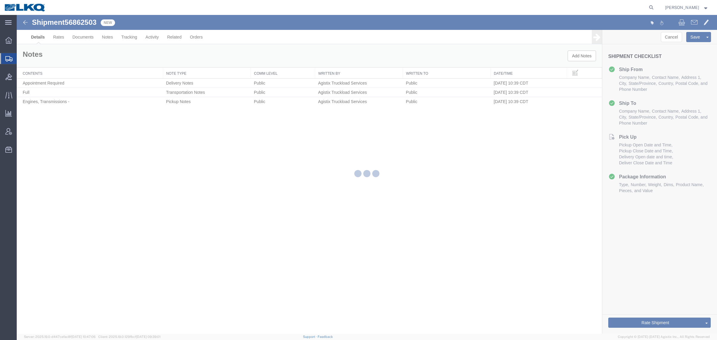
select select "27714"
select select "27704"
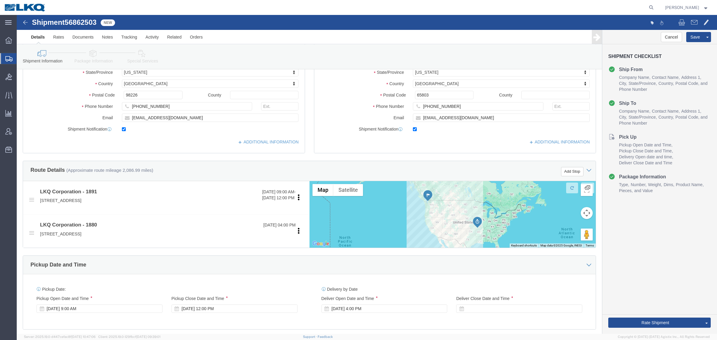
scroll to position [112, 0]
click link "Notes"
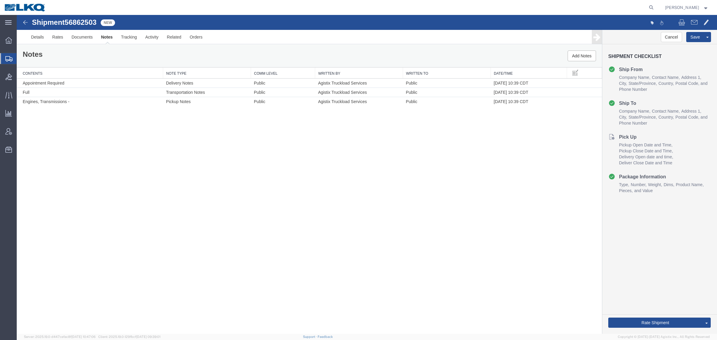
click at [274, 121] on div "Shipment 56862503 3 of 3 New Details Rates Documents Notes Tracking Activity Re…" at bounding box center [367, 174] width 700 height 319
click at [230, 119] on div "Shipment 56862503 3 of 3 New Details Rates Documents Notes Tracking Activity Re…" at bounding box center [367, 174] width 700 height 319
click at [216, 122] on div "Shipment 56862503 3 of 3 New Details Rates Documents Notes Tracking Activity Re…" at bounding box center [367, 174] width 700 height 319
click at [251, 119] on div "Shipment 56862503 3 of 3 New Details Rates Documents Notes Tracking Activity Re…" at bounding box center [367, 174] width 700 height 319
click at [178, 58] on div "Notes Add Notes" at bounding box center [309, 56] width 585 height 23
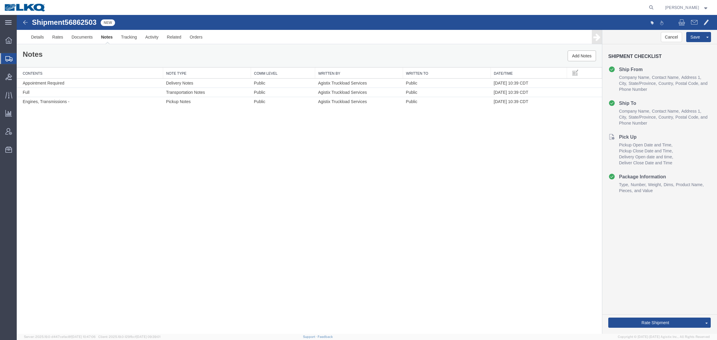
click at [129, 52] on div "Notes Add Notes" at bounding box center [309, 56] width 585 height 23
click at [207, 159] on div "Shipment 56862503 3 of 3 New Details Rates Documents Notes Tracking Activity Re…" at bounding box center [367, 174] width 700 height 319
click at [136, 142] on div "Shipment 56862503 3 of 3 New Details Rates Documents Notes Tracking Activity Re…" at bounding box center [367, 174] width 700 height 319
click at [133, 142] on div "Shipment 56862503 3 of 3 New Details Rates Documents Notes Tracking Activity Re…" at bounding box center [367, 174] width 700 height 319
click at [127, 54] on div "Notes Add Notes" at bounding box center [309, 56] width 585 height 23
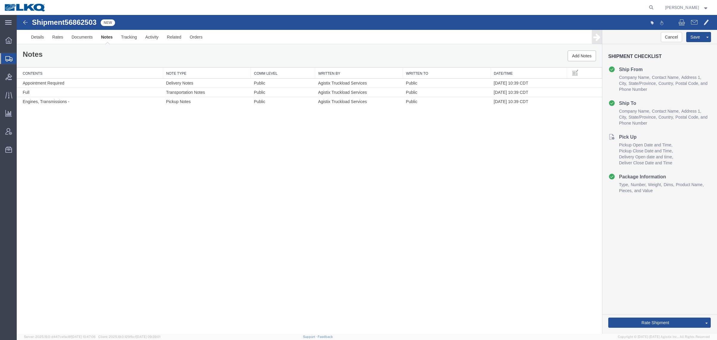
click at [412, 210] on div "Shipment 56862503 3 of 3 New Details Rates Documents Notes Tracking Activity Re…" at bounding box center [367, 174] width 700 height 319
click at [39, 40] on link "Details" at bounding box center [37, 37] width 21 height 14
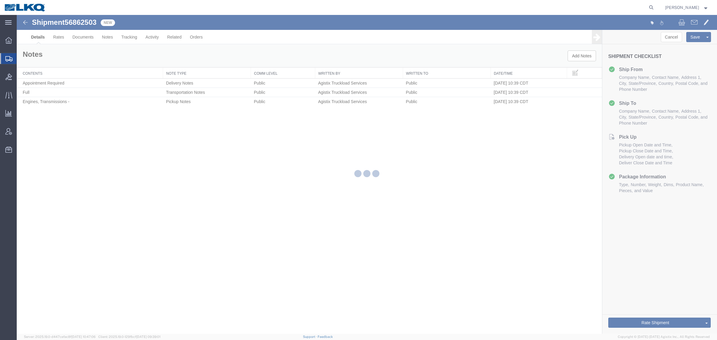
select select "27714"
select select "27704"
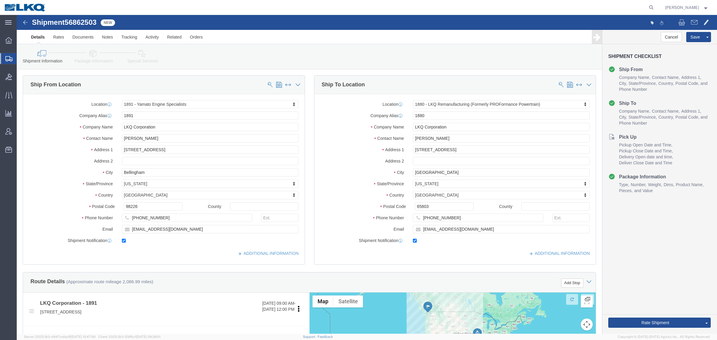
click span "56862503"
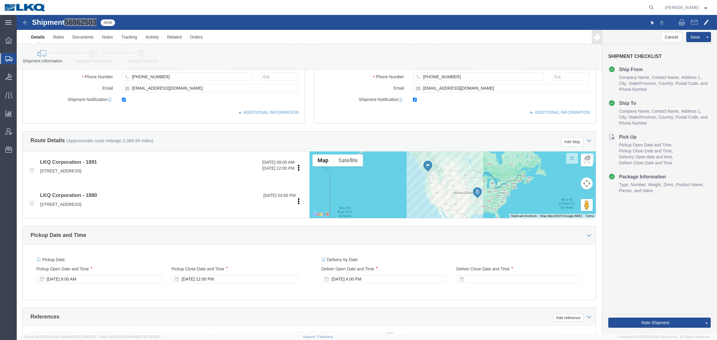
scroll to position [187, 0]
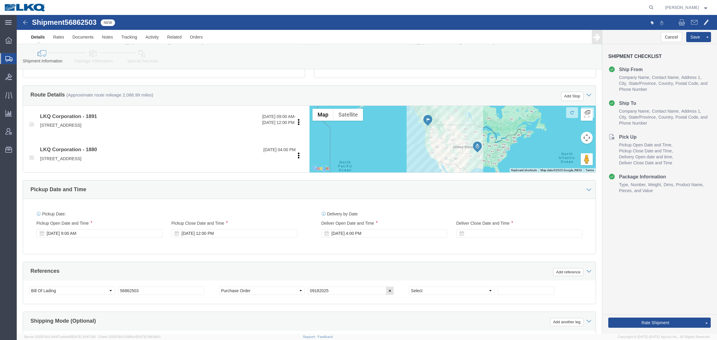
click div "Cancel Save Assign To Clone Shipment Save As Template Shipment Checklist Ship F…"
click button "Rate Shipment"
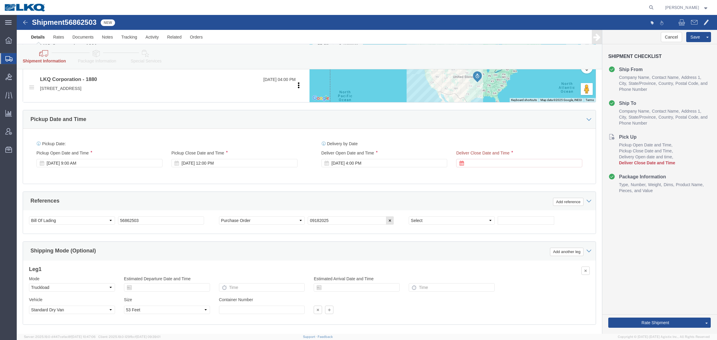
scroll to position [261, 0]
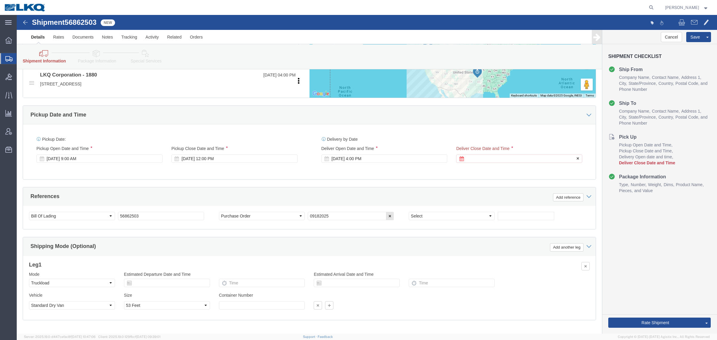
click div
click button "Apply"
click button "Rate Shipment"
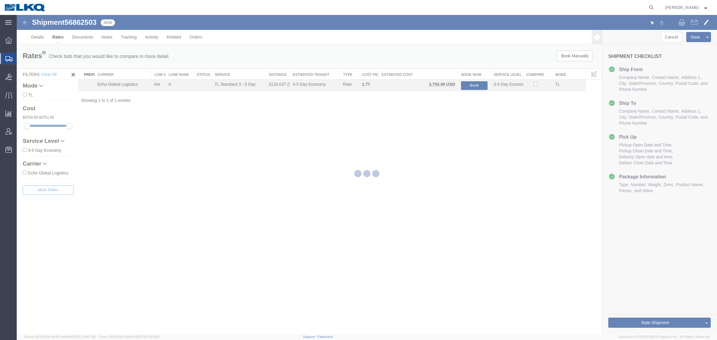
scroll to position [0, 0]
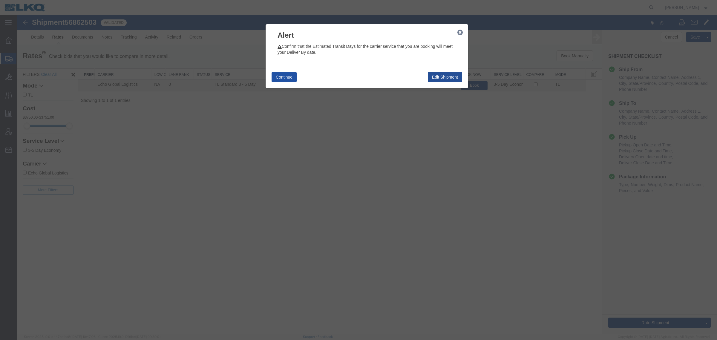
click at [281, 78] on button "Continue" at bounding box center [283, 77] width 25 height 10
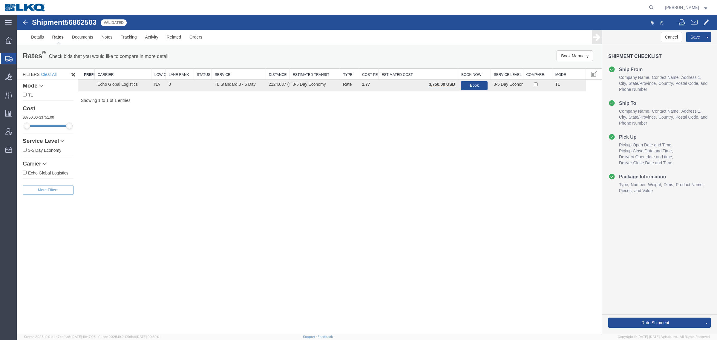
click at [435, 297] on div "Shipment 56862503 1 of 1 Validated Details Rates Documents Notes Tracking Activ…" at bounding box center [367, 174] width 700 height 319
click at [453, 246] on div "Shipment 56862503 1 of 1 Validated Details Rates Documents Notes Tracking Activ…" at bounding box center [367, 174] width 700 height 319
click at [283, 193] on div "Shipment 56862503 1 of 1 Validated Details Rates Documents Notes Tracking Activ…" at bounding box center [367, 174] width 700 height 319
click at [420, 197] on div "Shipment 56862503 1 of 1 Validated Details Rates Documents Notes Tracking Activ…" at bounding box center [367, 174] width 700 height 319
click at [102, 32] on link "Notes" at bounding box center [106, 37] width 19 height 14
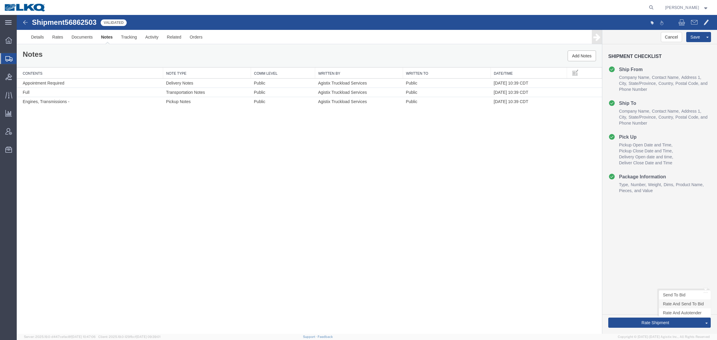
click at [671, 305] on link "Rate And Send To Bid" at bounding box center [685, 303] width 52 height 9
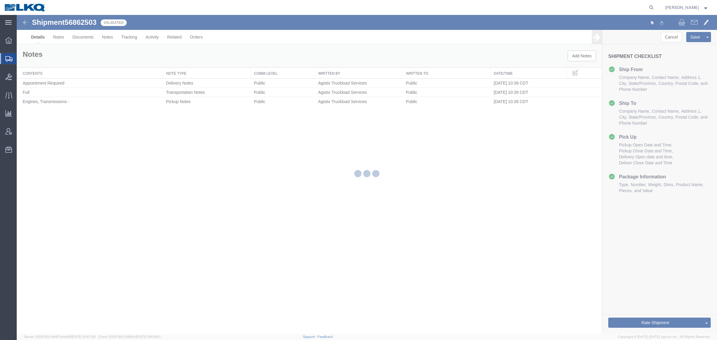
select select "27714"
select select "27704"
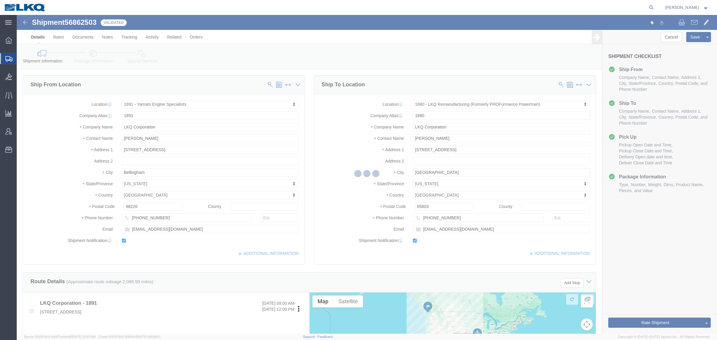
select select "TL"
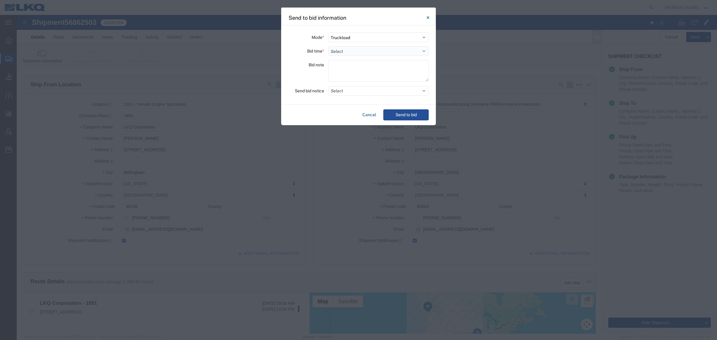
drag, startPoint x: 337, startPoint y: 52, endPoint x: 338, endPoint y: 55, distance: 3.7
click at [337, 52] on select "Select 30 Min (Rush) 1 Hour (Rush) 2 Hours (Rush) 4 Hours (Rush) 8 Hours (Rush)…" at bounding box center [378, 51] width 100 height 10
click at [328, 46] on select "Select 30 Min (Rush) 1 Hour (Rush) 2 Hours (Rush) 4 Hours (Rush) 8 Hours (Rush)…" at bounding box center [378, 51] width 100 height 10
click at [362, 54] on select "Select 30 Min (Rush) 1 Hour (Rush) 2 Hours (Rush) 4 Hours (Rush) 8 Hours (Rush)…" at bounding box center [378, 51] width 100 height 10
select select "2"
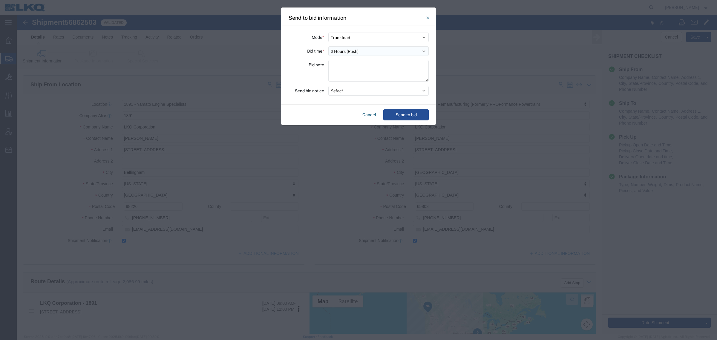
click at [328, 46] on select "Select 30 Min (Rush) 1 Hour (Rush) 2 Hours (Rush) 4 Hours (Rush) 8 Hours (Rush)…" at bounding box center [378, 51] width 100 height 10
click at [409, 115] on button "Send to bid" at bounding box center [405, 114] width 45 height 11
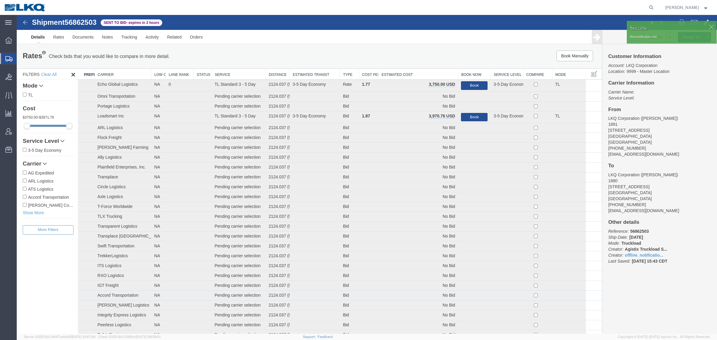
click at [400, 38] on ul "Details Rates Documents Notes Tracking Activity Related Orders" at bounding box center [367, 37] width 680 height 14
drag, startPoint x: 323, startPoint y: 51, endPoint x: 337, endPoint y: 59, distance: 16.4
click at [323, 52] on div "Rates Check bids that you would like to compare in more detail. Compare Filter" at bounding box center [188, 56] width 340 height 12
click at [420, 72] on th "Estimated Cost" at bounding box center [418, 74] width 80 height 11
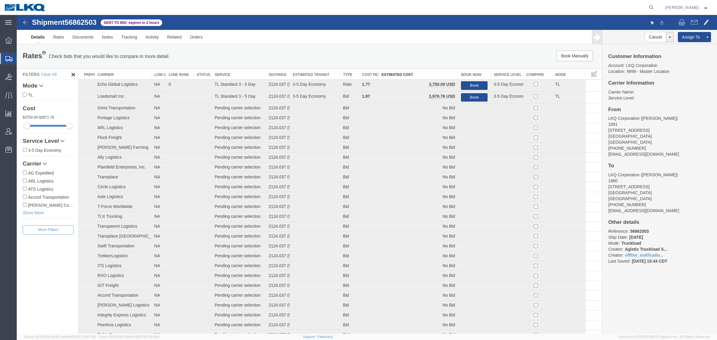
click at [401, 45] on div "Rates Check bids that you would like to compare in more detail. Compare Filter …" at bounding box center [309, 57] width 585 height 24
click at [377, 48] on div "Rates Check bids that you would like to compare in more detail. Compare Filter …" at bounding box center [309, 57] width 585 height 24
click at [374, 51] on div "Book Manually Pause Continue" at bounding box center [479, 55] width 243 height 11
click at [317, 45] on div "Rates Check bids that you would like to compare in more detail. Compare Filter …" at bounding box center [309, 57] width 585 height 24
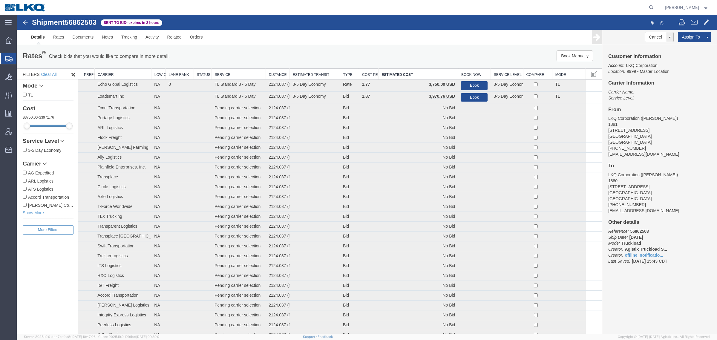
click at [265, 52] on div "Rates Check bids that you would like to compare in more detail. Compare Filter" at bounding box center [188, 56] width 340 height 12
click at [231, 50] on div "Rates Check bids that you would like to compare in more detail. Compare Filter …" at bounding box center [309, 57] width 585 height 24
click at [317, 44] on ul "Details Rates Documents Notes Tracking Activity Related Orders" at bounding box center [367, 37] width 680 height 14
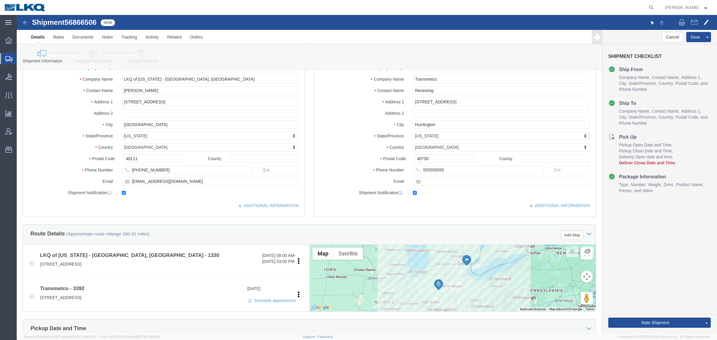
scroll to position [112, 0]
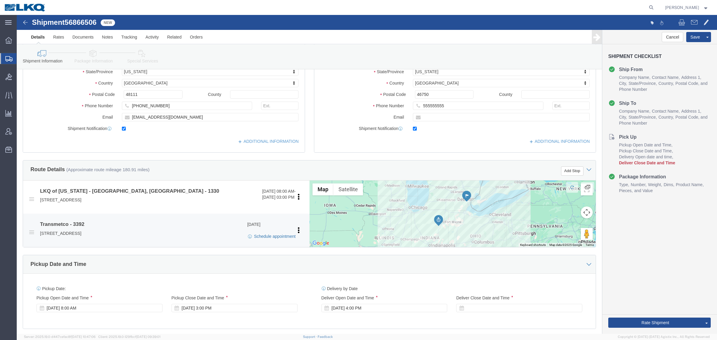
click link "Schedule appointment"
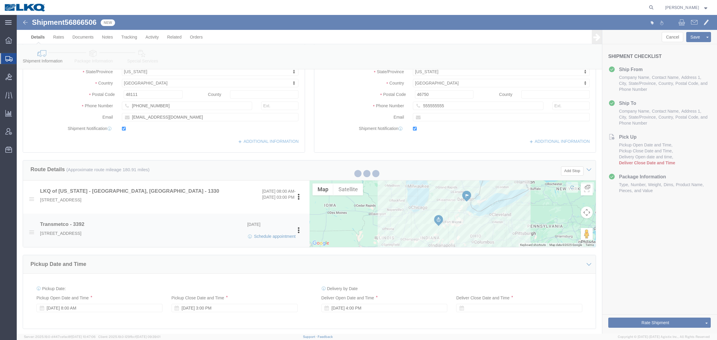
select select
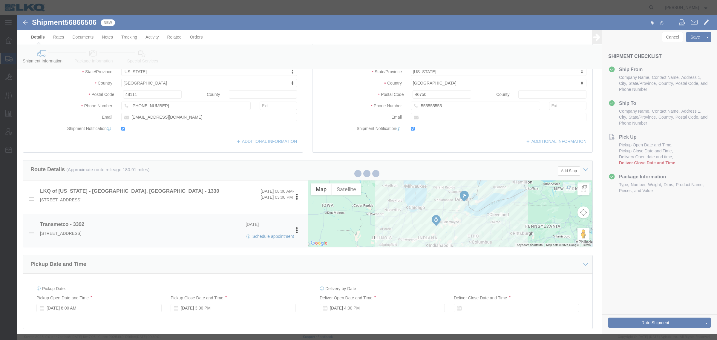
select select "27508"
select select "28018"
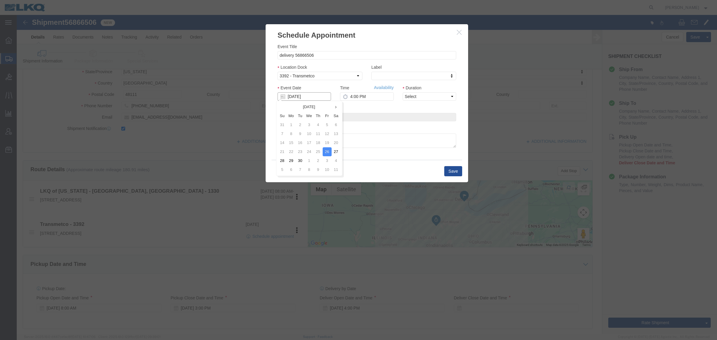
click input "[DATE]"
click td "1"
type input "[DATE]"
click link "Availability"
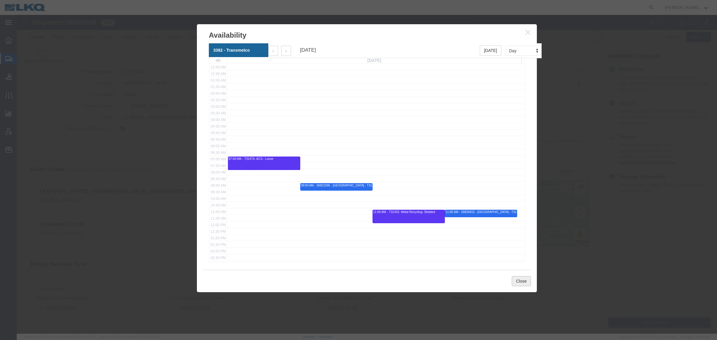
click button "Close"
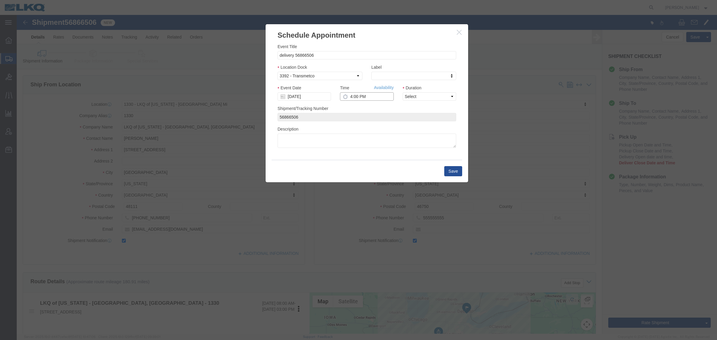
click input "4:00 PM"
type input "9:00 AM"
drag, startPoint x: 401, startPoint y: 82, endPoint x: 403, endPoint y: 85, distance: 3.5
click select "Select 15 min 30 min 45 min 1 hr 2 hr 3 hr 4 hr"
select select "15"
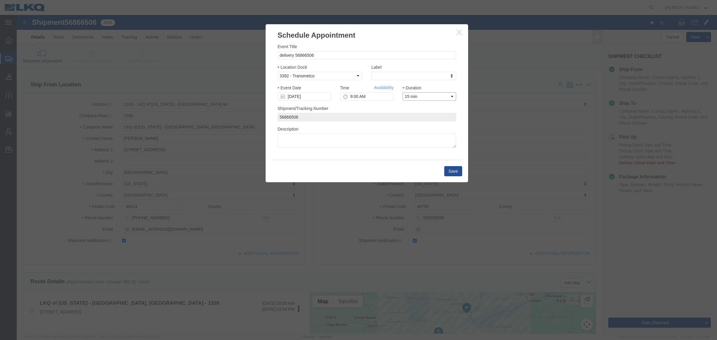
click select "Select 15 min 30 min 45 min 1 hr 2 hr 3 hr 4 hr"
click input "delivery 56866506"
click div "Event Title 56866506 Location Dock Select 3392 - Transmetco Label Label Label A…"
click input "56866506"
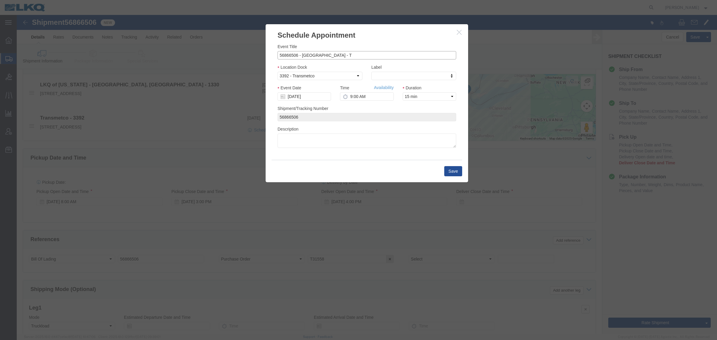
scroll to position [291, 0]
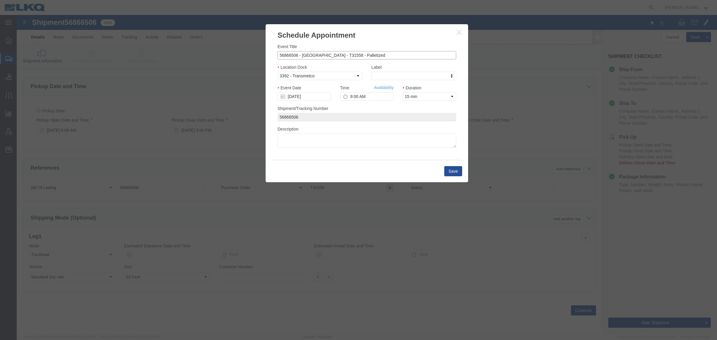
type input "56866506 - Belleville - T31558 - Palletized"
click div "Label Label Label Atlanta Cages and Pallets Billed Delivered FCFS LKQ LTL Late/…"
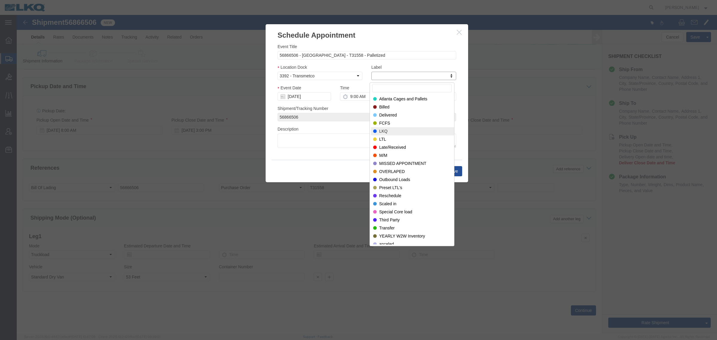
select select "22"
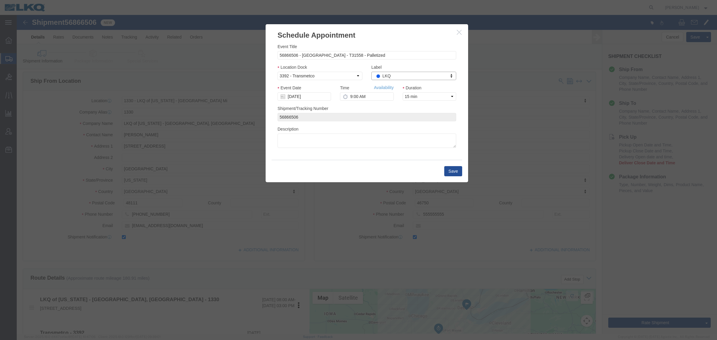
scroll to position [0, 0]
click div "Shipment/Tracking Number 56866506"
click button "Save"
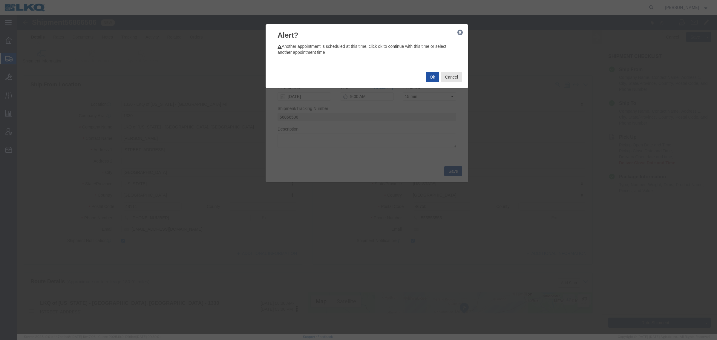
click button "Ok"
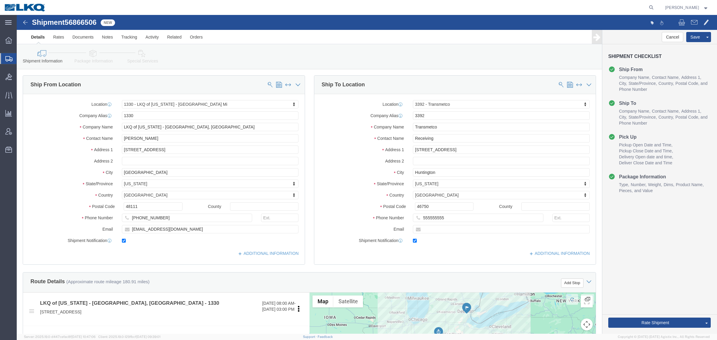
click span "56866506"
copy span "56866506"
click icon
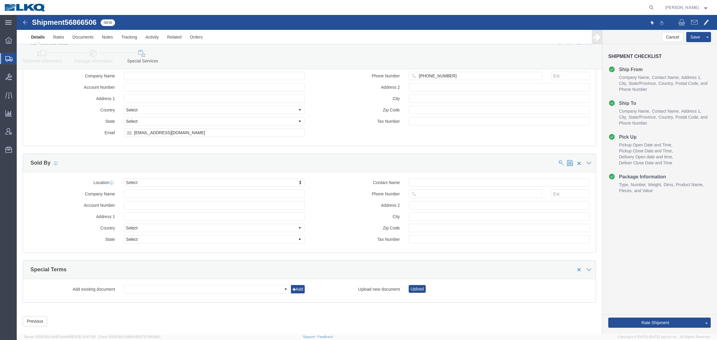
scroll to position [587, 0]
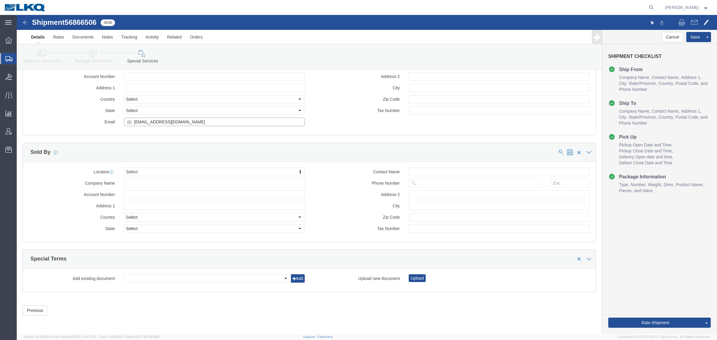
click input "ntravis@lkqcorp.com"
click icon
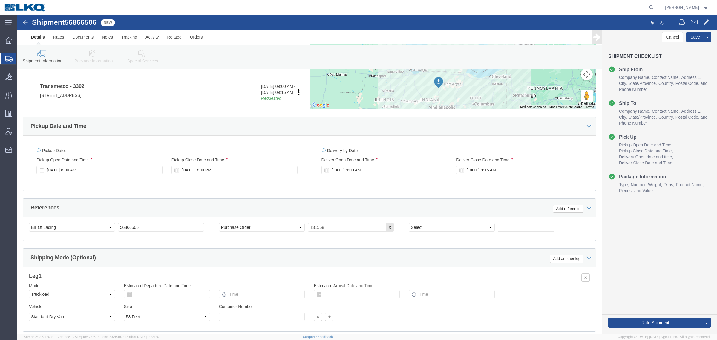
scroll to position [254, 0]
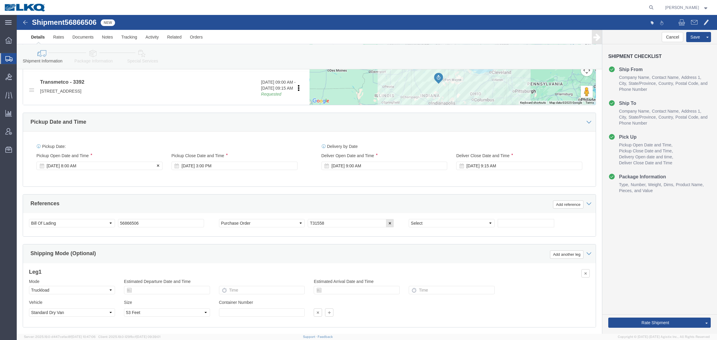
click div "Sep 19 2025 8:00 AM"
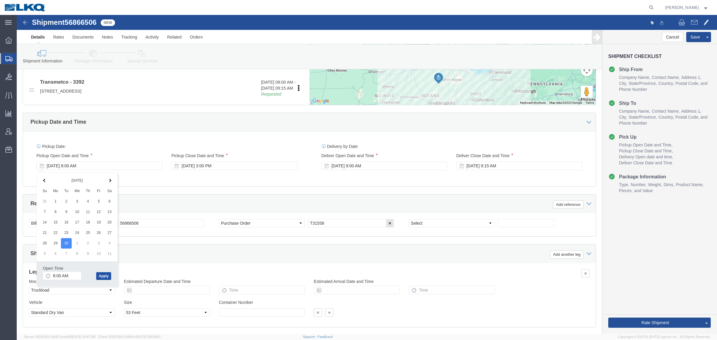
drag, startPoint x: 87, startPoint y: 265, endPoint x: 88, endPoint y: 262, distance: 3.4
click button "Apply"
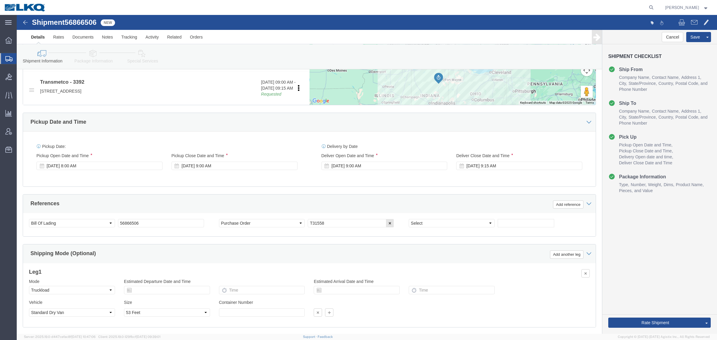
click div "Ship From Location Location 1330 - LKQ of Michigan - Belleville Mi My Profile L…"
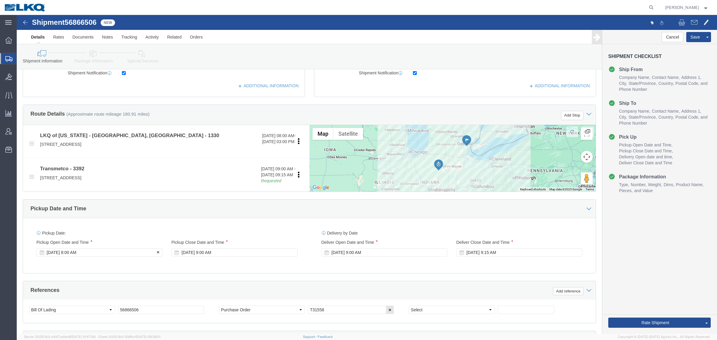
scroll to position [187, 0]
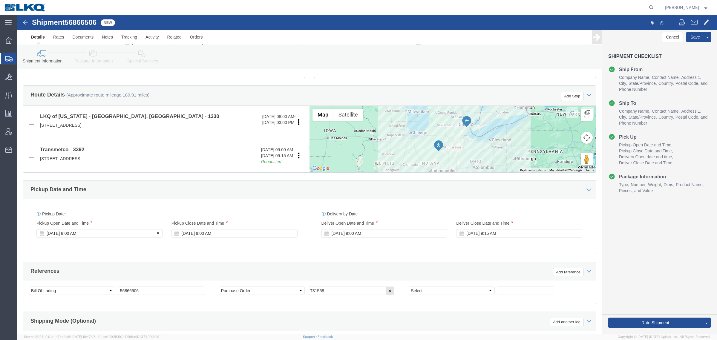
click div "Sep 30 2025 8:00 AM"
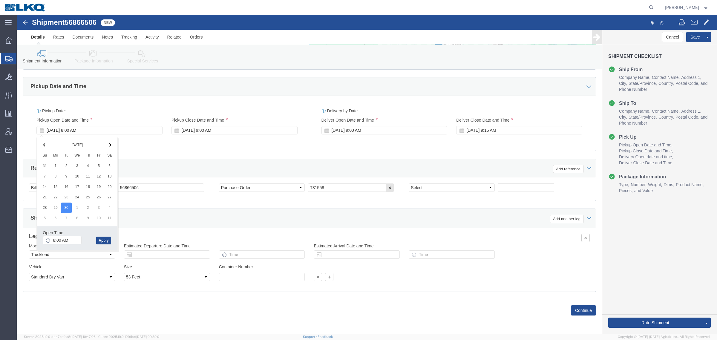
drag, startPoint x: 182, startPoint y: 200, endPoint x: 187, endPoint y: 198, distance: 4.7
click div "Shipping Mode (Optional) Add another leg"
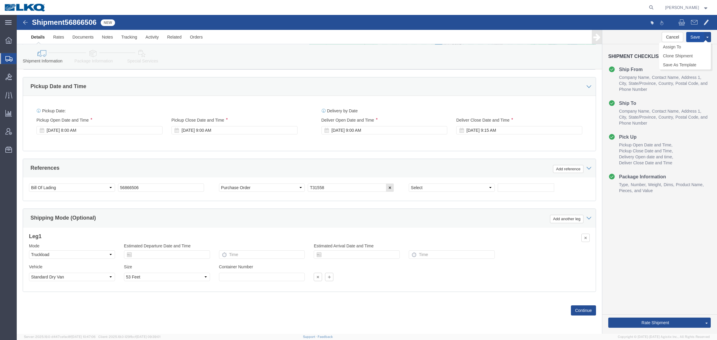
click button "Save"
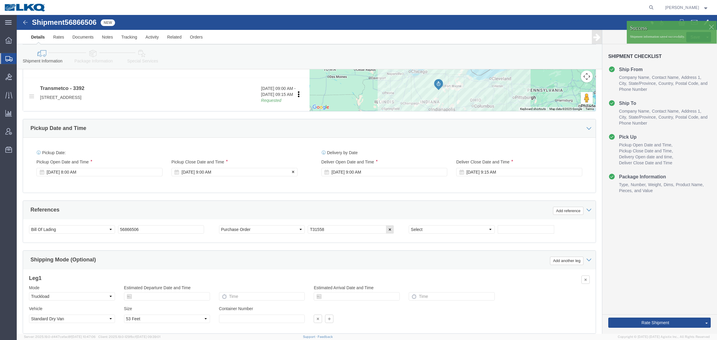
scroll to position [179, 0]
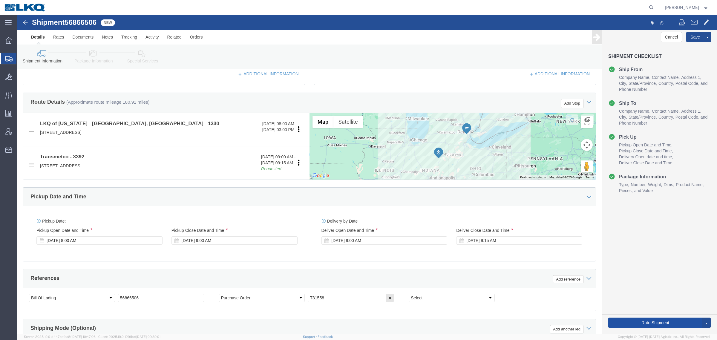
click button "Rate Shipment"
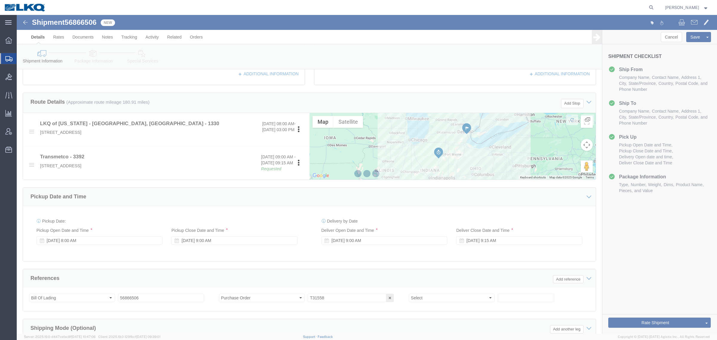
select select "27508"
select select "28018"
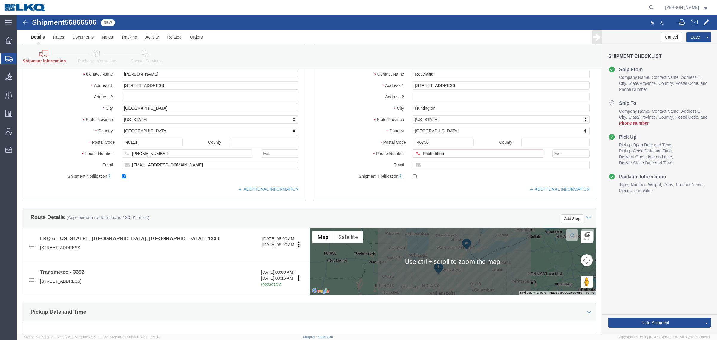
scroll to position [55, 0]
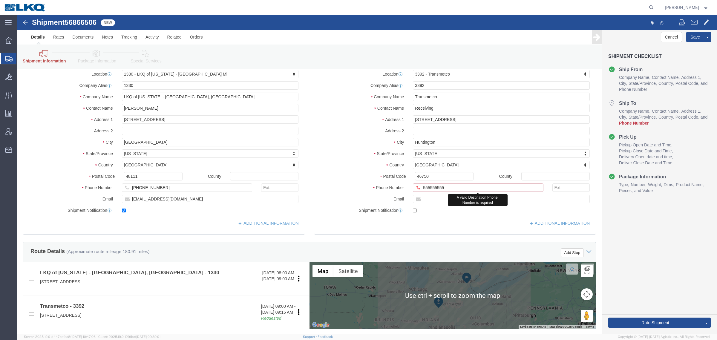
click input "555555555"
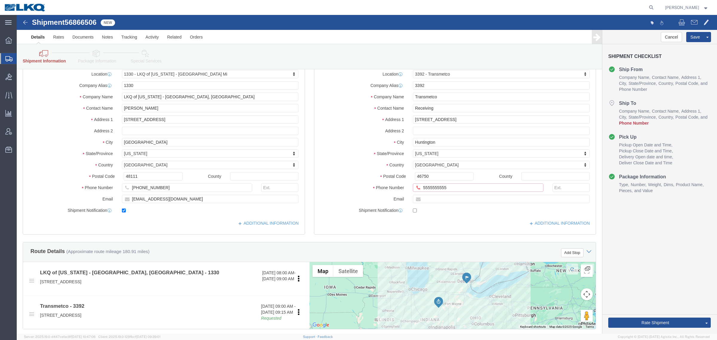
type input "5555555555"
click button "Rate Shipment"
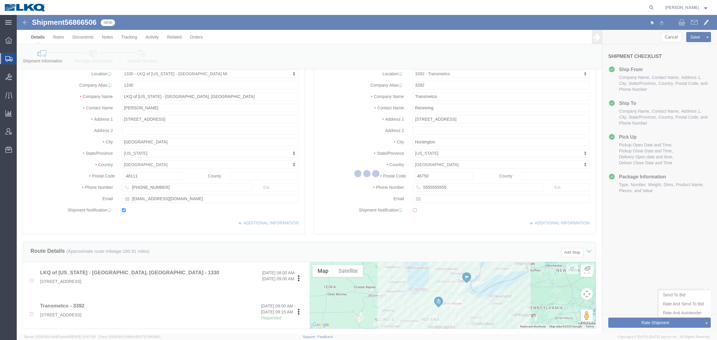
scroll to position [0, 0]
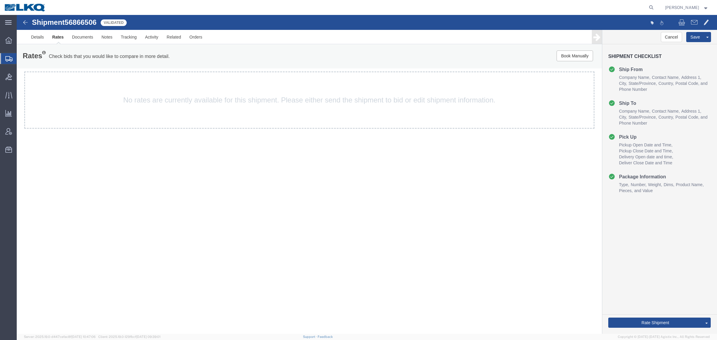
click at [96, 224] on div "Shipment 56866506 Validated Details Rates Documents Notes Tracking Activity Rel…" at bounding box center [367, 174] width 700 height 319
click at [432, 280] on div "Shipment 56866506 Validated Details Rates Documents Notes Tracking Activity Rel…" at bounding box center [367, 174] width 700 height 319
click at [194, 249] on div "Shipment 56866506 Validated Details Rates Documents Notes Tracking Activity Rel…" at bounding box center [367, 174] width 700 height 319
click at [530, 299] on div "Shipment 56866506 Validated Details Rates Documents Notes Tracking Activity Rel…" at bounding box center [367, 174] width 700 height 319
click at [36, 40] on link "Details" at bounding box center [37, 37] width 21 height 14
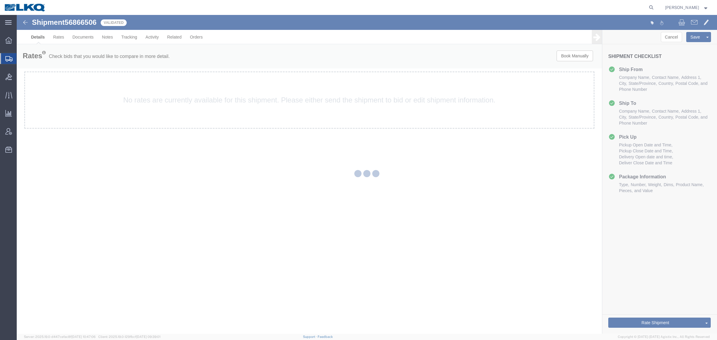
select select "27508"
select select "28018"
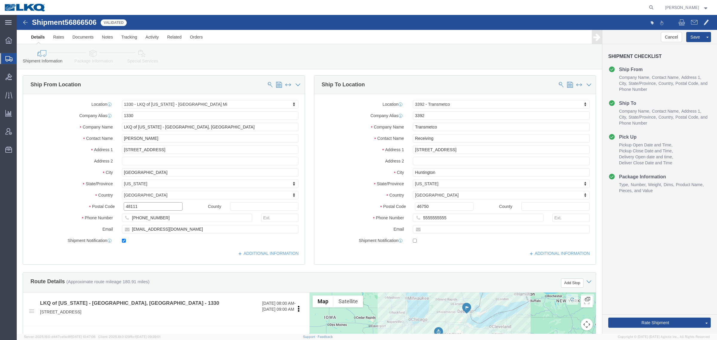
click input "48111"
click input "46750"
click div "Shipment Information Package Information Special Services Loading Routing"
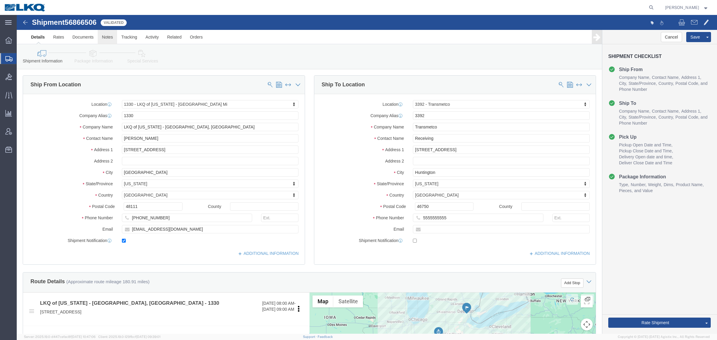
click link "Notes"
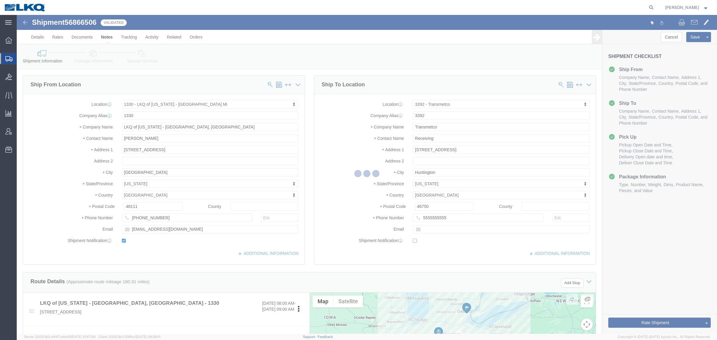
click at [399, 61] on div at bounding box center [367, 174] width 700 height 319
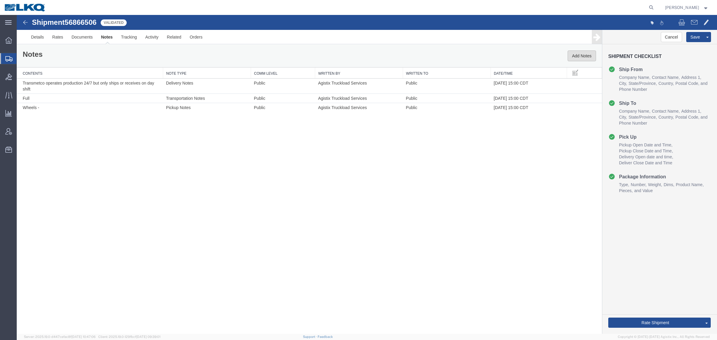
click at [575, 57] on button "Add Notes" at bounding box center [581, 55] width 28 height 11
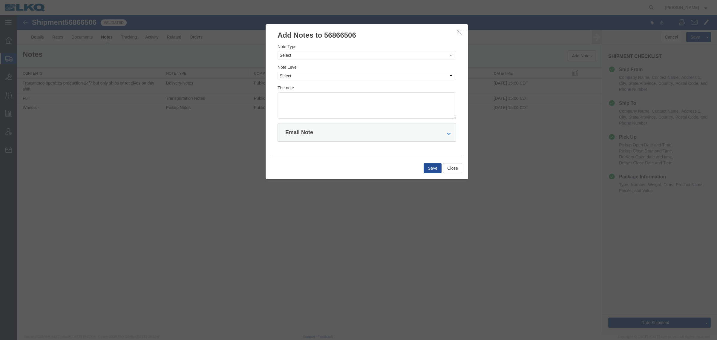
click at [301, 48] on div "Note Type Select Approval Bid Notes Carrier Change Notes Claim Notes Content Ha…" at bounding box center [366, 51] width 179 height 16
drag, startPoint x: 301, startPoint y: 54, endPoint x: 301, endPoint y: 59, distance: 4.8
click at [301, 54] on select "Select Approval Bid Notes Carrier Change Notes Claim Notes Content Hazmat Notes…" at bounding box center [366, 55] width 179 height 8
select select "BID_NOTES"
click at [277, 51] on select "Select Approval Bid Notes Carrier Change Notes Claim Notes Content Hazmat Notes…" at bounding box center [366, 55] width 179 height 8
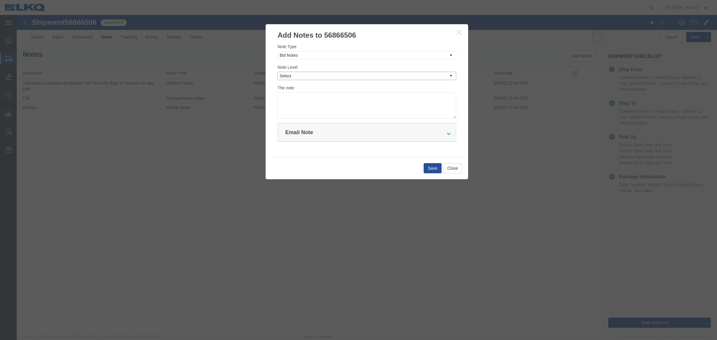
click at [310, 76] on select "Select Private to Account Private to Vendor Public" at bounding box center [366, 76] width 179 height 8
select select "PRIVATE_TO_ACCOUNT"
click at [277, 72] on select "Select Private to Account Private to Vendor Public" at bounding box center [366, 76] width 179 height 8
click at [320, 103] on textarea at bounding box center [366, 105] width 179 height 26
type textarea "DAT: $526"
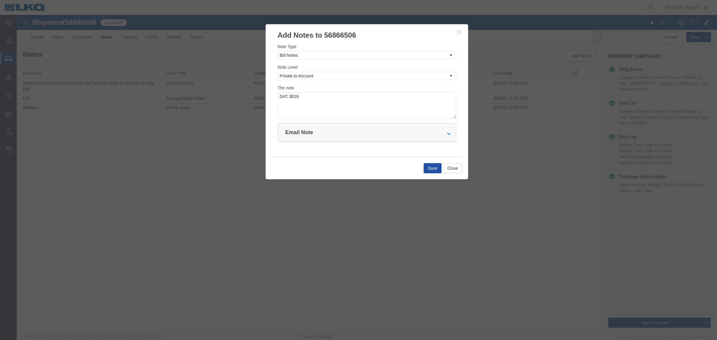
click at [435, 170] on button "Save" at bounding box center [433, 168] width 18 height 10
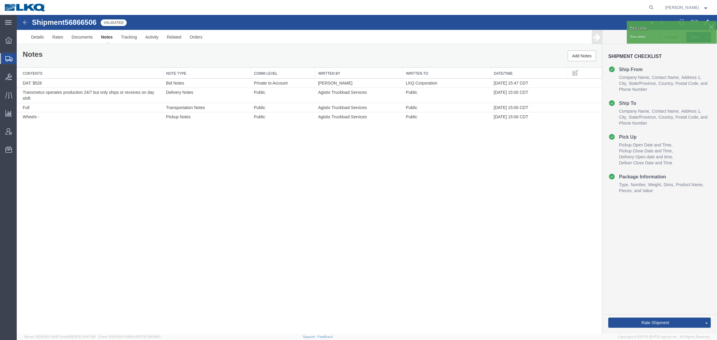
click at [124, 63] on div "Notes Add Notes" at bounding box center [309, 56] width 585 height 23
click at [250, 60] on div "Notes Add Notes" at bounding box center [309, 56] width 585 height 23
click at [223, 21] on div "Shipment 56866506 4 of 4 Validated" at bounding box center [191, 24] width 349 height 11
click at [235, 162] on div "Shipment 56866506 4 of 4 Validated Details Rates Documents Notes Tracking Activ…" at bounding box center [367, 174] width 700 height 319
click at [234, 53] on div "Notes Add Notes" at bounding box center [309, 56] width 585 height 23
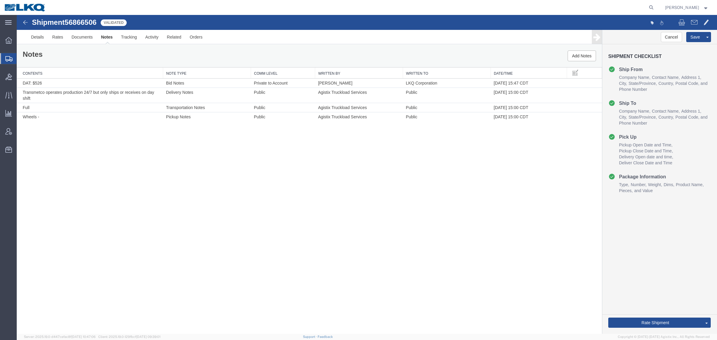
click at [239, 36] on ul "Details Rates Documents Notes Tracking Activity Related Orders" at bounding box center [367, 37] width 680 height 14
click at [681, 294] on link "Send To Bid" at bounding box center [685, 294] width 52 height 9
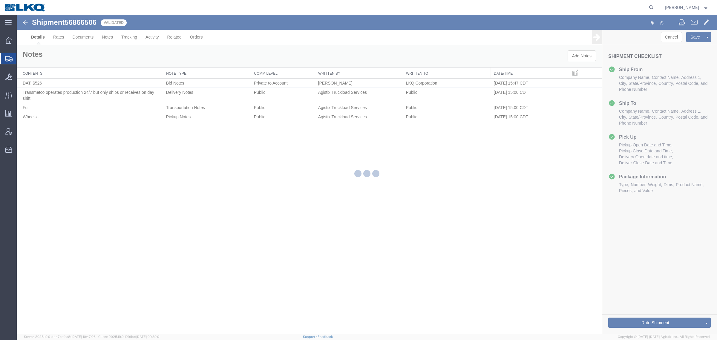
select select "27508"
select select "28018"
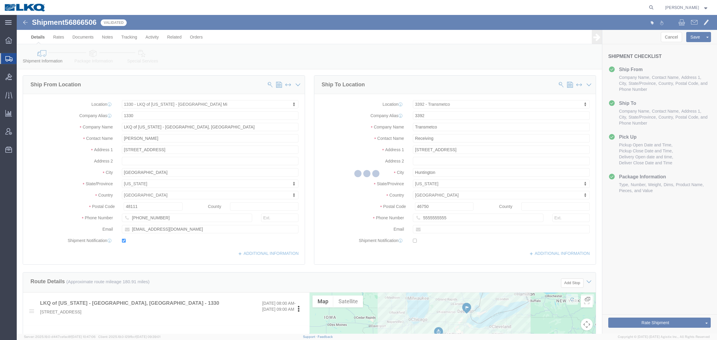
select select "TL"
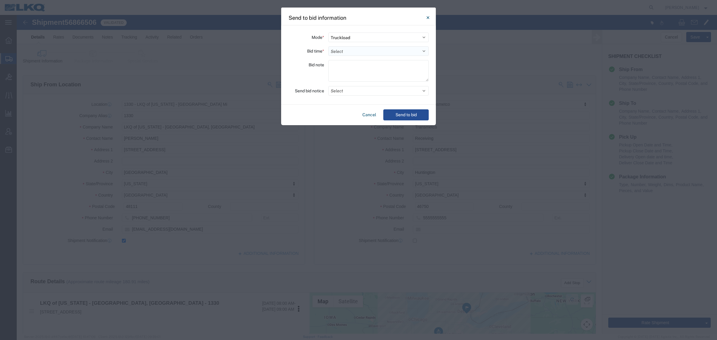
click at [342, 53] on select "Select 30 Min (Rush) 1 Hour (Rush) 2 Hours (Rush) 4 Hours (Rush) 8 Hours (Rush)…" at bounding box center [378, 51] width 100 height 10
select select "24"
click at [328, 46] on select "Select 30 Min (Rush) 1 Hour (Rush) 2 Hours (Rush) 4 Hours (Rush) 8 Hours (Rush)…" at bounding box center [378, 51] width 100 height 10
click at [392, 114] on button "Send to bid" at bounding box center [405, 114] width 45 height 11
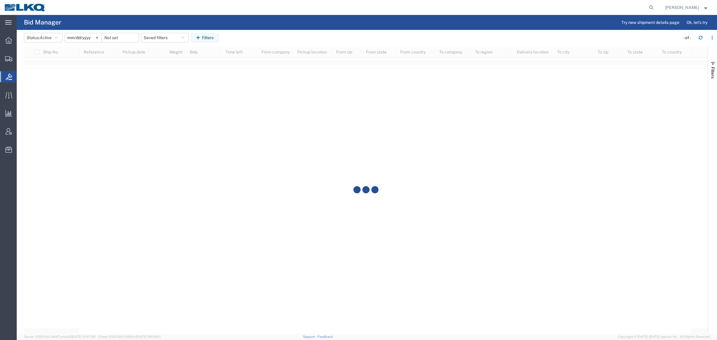
drag, startPoint x: 313, startPoint y: 36, endPoint x: 294, endPoint y: 22, distance: 23.1
click at [313, 36] on agx-table-filter-chips "Status: Active Active All Awaiting Confirmation Awarded Closed Expired Open Wit…" at bounding box center [350, 40] width 653 height 14
click at [164, 32] on header "Status: Active Active All Awaiting Confirmation Awarded Closed Expired Open Wit…" at bounding box center [370, 38] width 693 height 17
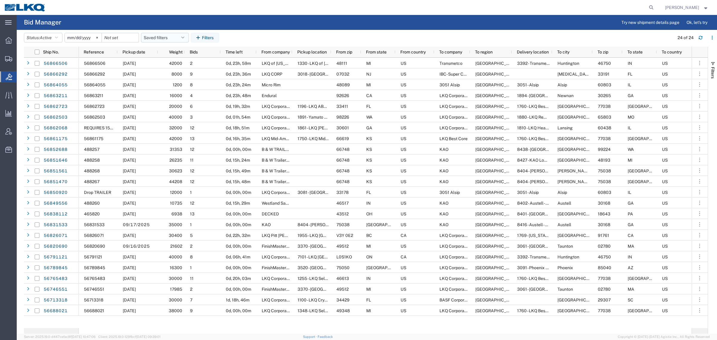
click at [164, 35] on button "Saved filters" at bounding box center [165, 38] width 48 height 10
click at [174, 62] on span "Bid Board" at bounding box center [181, 63] width 78 height 11
type input "2024-12-01"
type input "2025-12-31"
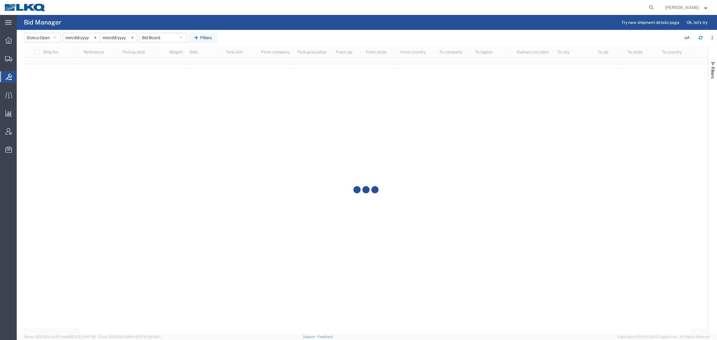
click at [292, 25] on agx-page-header "Bid Manager Try new shipment details page Ok, let's try" at bounding box center [367, 22] width 700 height 15
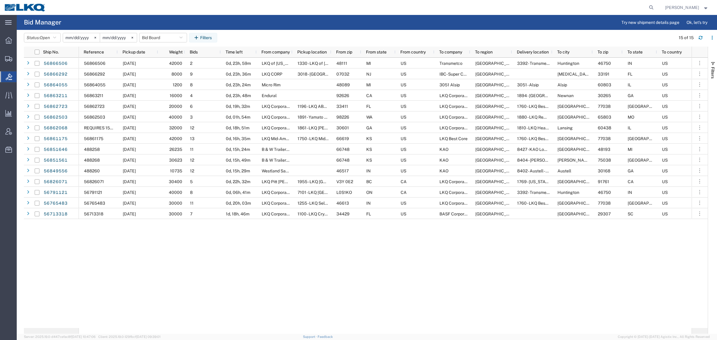
click at [195, 15] on agx-page-header "Bid Manager Try new shipment details page Ok, let's try" at bounding box center [367, 22] width 700 height 15
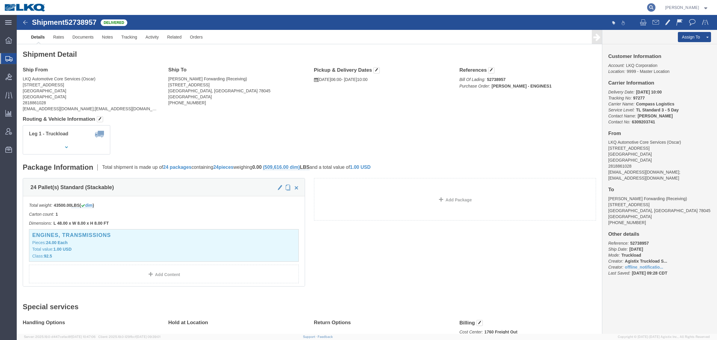
click at [652, 8] on icon at bounding box center [651, 7] width 8 height 8
paste input "56765483"
type input "56765483"
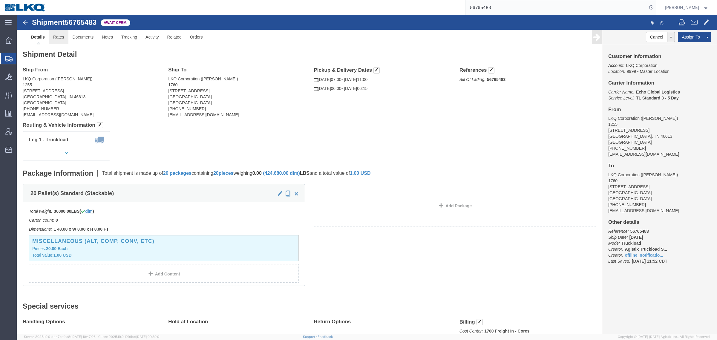
click link "Rates"
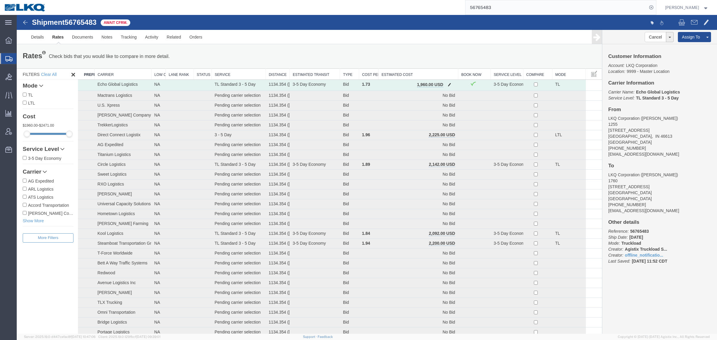
click at [446, 82] on button "button" at bounding box center [449, 85] width 8 height 8
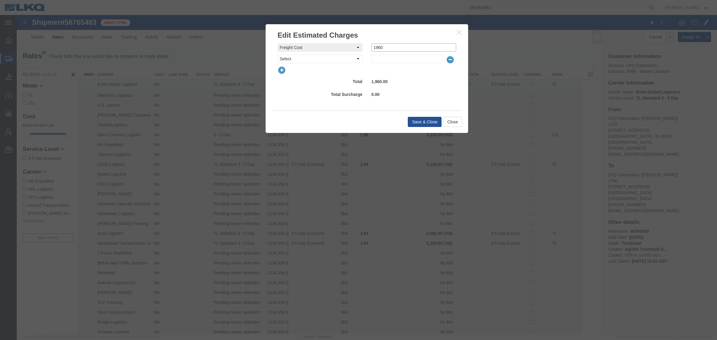
click at [348, 48] on div "freightCost Select AES Filing Accessorial Delivery Charge Additional Invoice De…" at bounding box center [367, 47] width 188 height 8
type input "2050"
click at [415, 123] on button "Save & Close" at bounding box center [425, 122] width 34 height 10
